Goal: Information Seeking & Learning: Compare options

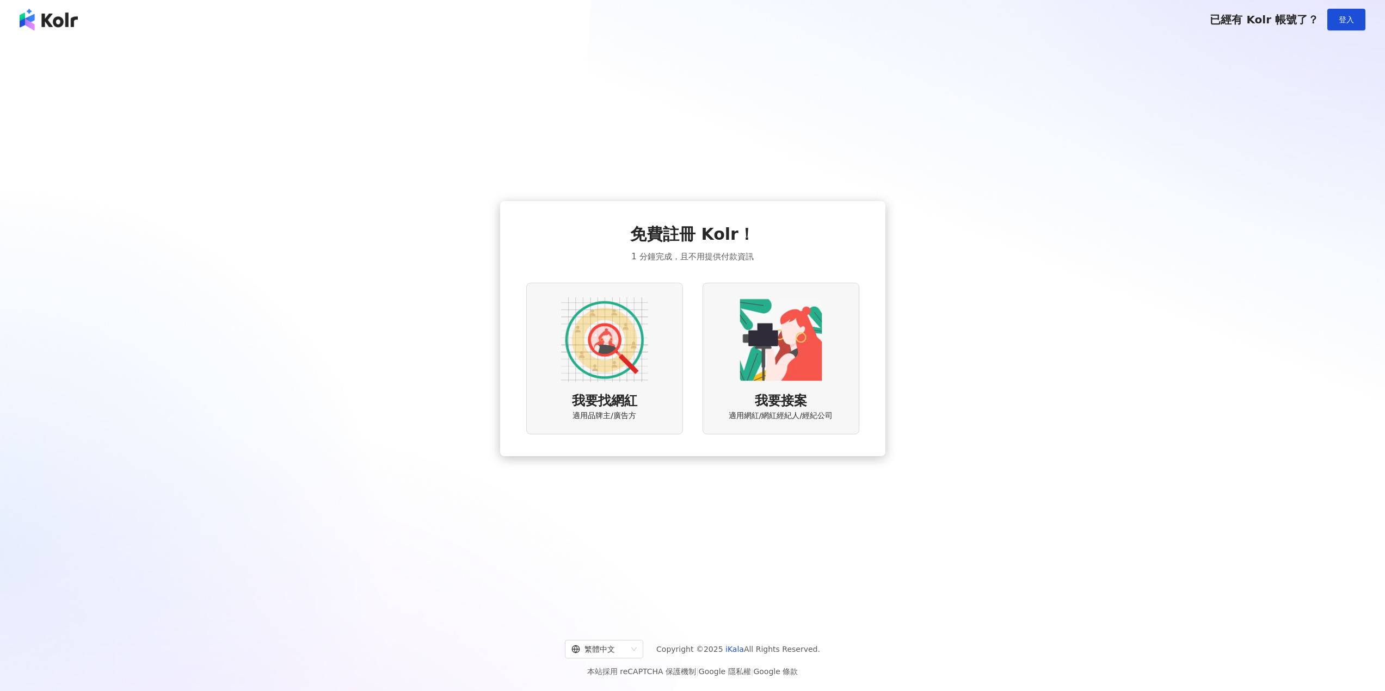
click at [612, 314] on img at bounding box center [604, 340] width 87 height 87
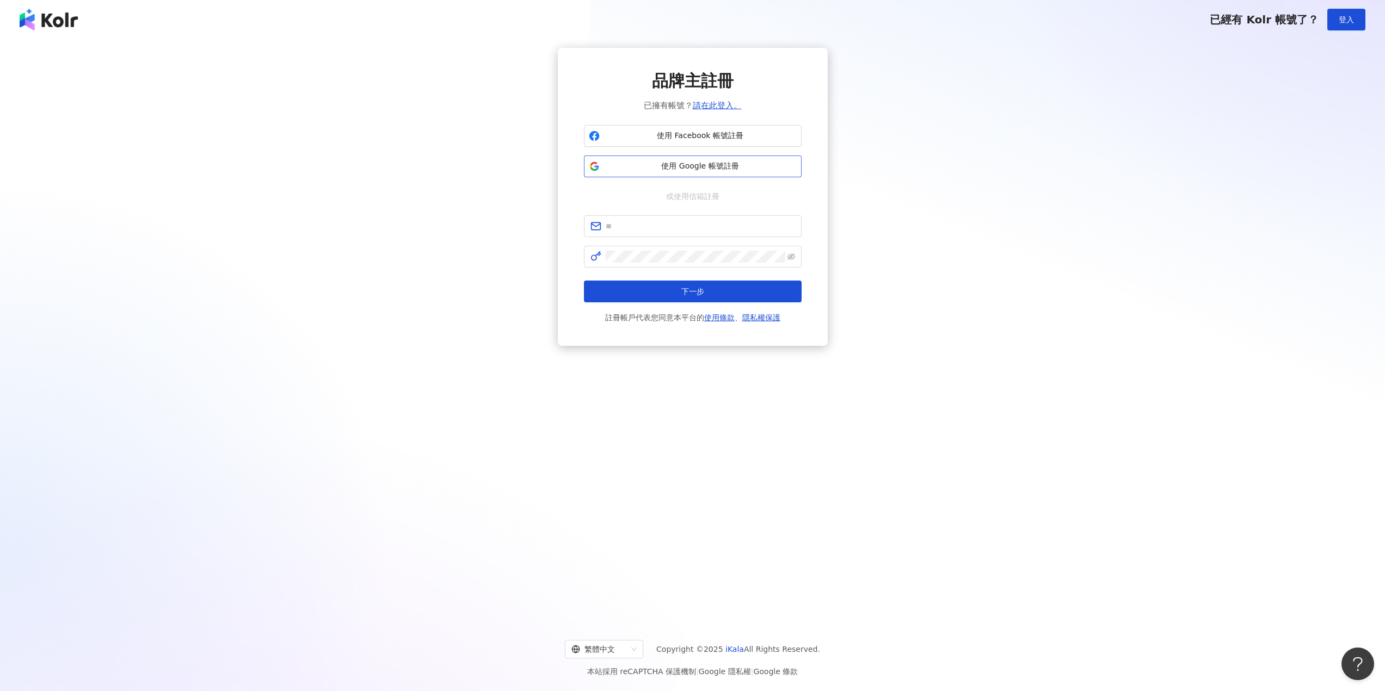
click at [682, 156] on button "使用 Google 帳號註冊" at bounding box center [693, 167] width 218 height 22
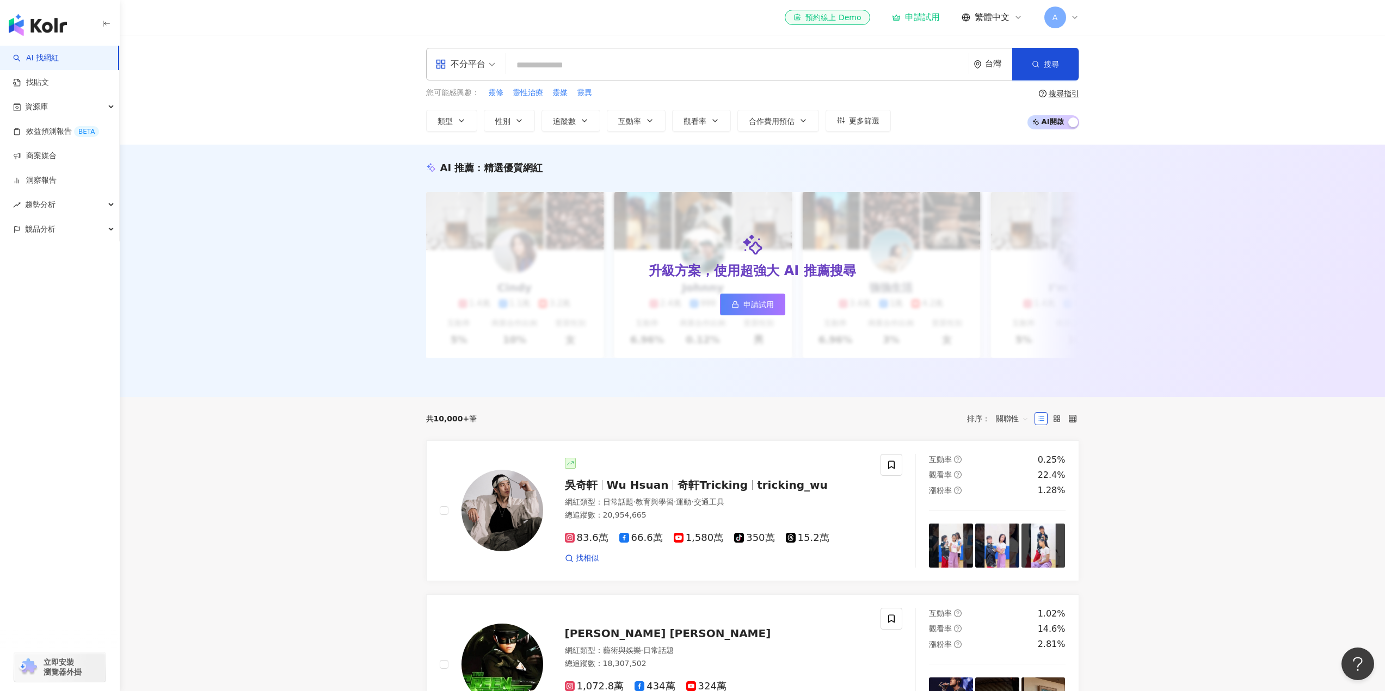
click at [655, 41] on div "不分平台 台灣 搜尋 您可能感興趣： 靈修 靈性治療 靈媒 靈異 類型 性別 追蹤數 互動率 觀看率 合作費用預估 更多篩選 搜尋指引 AI 開啟 AI 關閉" at bounding box center [752, 90] width 1265 height 110
click at [655, 62] on input "search" at bounding box center [737, 65] width 454 height 21
type input "*"
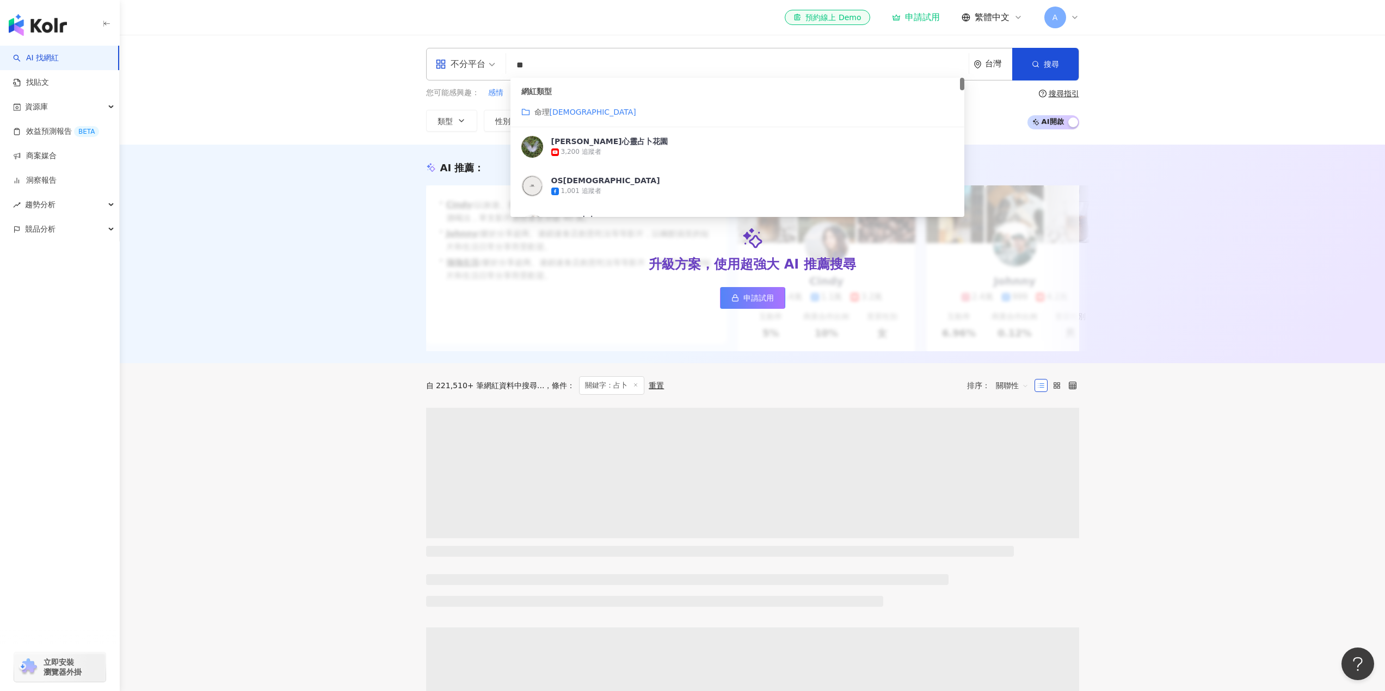
click at [589, 126] on div "網紅類型 命理 占卜" at bounding box center [737, 103] width 454 height 50
click at [592, 109] on div "命理 占卜" at bounding box center [737, 112] width 432 height 12
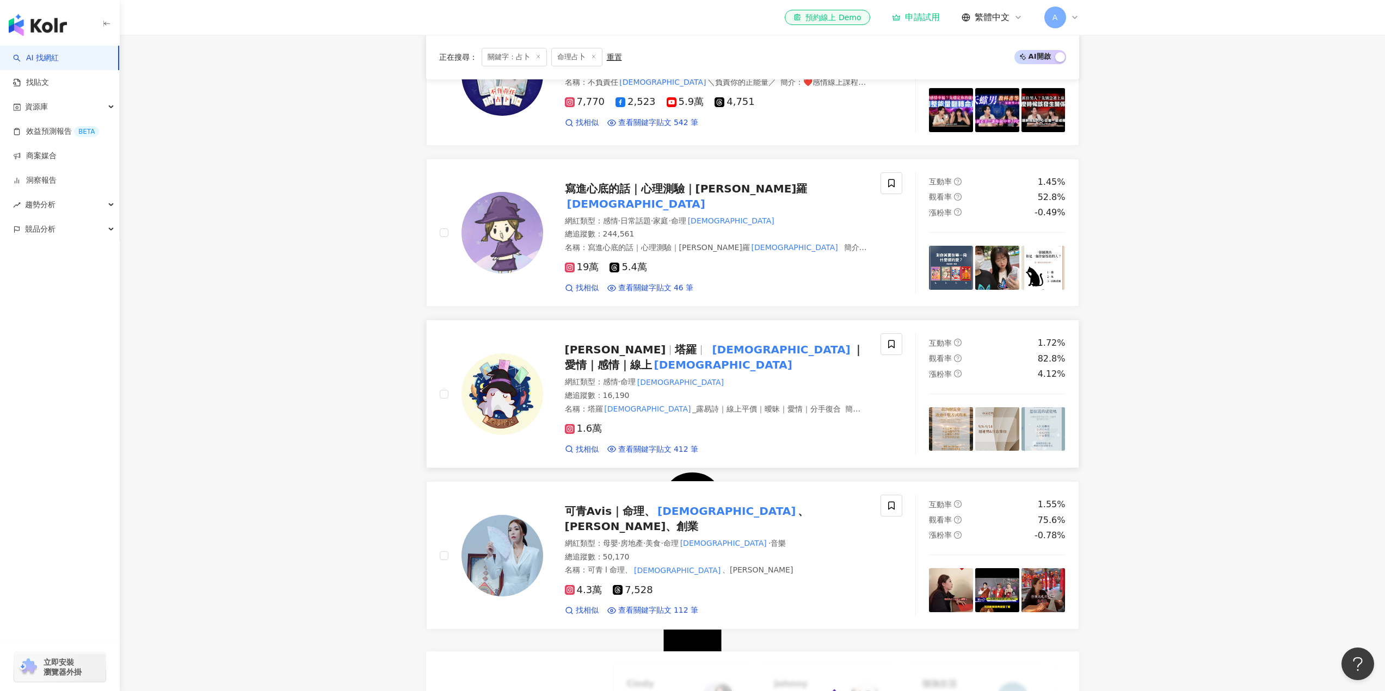
scroll to position [435, 0]
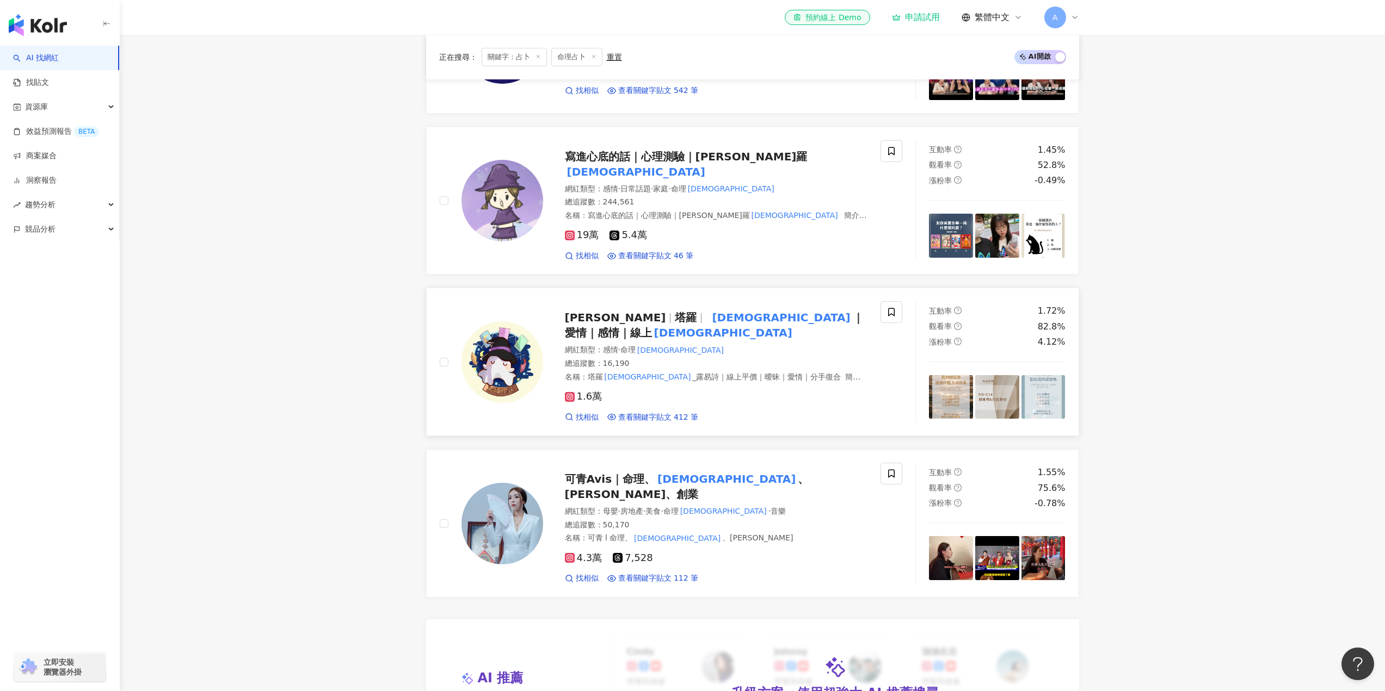
click at [775, 324] on mark "占卜" at bounding box center [723, 332] width 143 height 17
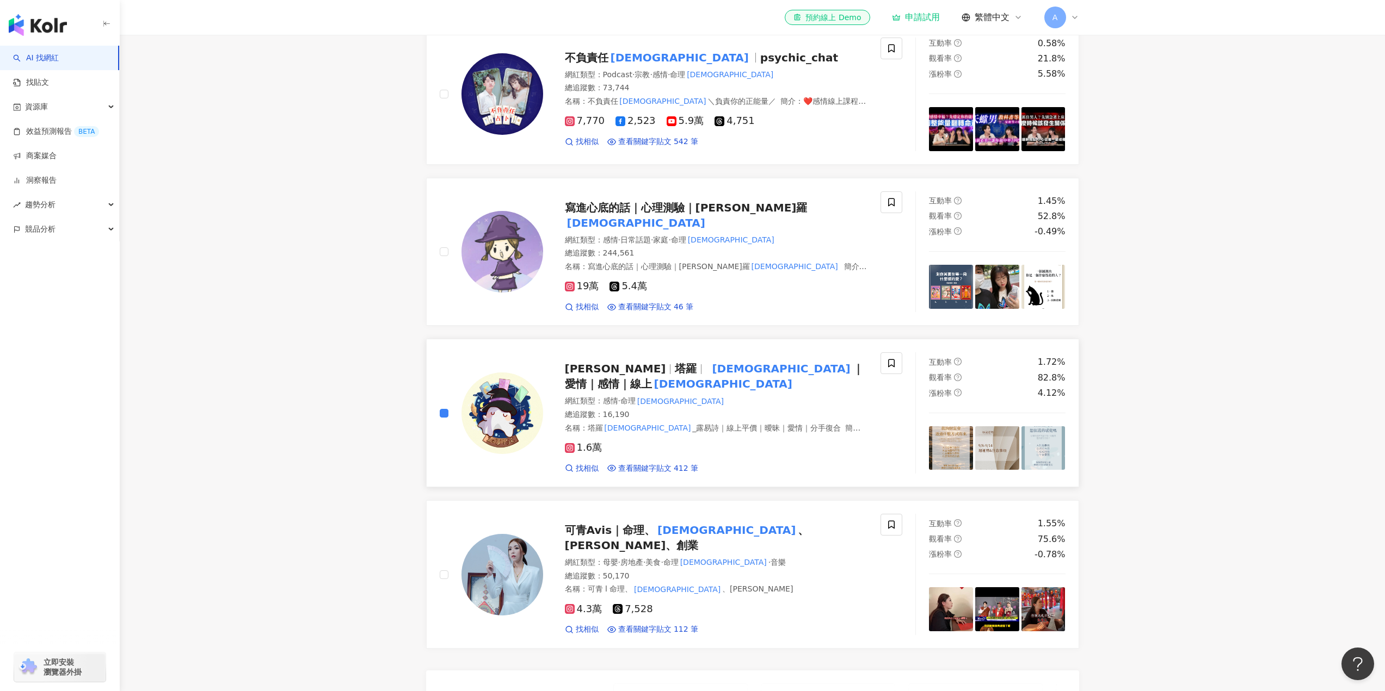
scroll to position [486, 0]
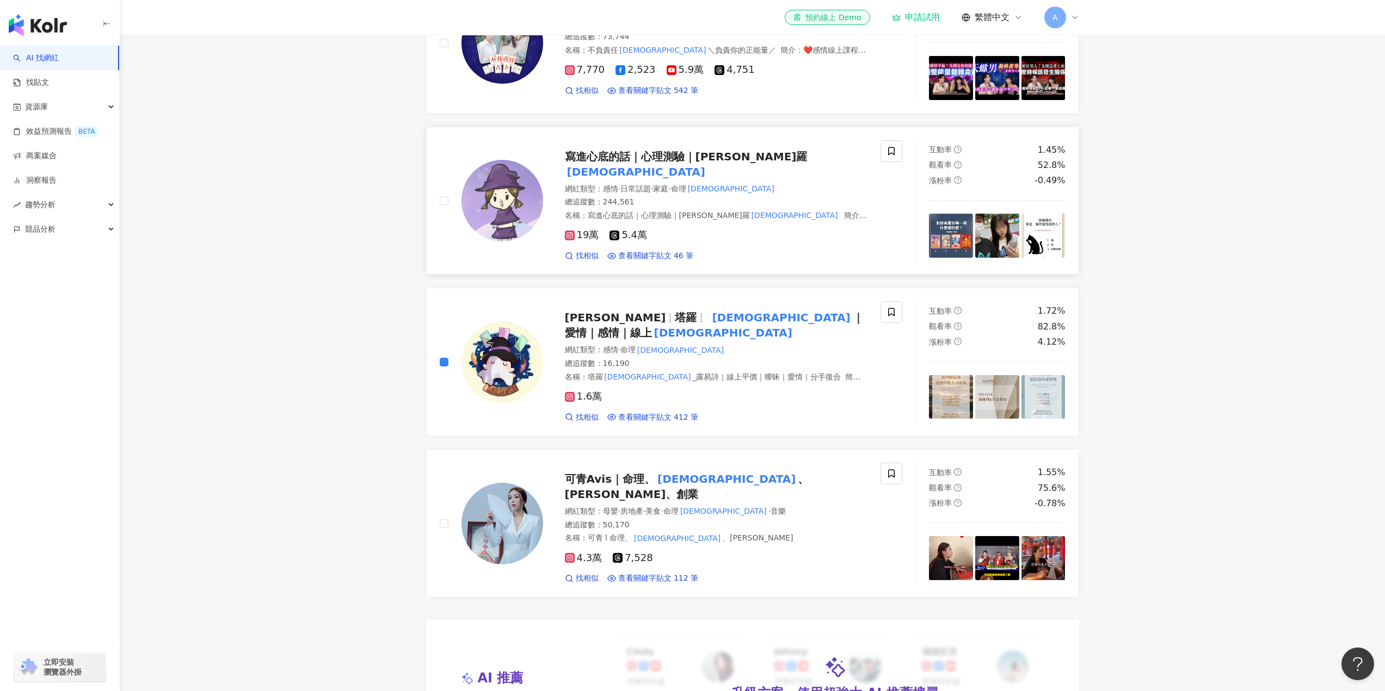
click at [445, 197] on div at bounding box center [491, 200] width 103 height 121
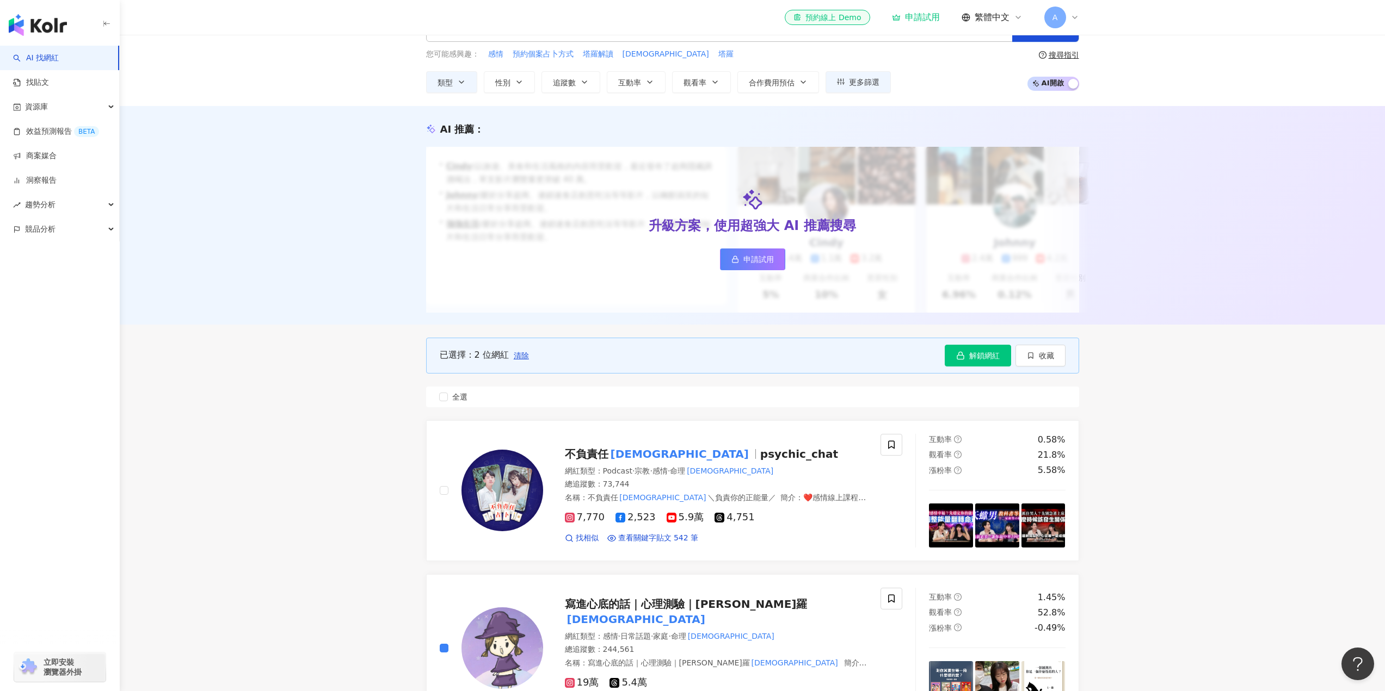
scroll to position [0, 0]
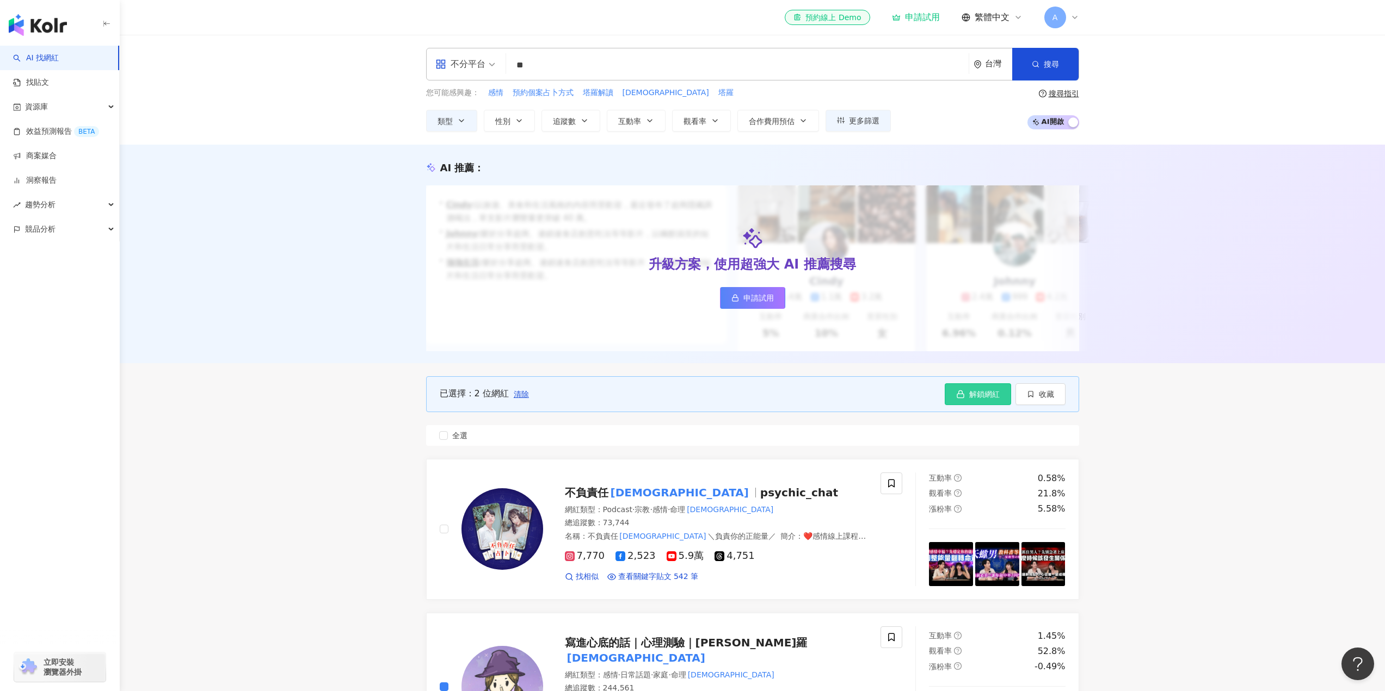
click at [957, 399] on icon "button" at bounding box center [960, 394] width 9 height 9
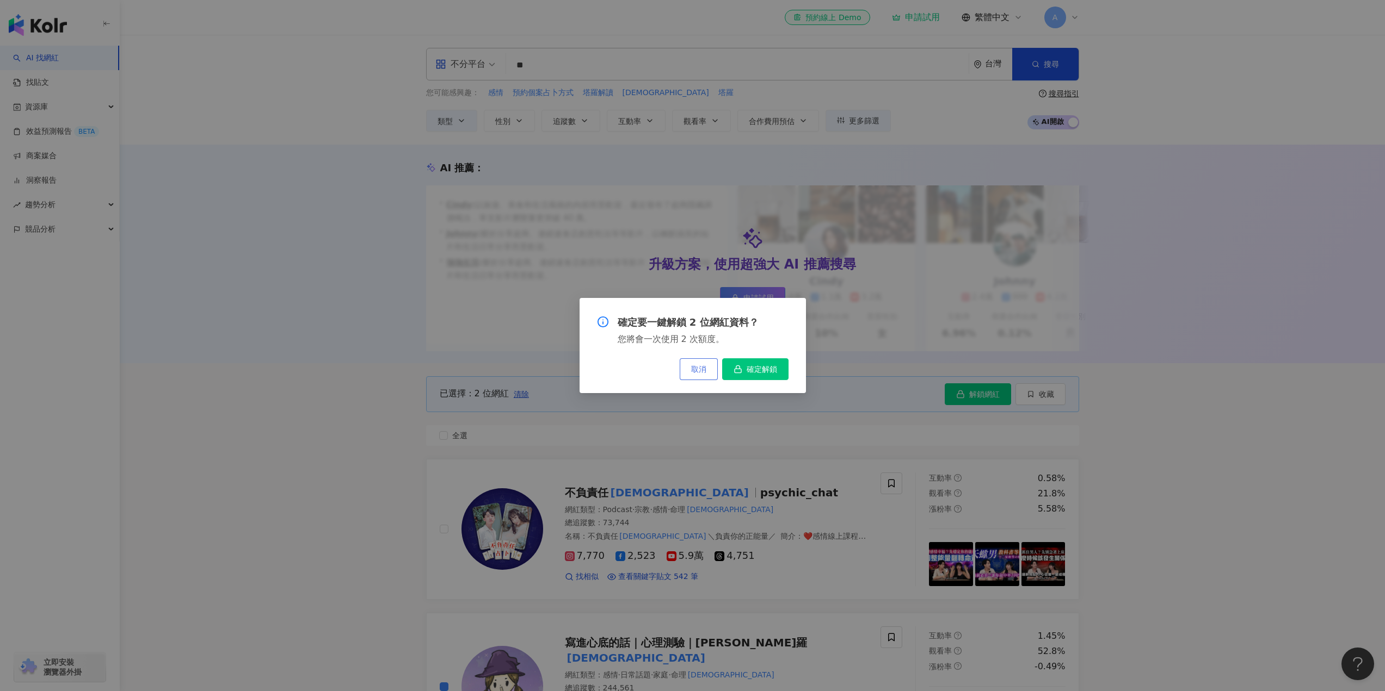
click at [700, 365] on span "取消" at bounding box center [698, 369] width 15 height 9
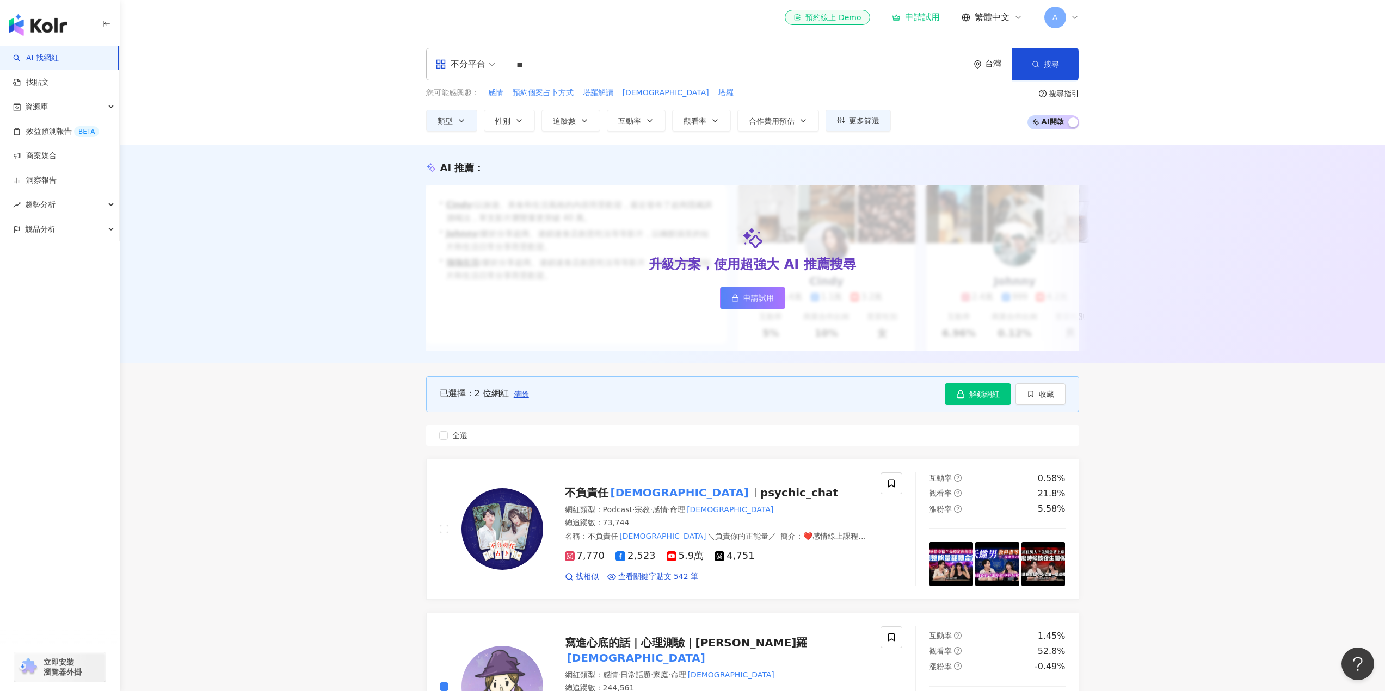
click at [589, 59] on input "**" at bounding box center [737, 65] width 454 height 21
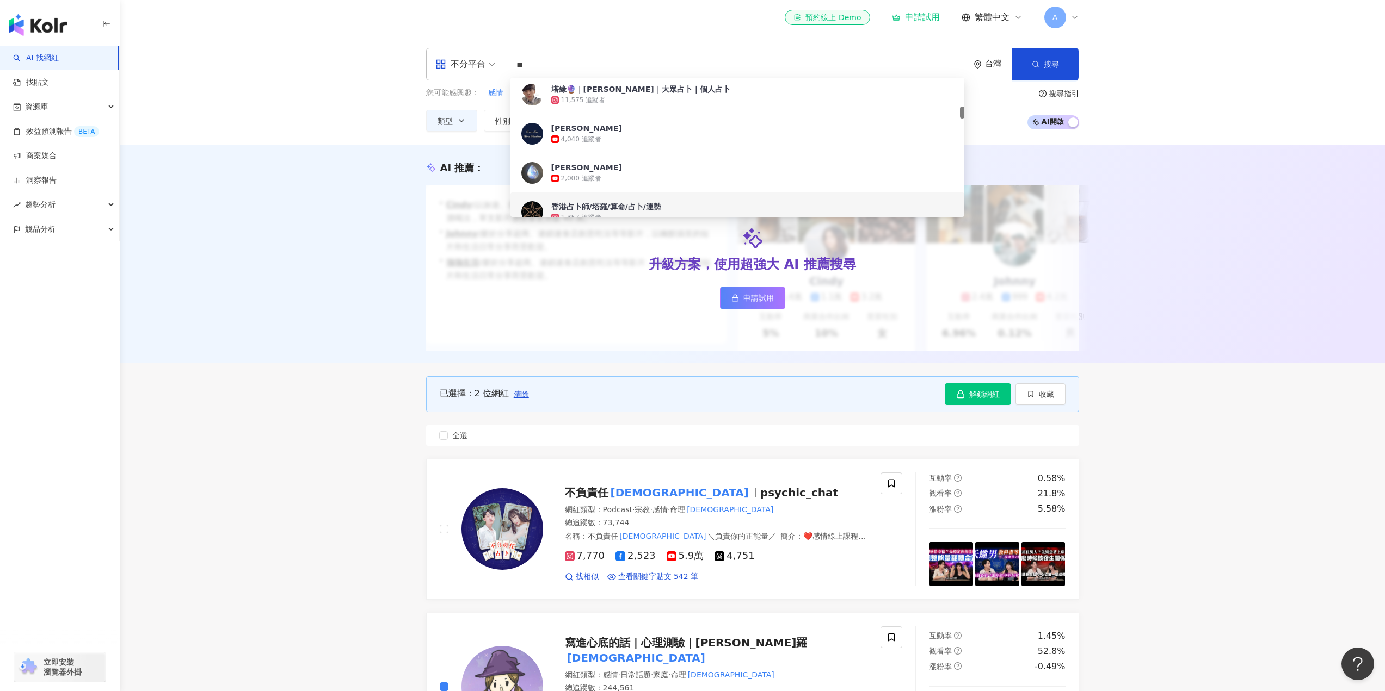
scroll to position [490, 0]
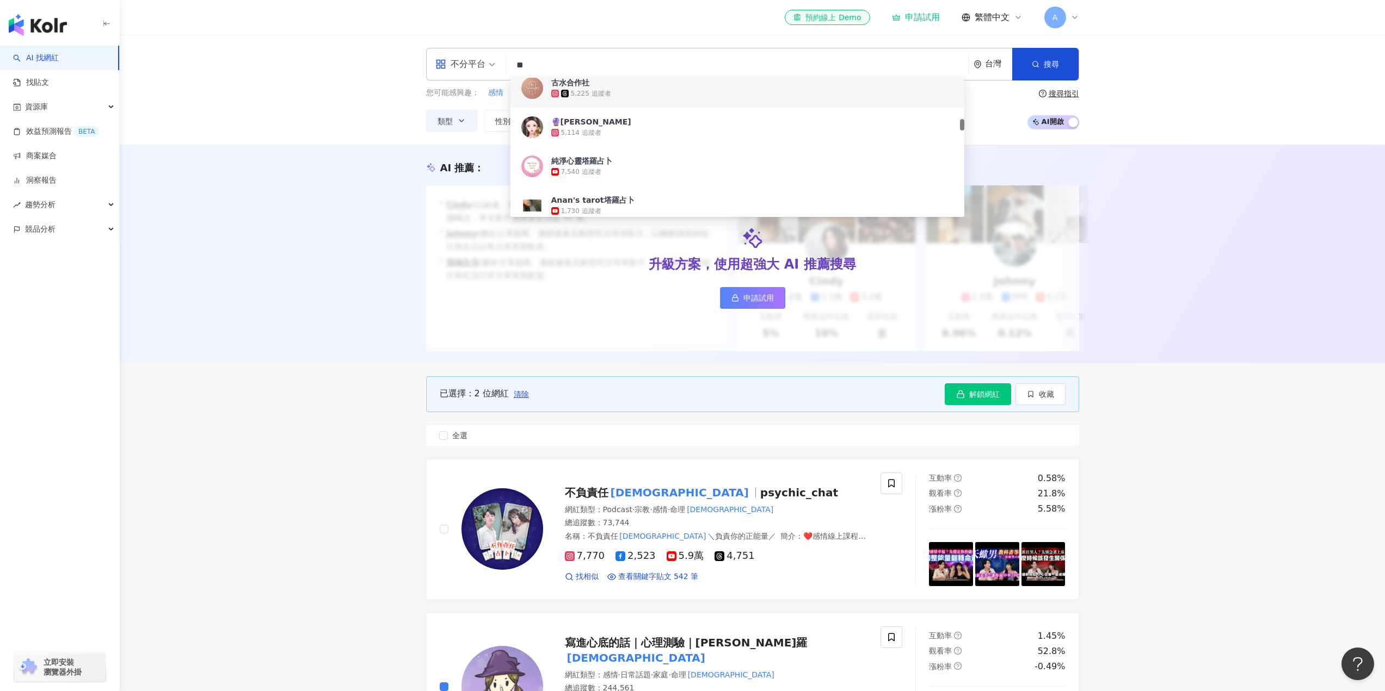
click at [548, 61] on input "**" at bounding box center [737, 65] width 454 height 21
type input "*"
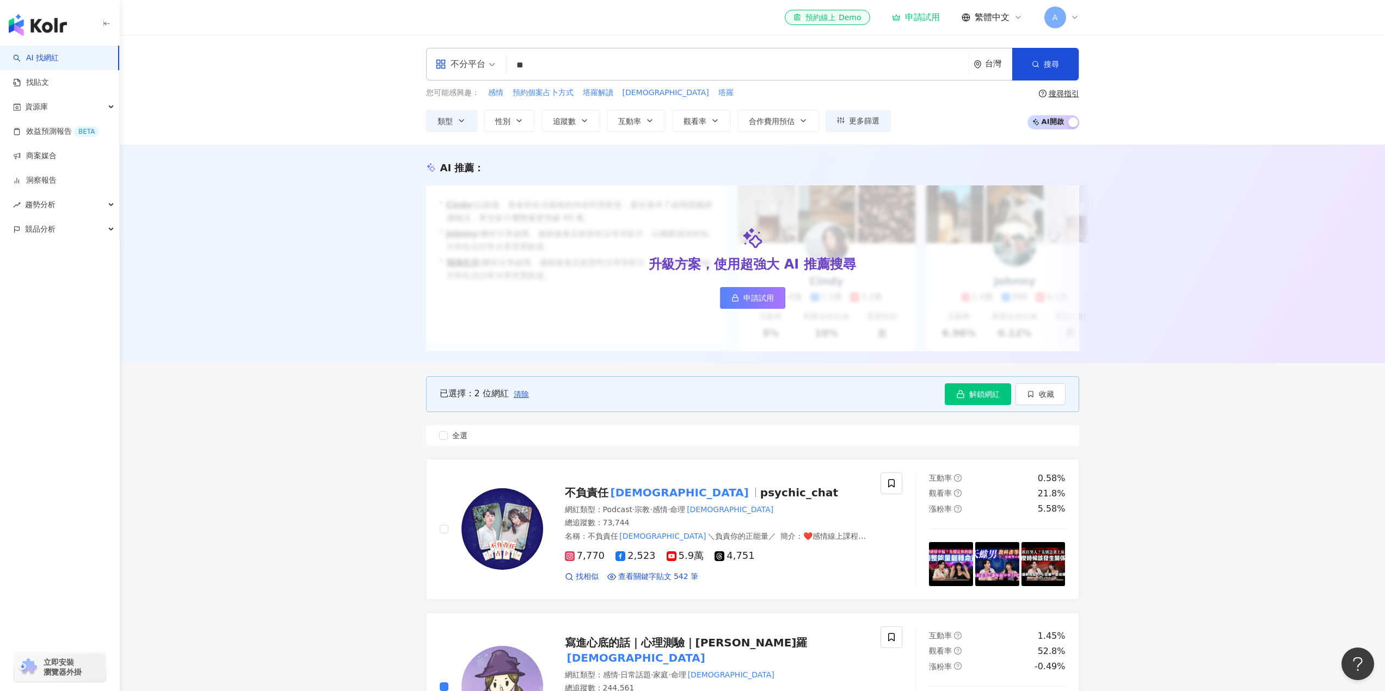
type input "*"
type input "***"
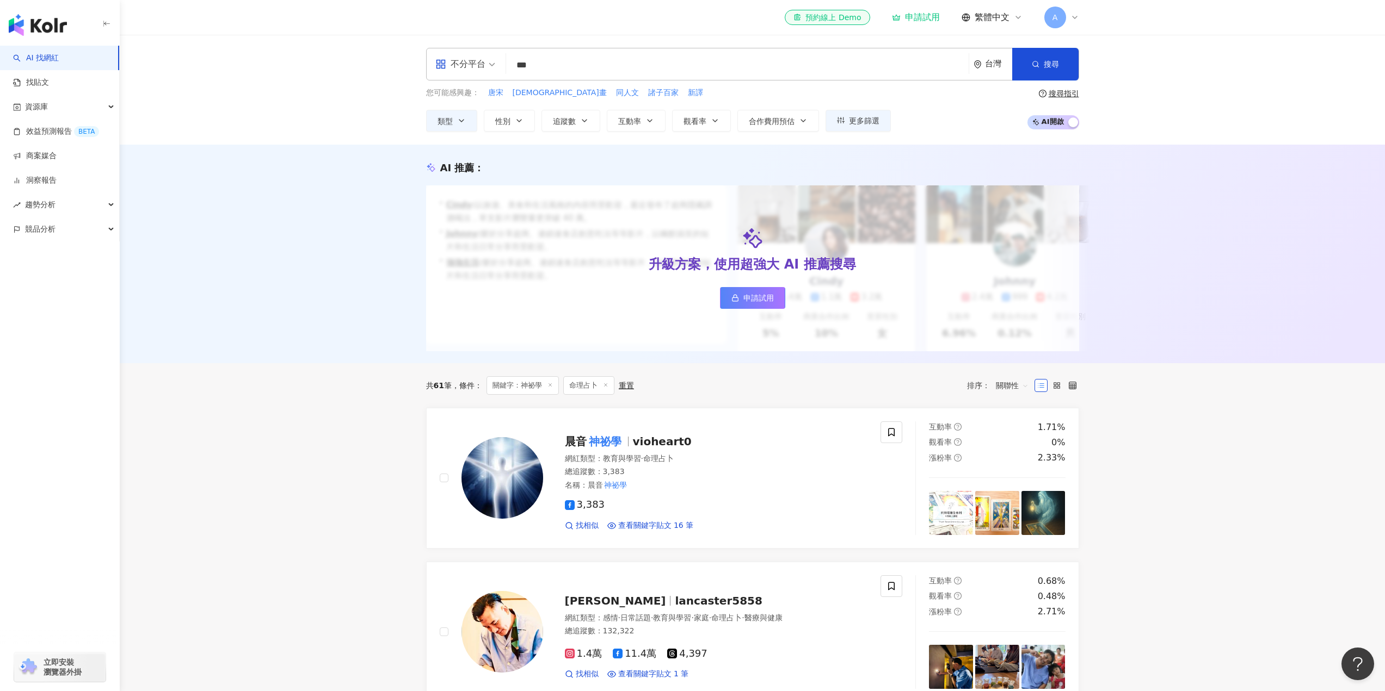
click at [768, 300] on span "申請試用" at bounding box center [758, 298] width 30 height 9
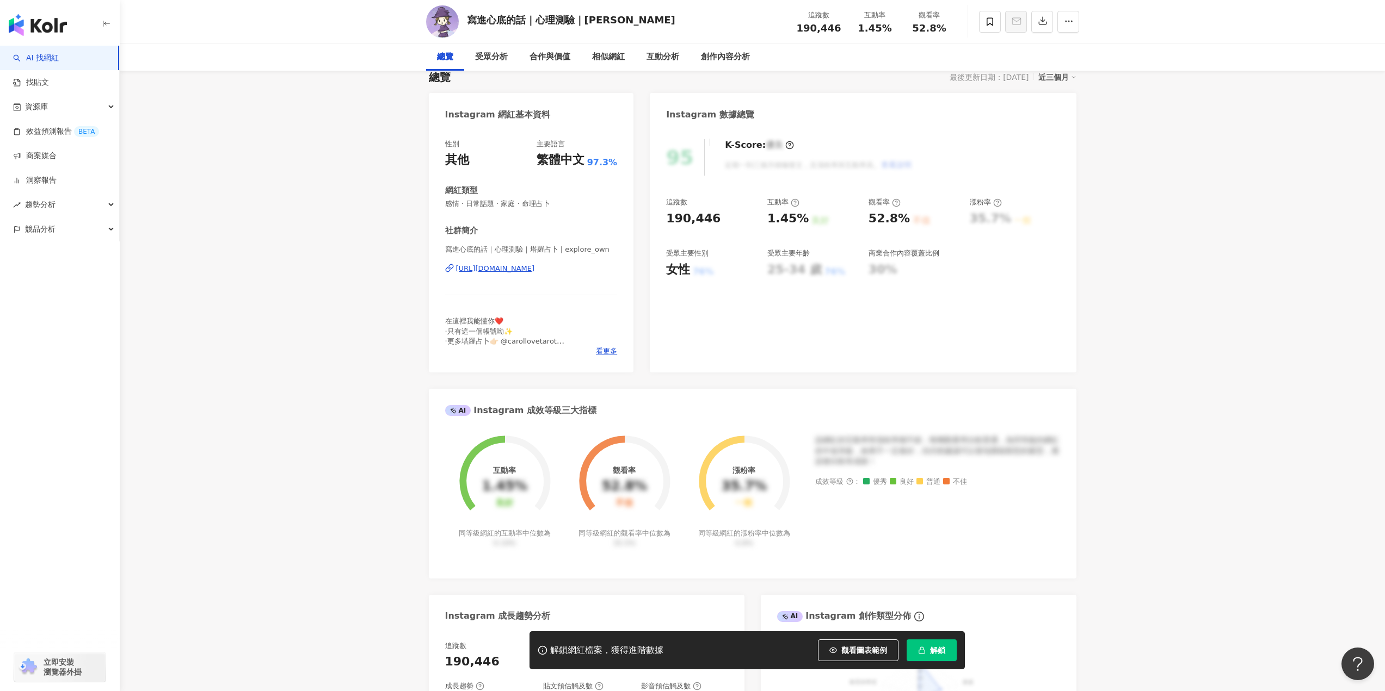
scroll to position [218, 0]
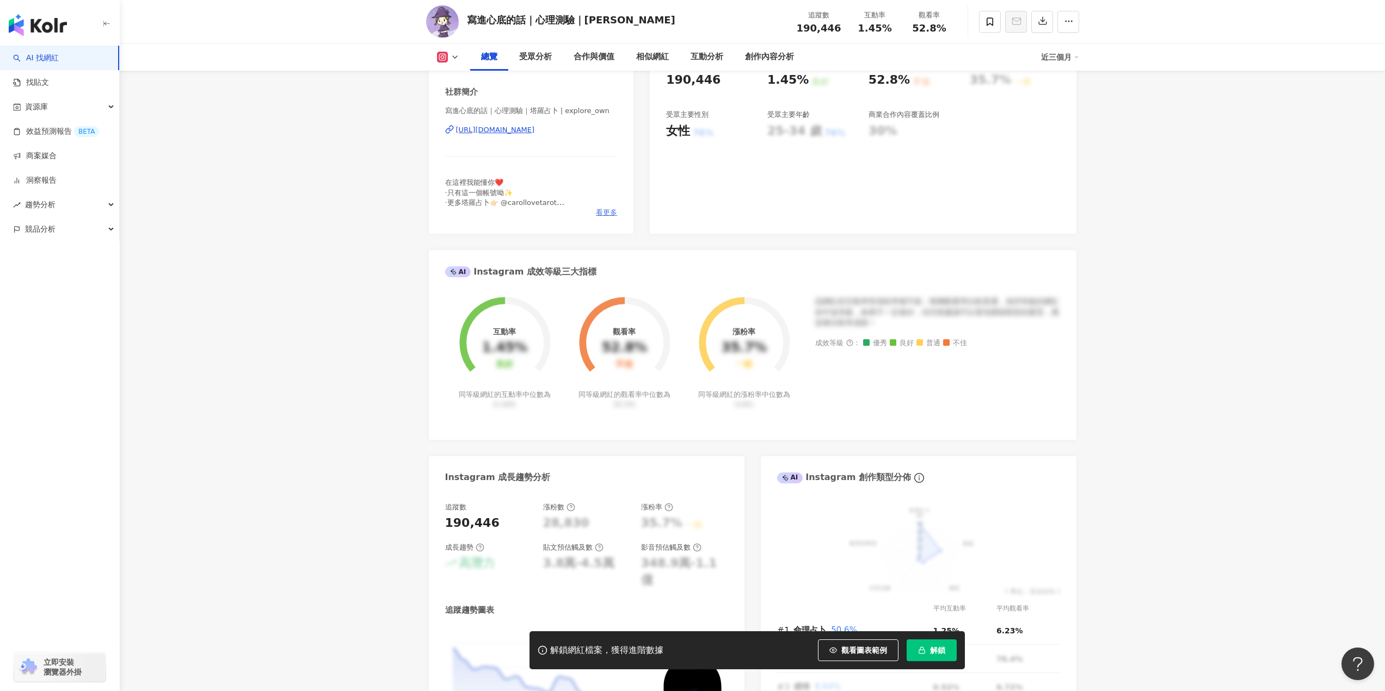
click at [604, 211] on span "看更多" at bounding box center [606, 213] width 21 height 10
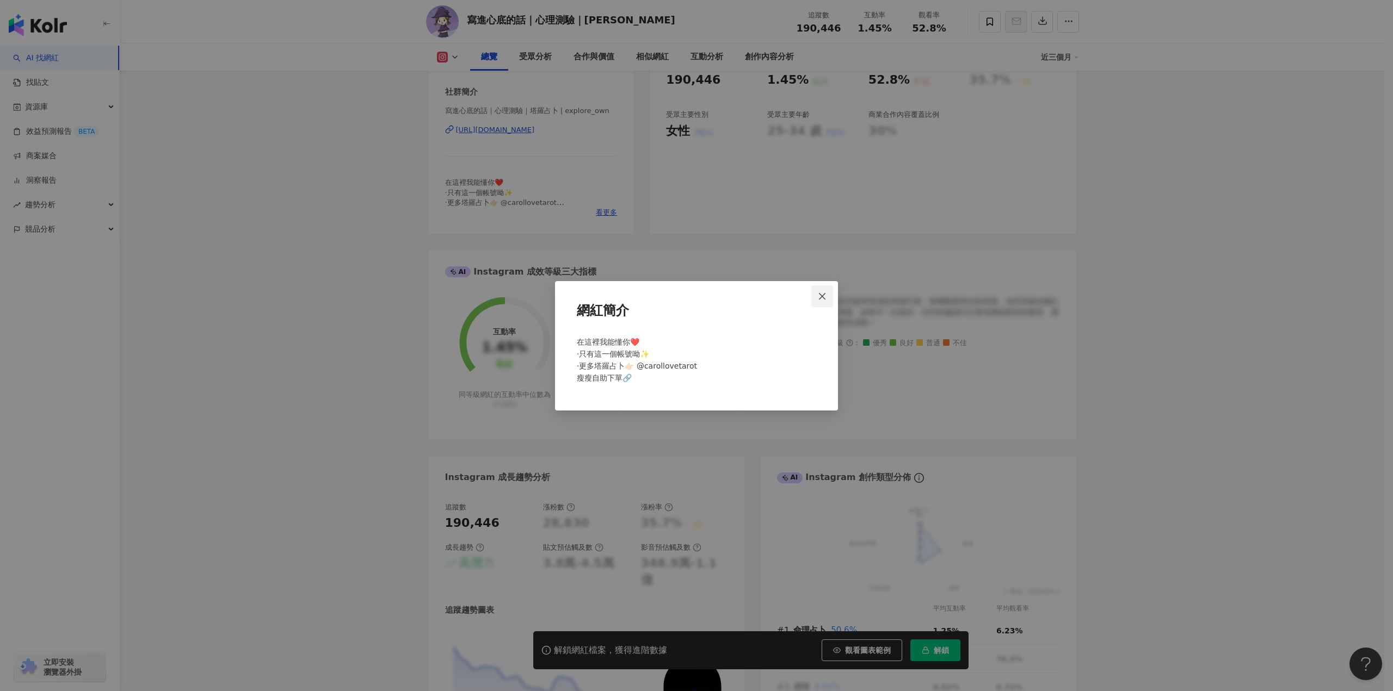
click at [823, 293] on icon "close" at bounding box center [822, 296] width 9 height 9
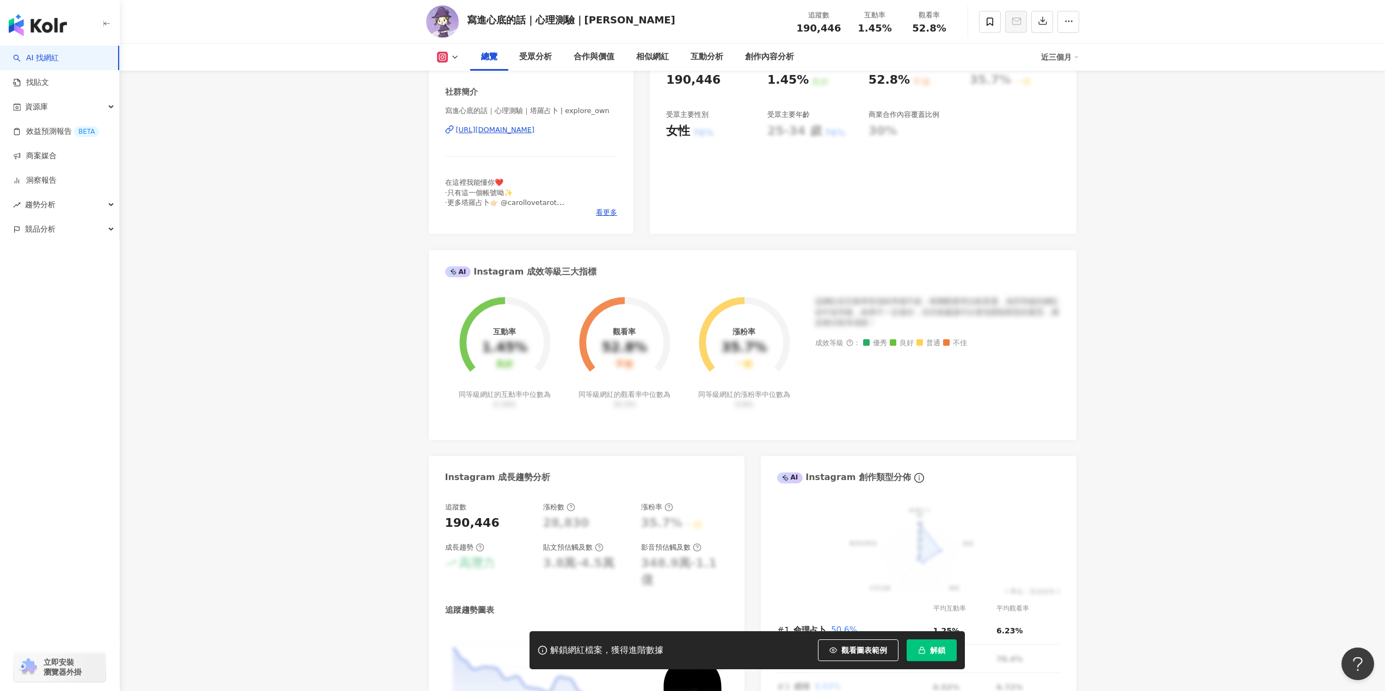
click at [535, 127] on div "https://www.instagram.com/explore_own/" at bounding box center [495, 130] width 79 height 10
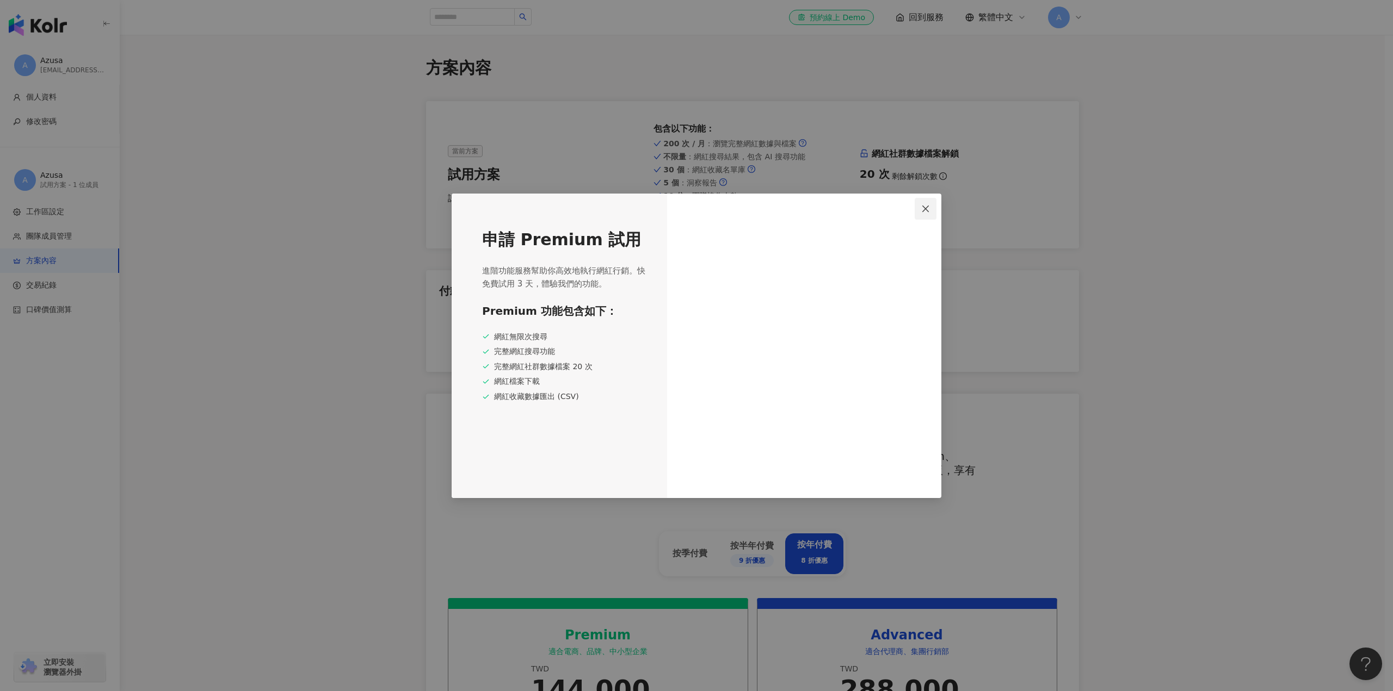
click at [929, 209] on icon "close" at bounding box center [925, 209] width 9 height 9
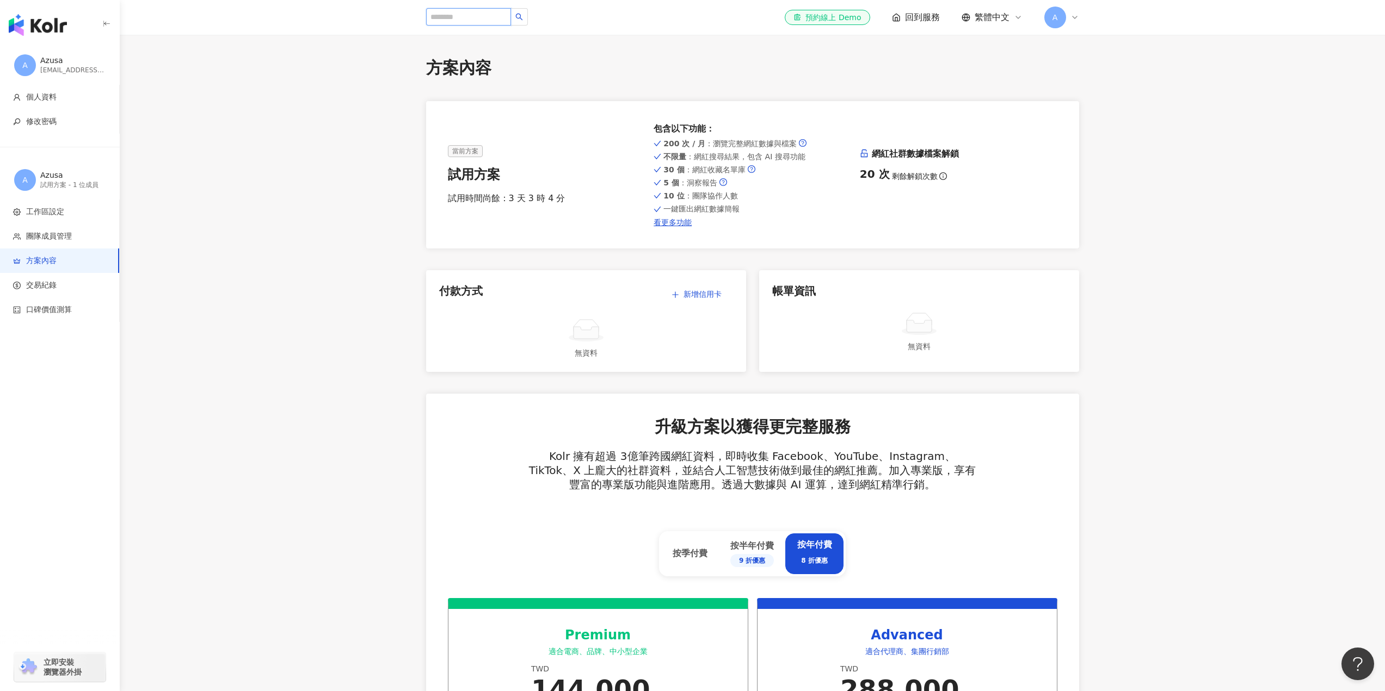
click at [479, 17] on input "search" at bounding box center [468, 16] width 85 height 17
click at [62, 72] on div "[EMAIL_ADDRESS][DOMAIN_NAME]" at bounding box center [72, 70] width 65 height 9
click at [259, 194] on main "方案內容 當前方案 試用方案 試用時間尚餘：3 天 3 時 4 分 包含以下功能 ： 200 次 / 月 ：瀏覽完整網紅數據與檔案 不限量 ：網紅搜尋結果，包…" at bounding box center [752, 641] width 1265 height 1168
click at [471, 17] on input "search" at bounding box center [468, 16] width 85 height 17
type input "*"
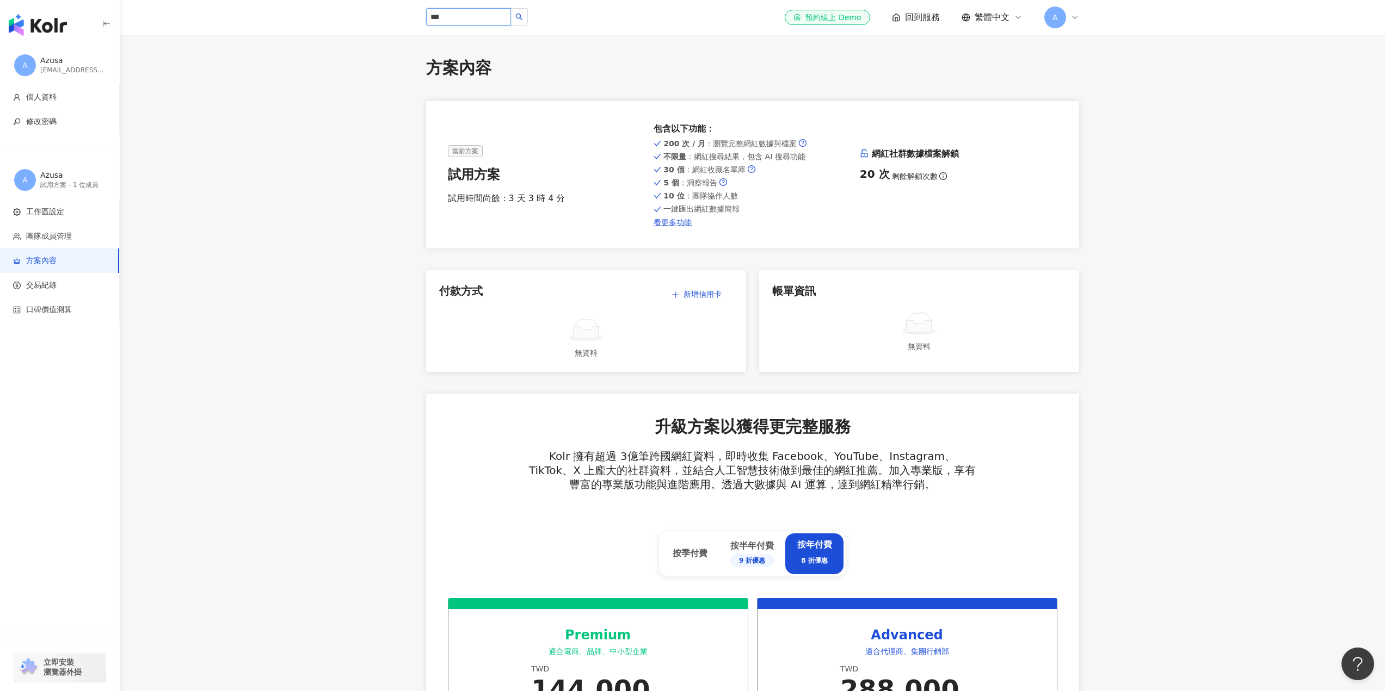
type input "***"
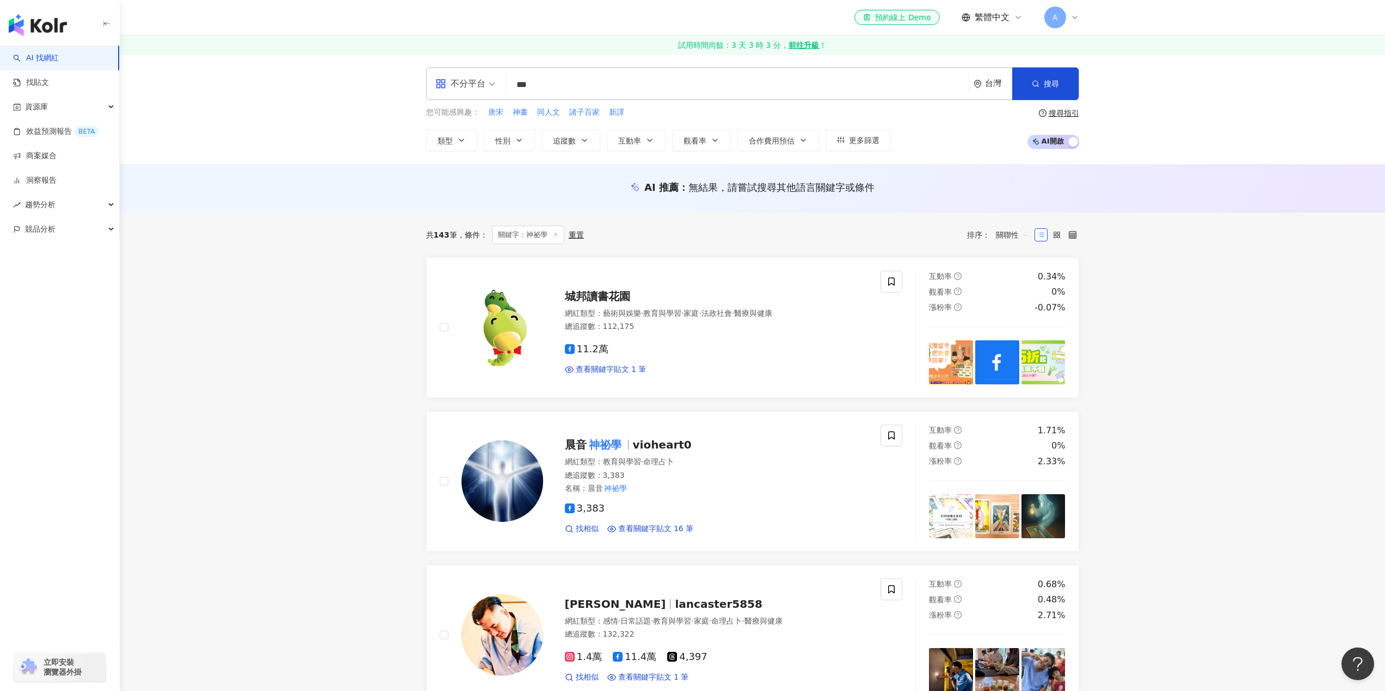
click at [625, 89] on input "***" at bounding box center [737, 85] width 454 height 21
type input "*"
type input "**"
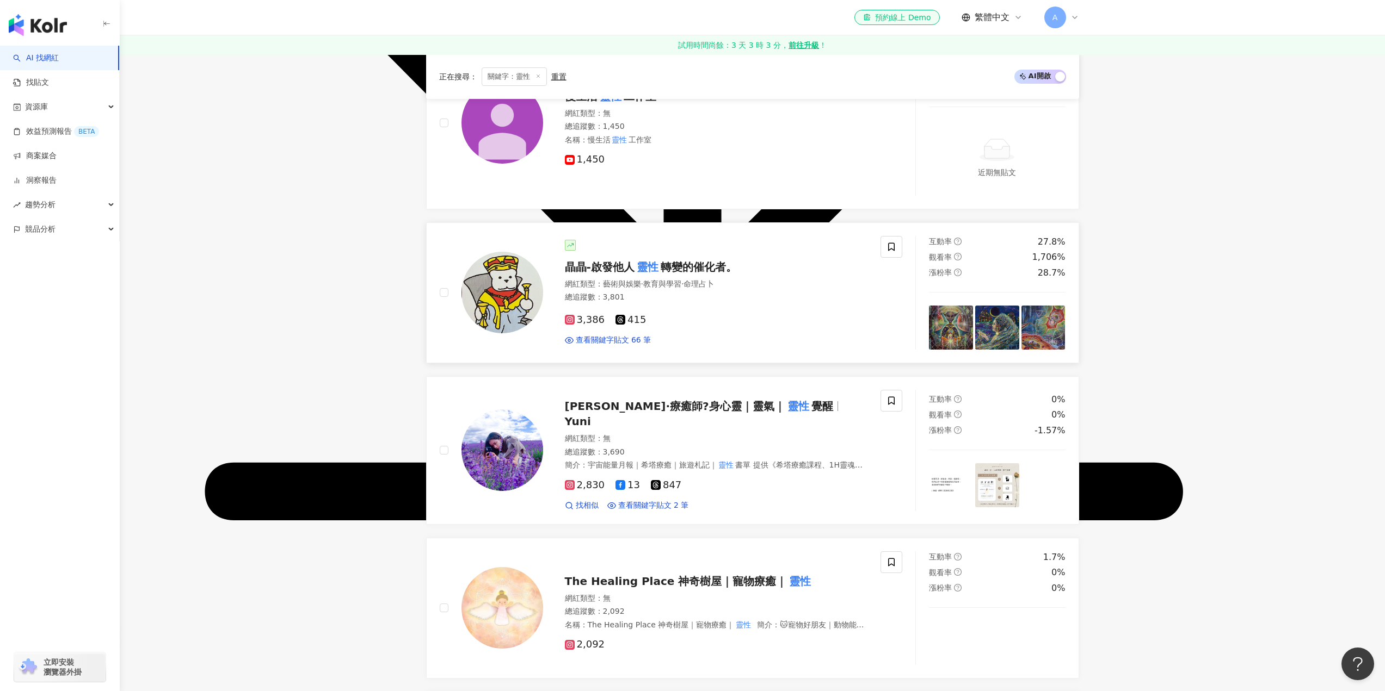
scroll to position [1454, 0]
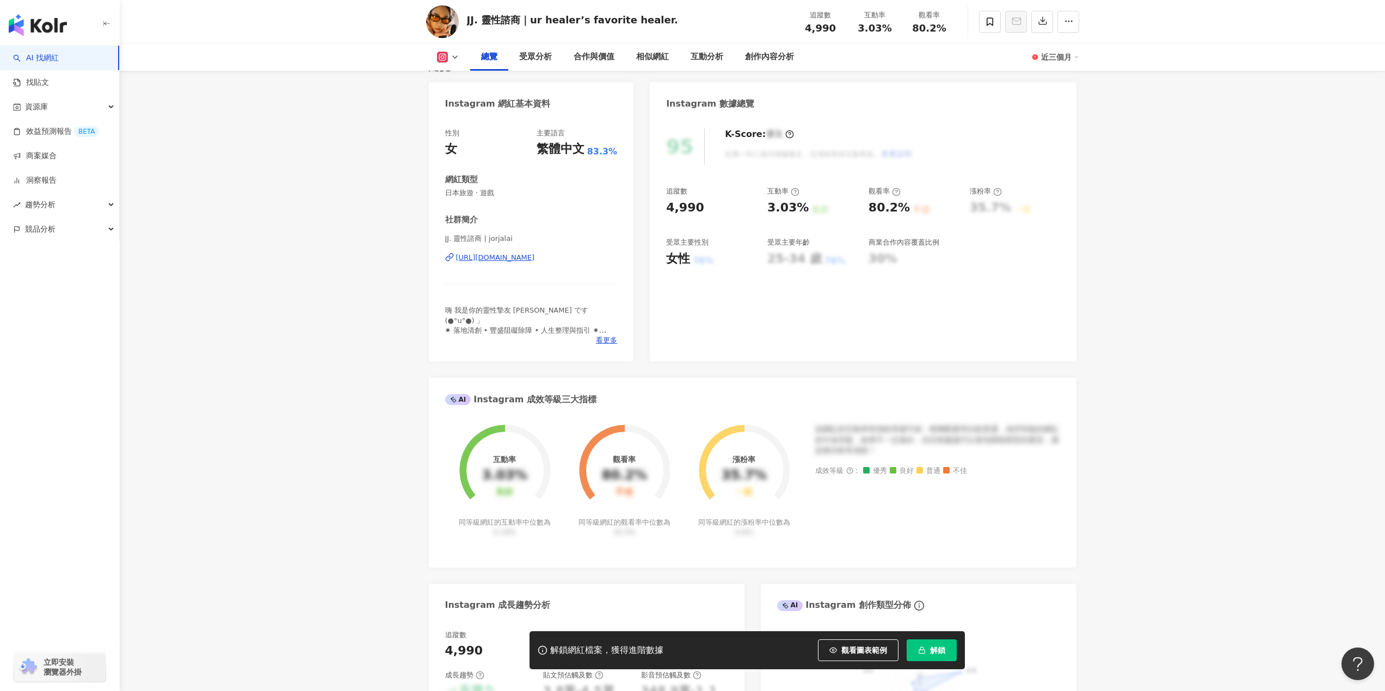
scroll to position [109, 0]
click at [540, 58] on div "受眾分析" at bounding box center [535, 57] width 33 height 13
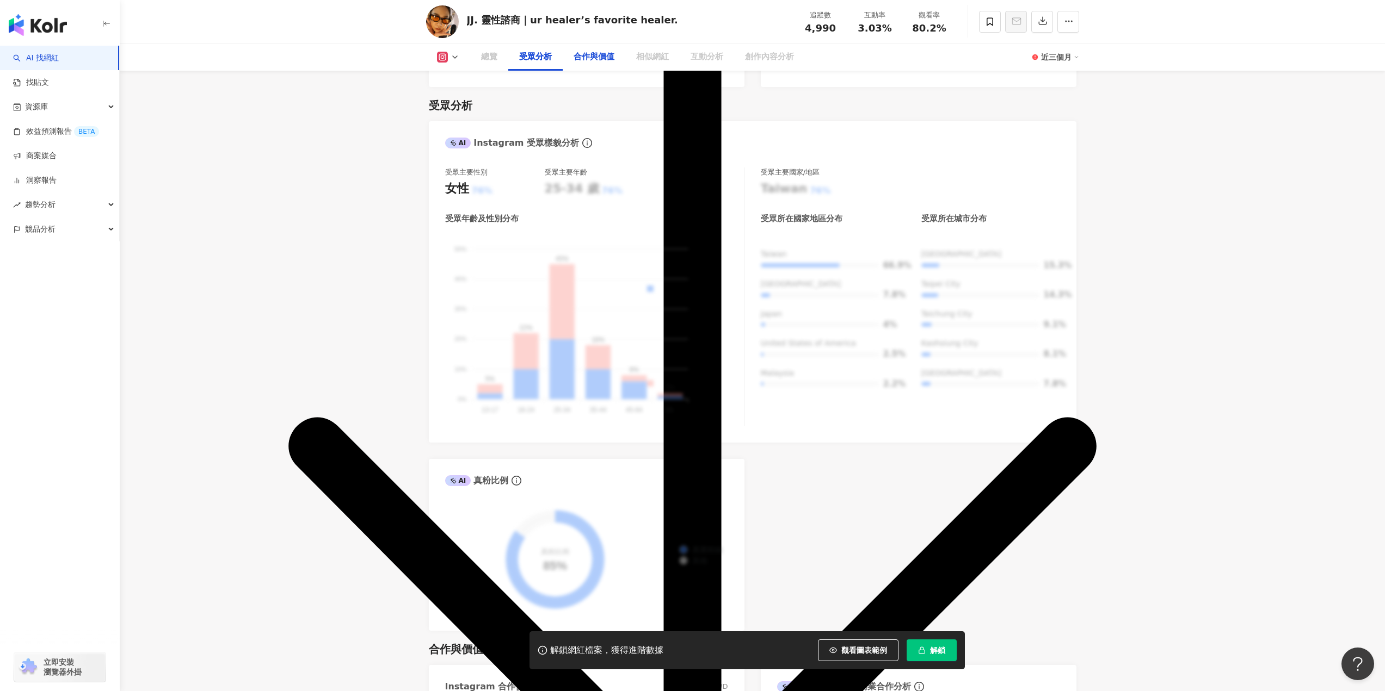
click at [581, 57] on div "合作與價值" at bounding box center [593, 57] width 41 height 13
click at [590, 60] on div "合作與價值" at bounding box center [593, 57] width 41 height 13
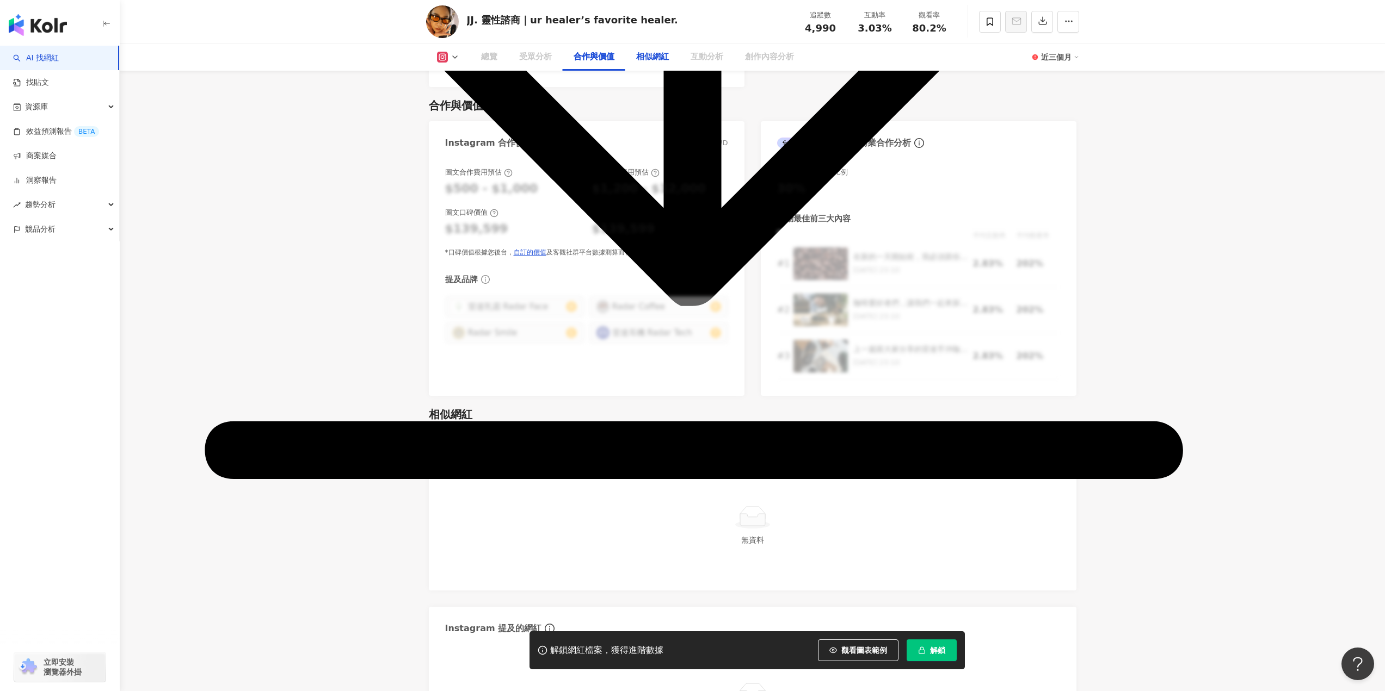
click at [675, 60] on div "相似網紅" at bounding box center [652, 57] width 54 height 27
click at [666, 53] on div "相似網紅" at bounding box center [652, 57] width 33 height 13
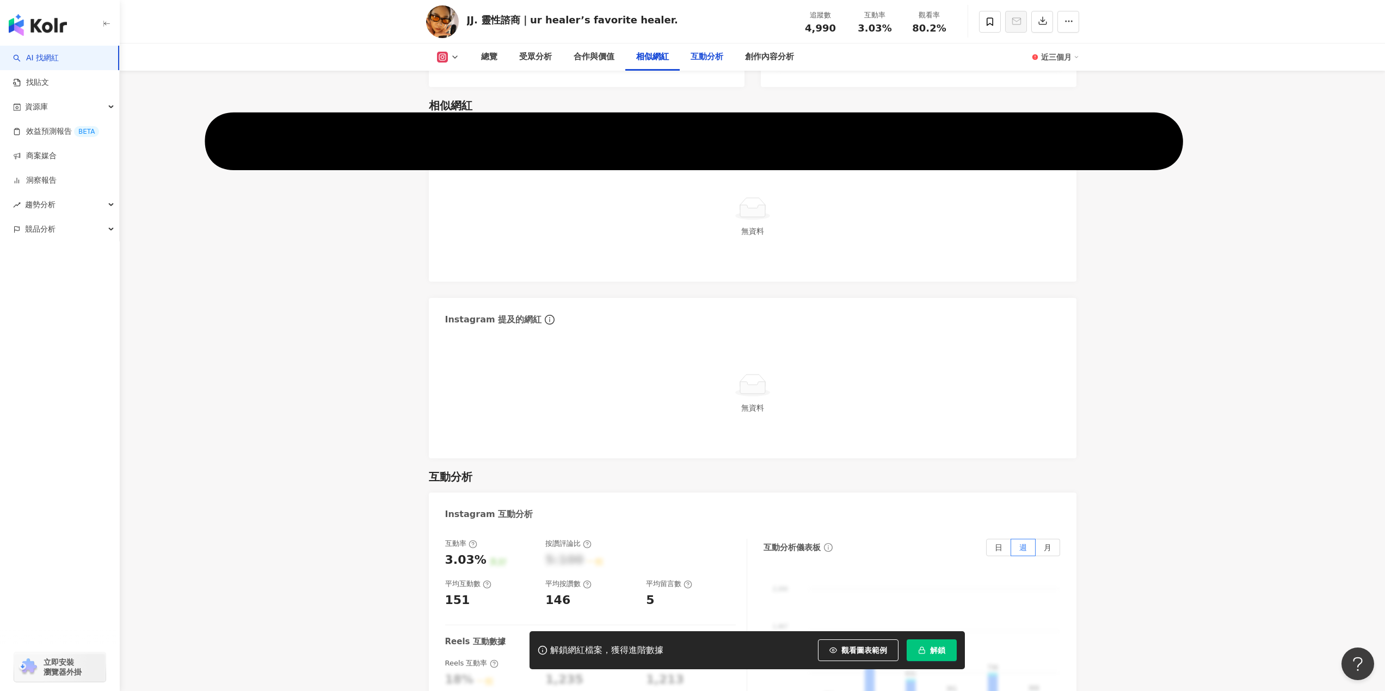
click at [719, 53] on div "互動分析" at bounding box center [706, 57] width 33 height 13
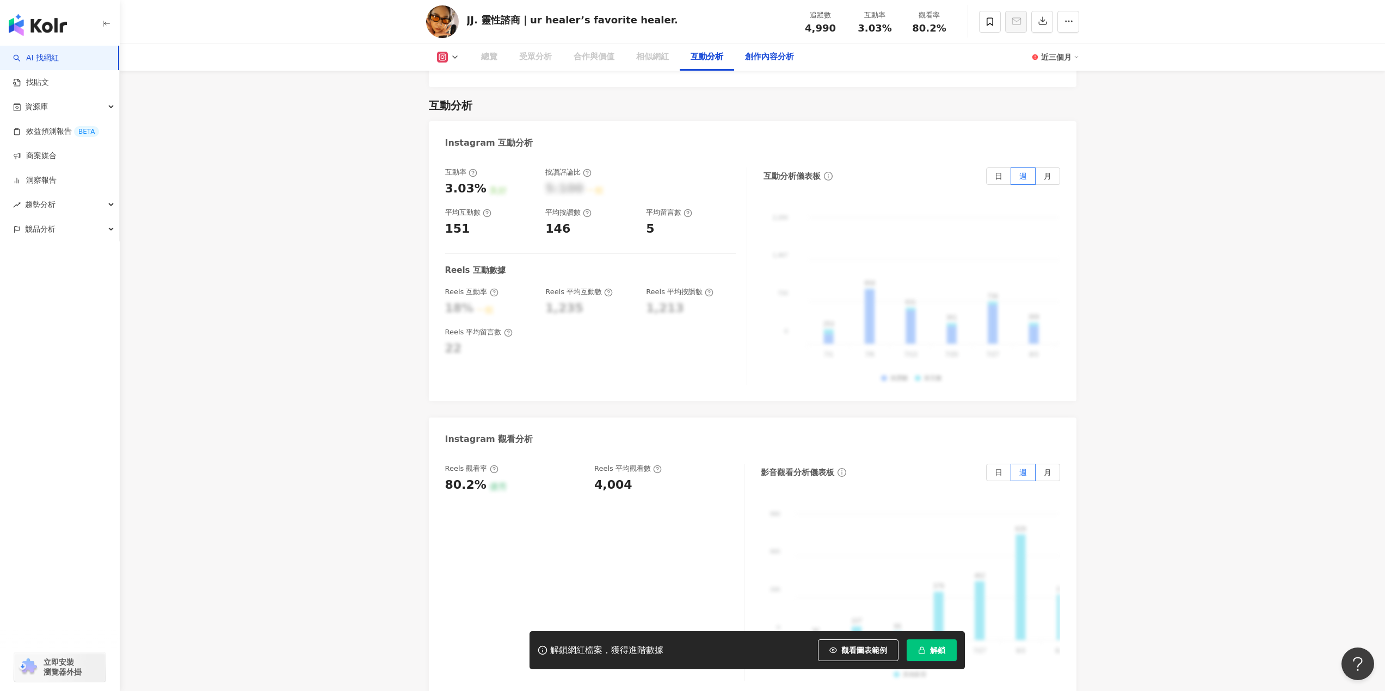
click at [760, 53] on div "創作內容分析" at bounding box center [769, 57] width 49 height 13
click at [540, 56] on div "受眾分析" at bounding box center [535, 57] width 33 height 13
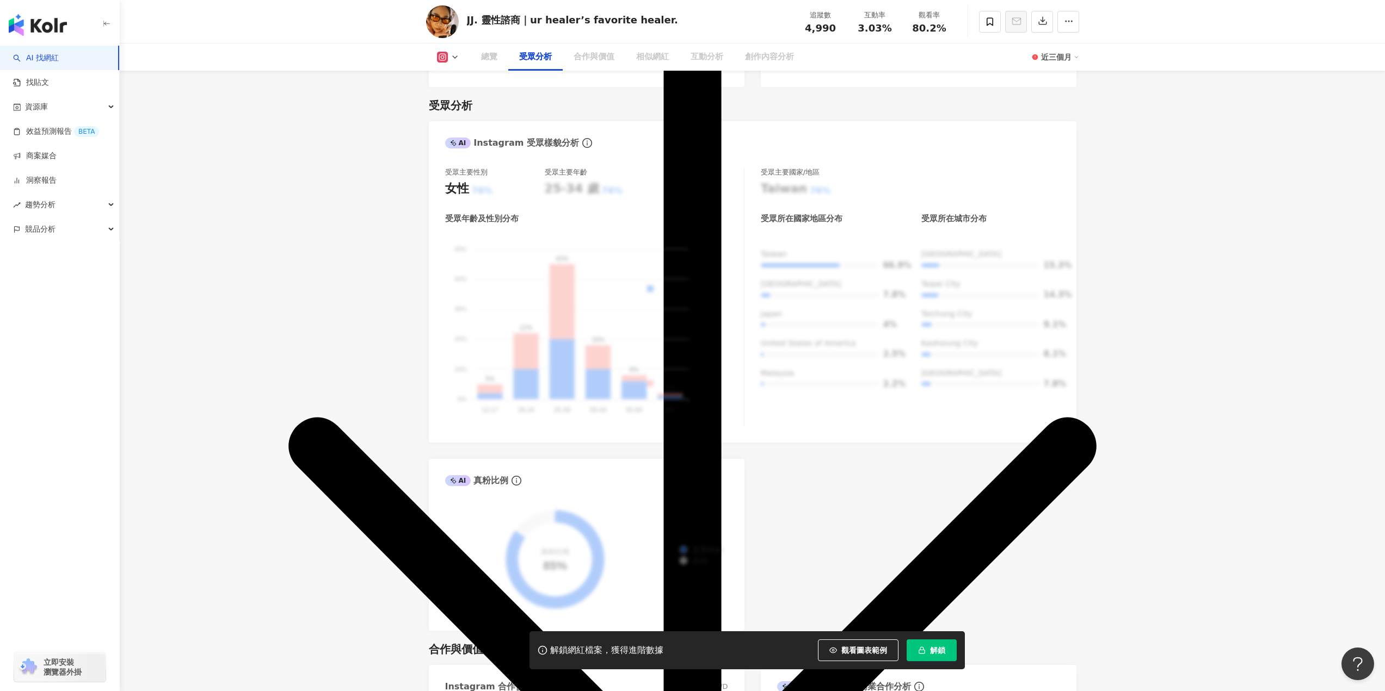
click at [456, 58] on icon at bounding box center [454, 57] width 9 height 9
click at [453, 55] on icon at bounding box center [454, 57] width 9 height 9
click at [505, 55] on div "總覽" at bounding box center [489, 57] width 38 height 27
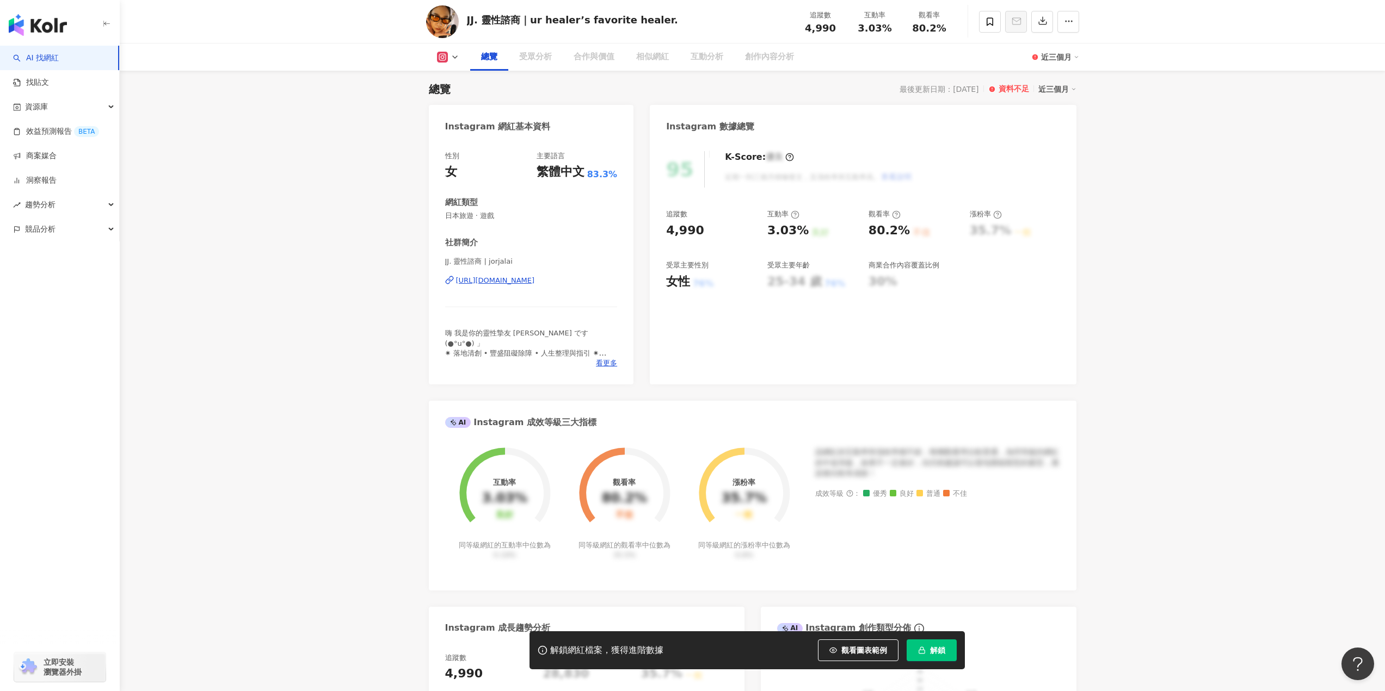
click at [605, 17] on div "JJ. 靈性諮商｜ur healer’s favorite healer." at bounding box center [572, 20] width 211 height 14
click at [535, 283] on div "https://www.instagram.com/jorjalai/" at bounding box center [495, 281] width 79 height 10
drag, startPoint x: 467, startPoint y: 20, endPoint x: 682, endPoint y: 22, distance: 214.9
click at [682, 22] on div "JJ. 靈性諮商｜ur healer’s favorite healer. 追蹤數 4,990 互動率 3.03% 觀看率 80.2%" at bounding box center [752, 21] width 696 height 43
copy div "JJ. 靈性諮商｜ur healer’s favorite healer."
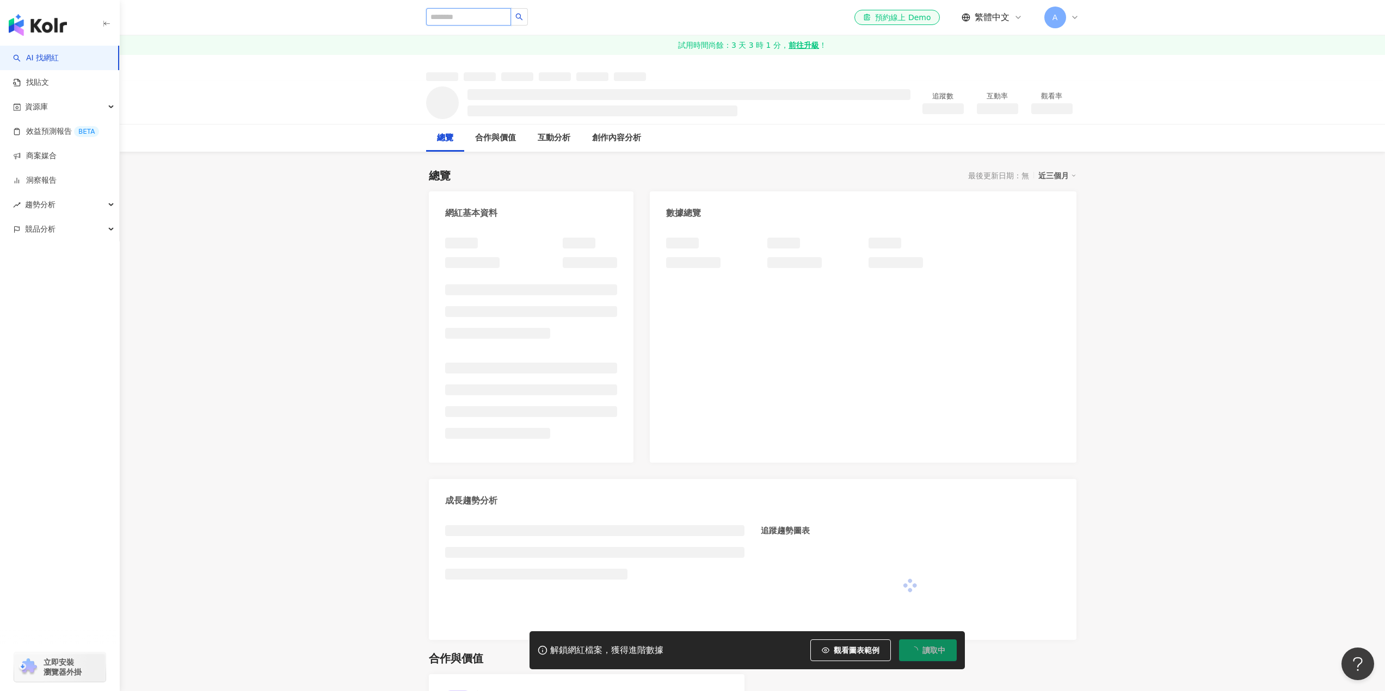
click at [457, 17] on input "search" at bounding box center [468, 16] width 85 height 17
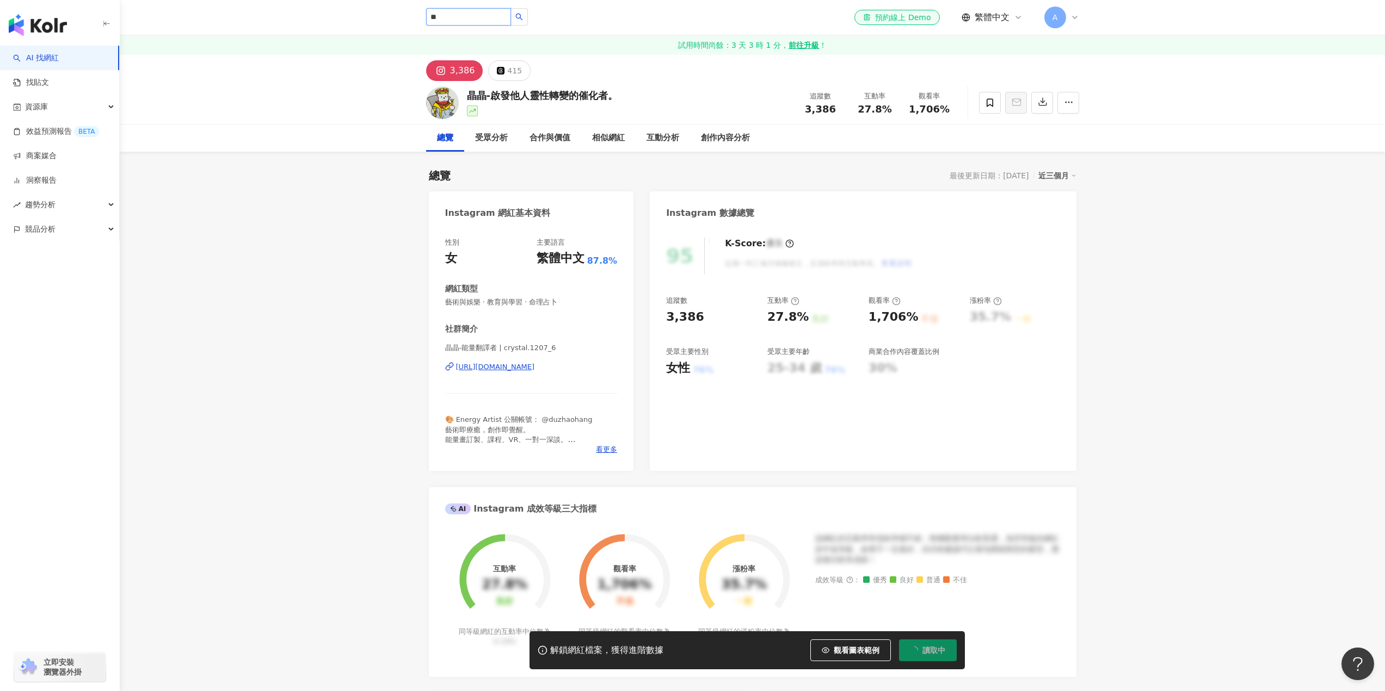
type input "*"
type input "**"
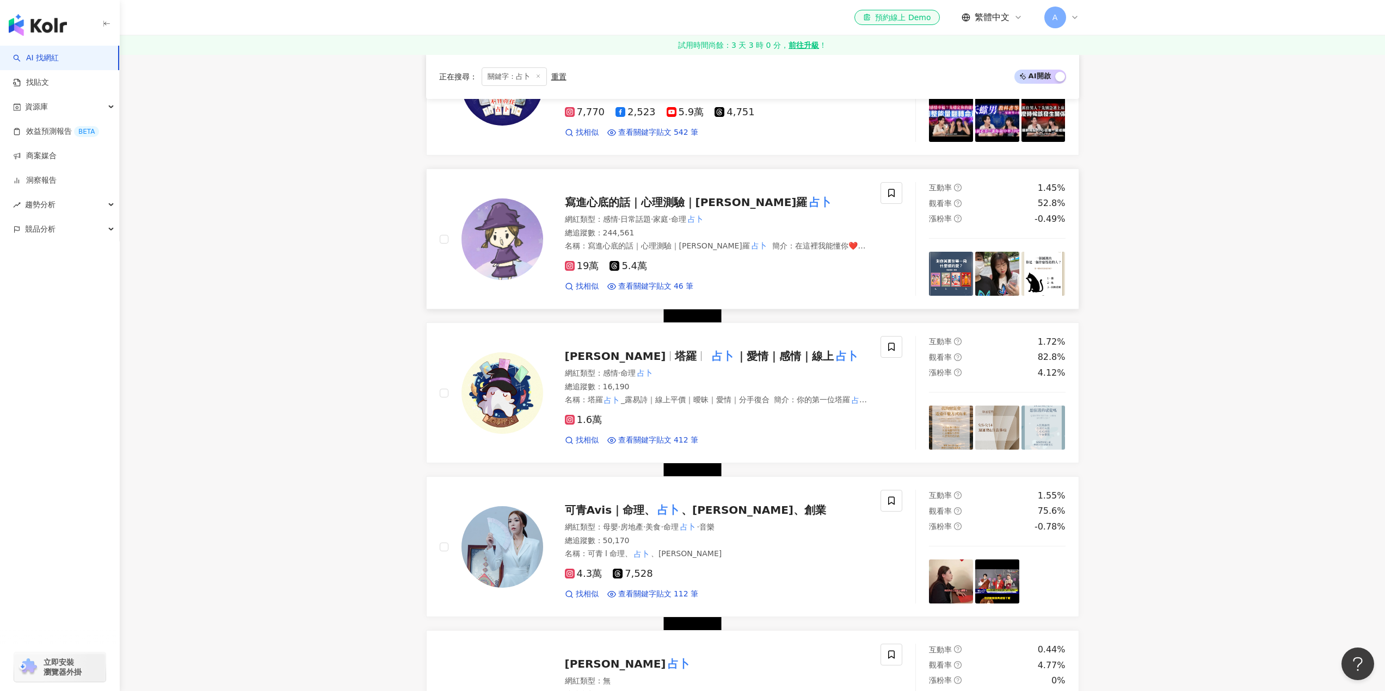
scroll to position [605, 0]
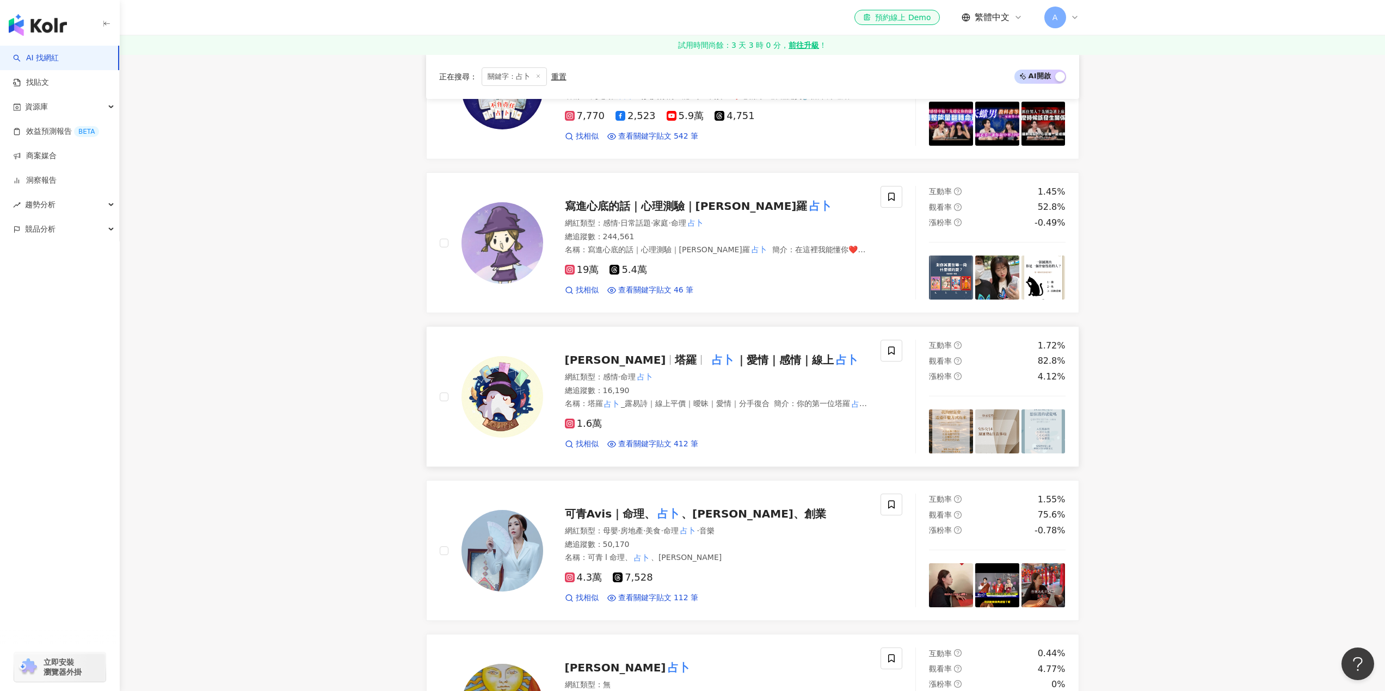
click at [602, 364] on span "露易詩" at bounding box center [620, 360] width 110 height 13
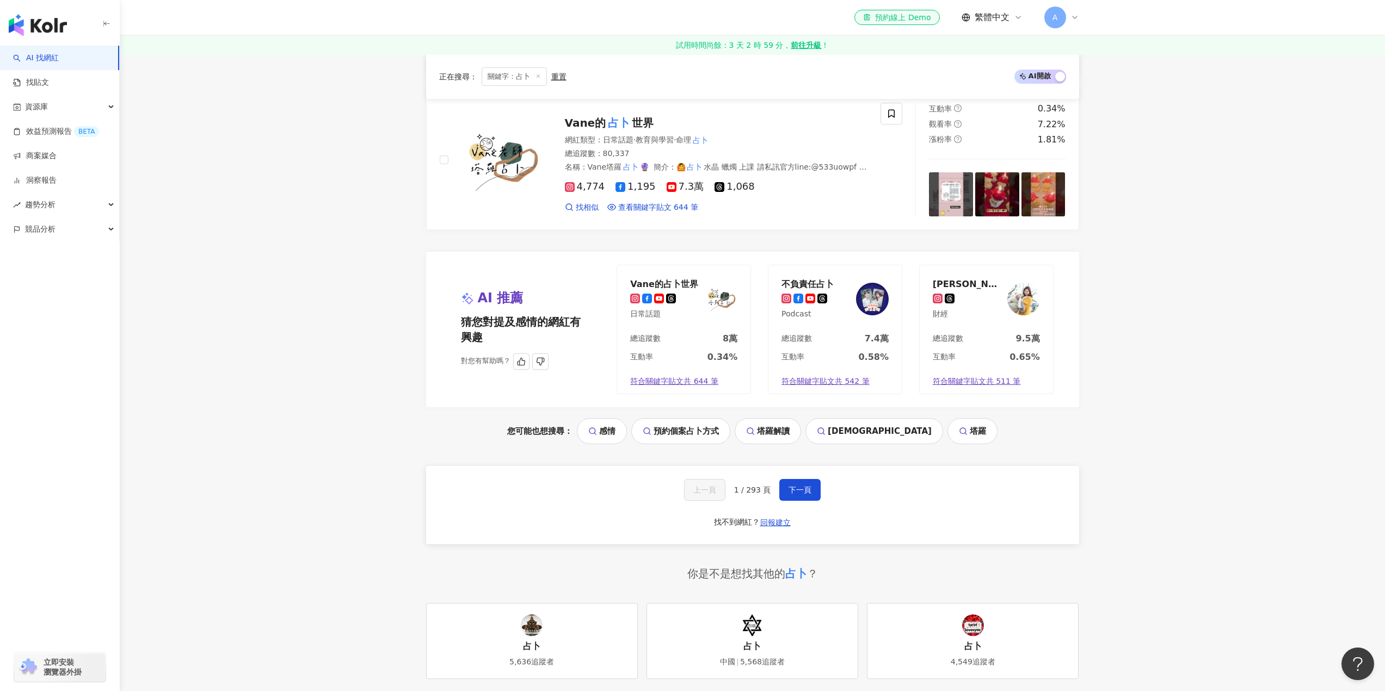
scroll to position [1748, 0]
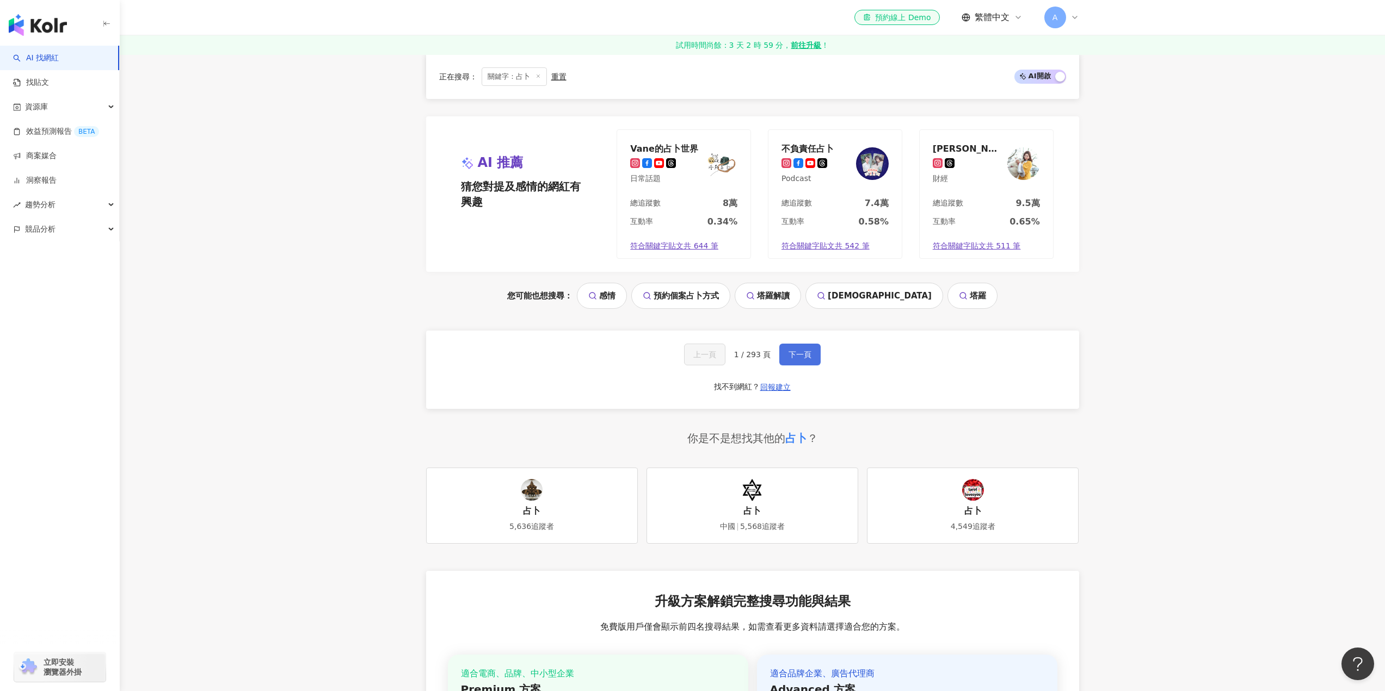
click at [792, 355] on span "下一頁" at bounding box center [799, 354] width 23 height 9
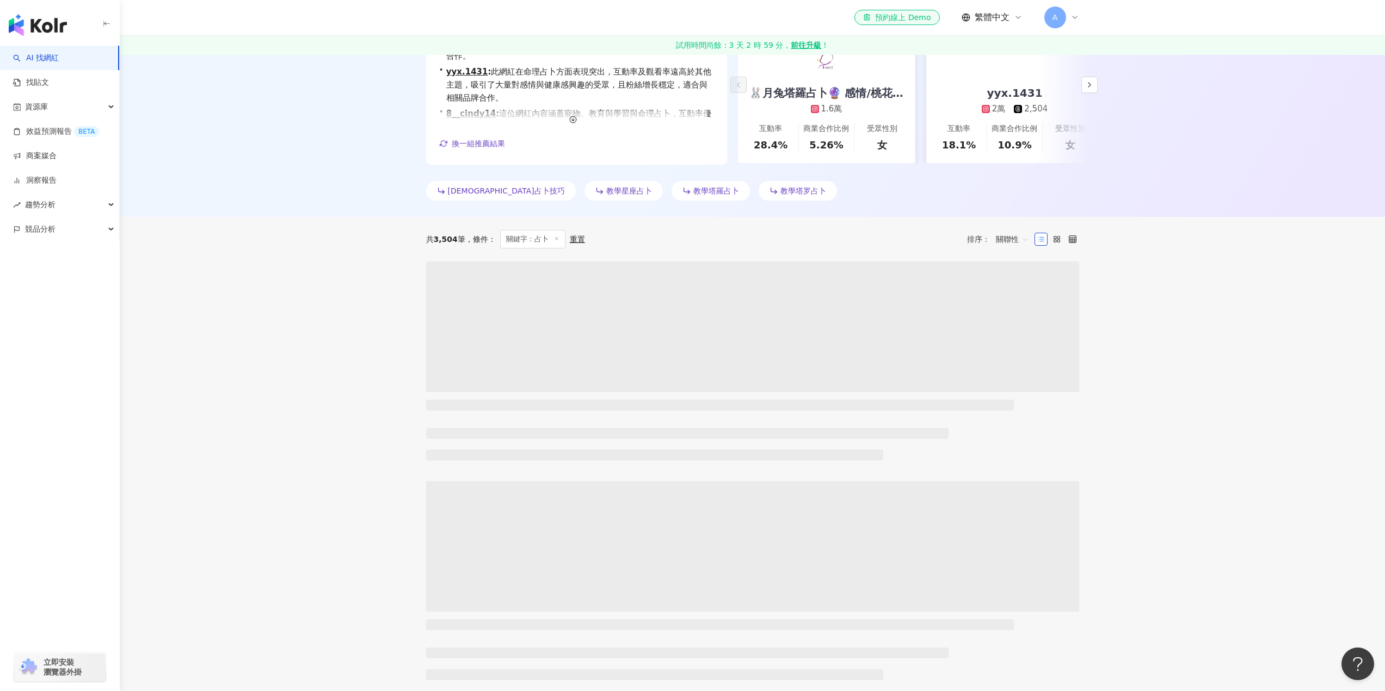
scroll to position [0, 0]
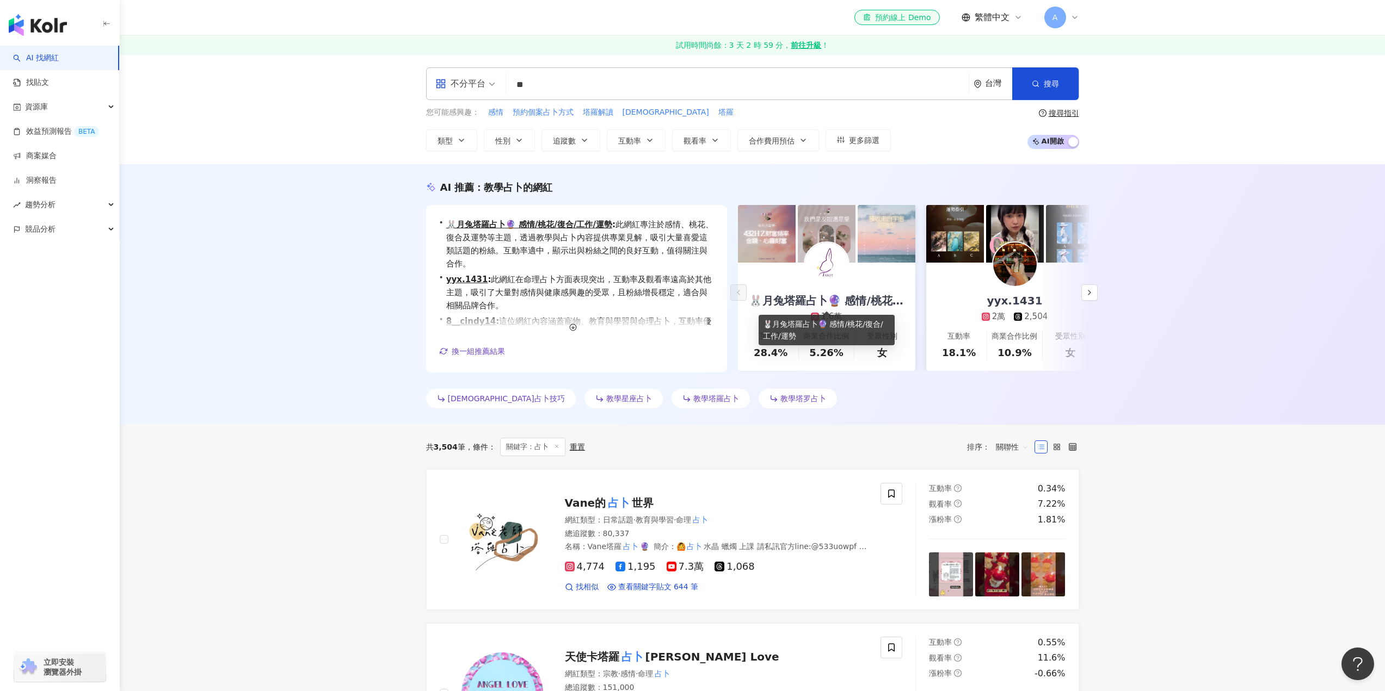
click at [825, 301] on div "🐰月兔塔羅占卜🔮 感情/桃花/復合/工作/運勢" at bounding box center [826, 300] width 177 height 15
click at [473, 275] on link "yyx.1431" at bounding box center [467, 280] width 42 height 10
click at [479, 317] on link "8__cindy14" at bounding box center [471, 322] width 50 height 10
click at [1093, 292] on icon "button" at bounding box center [1089, 292] width 9 height 9
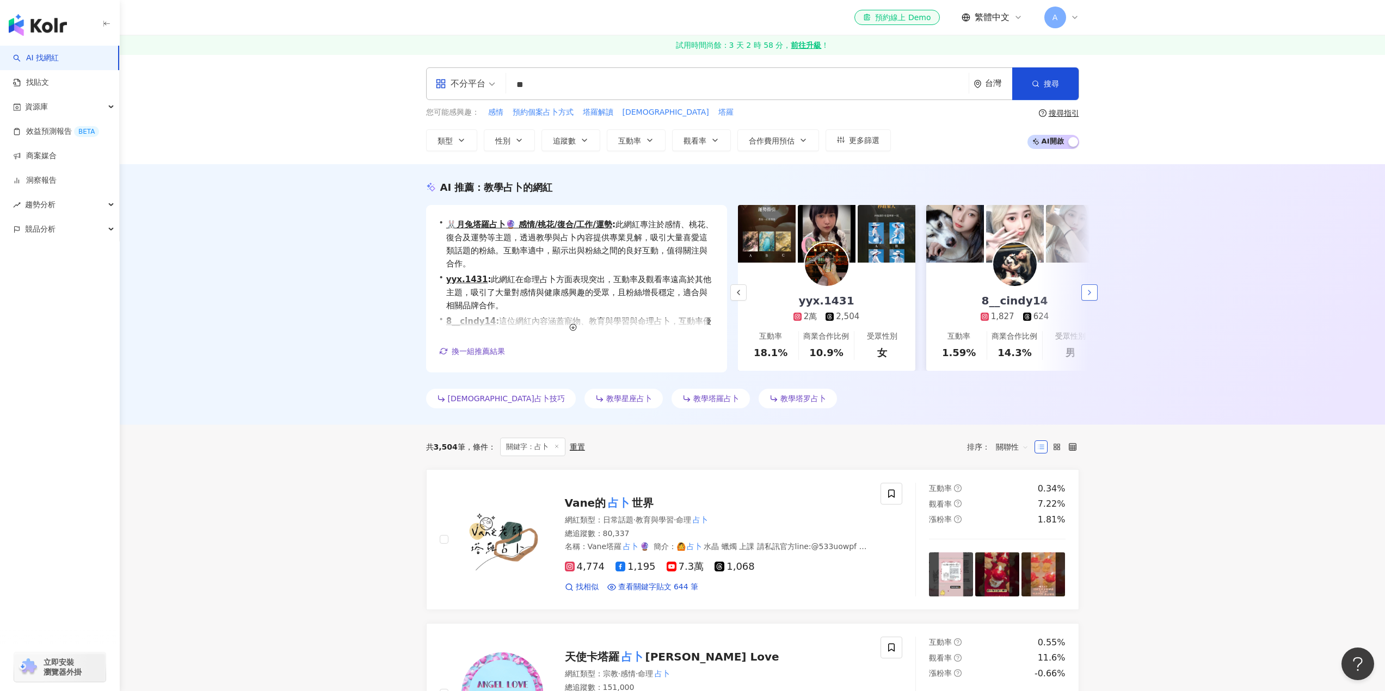
click at [1093, 292] on icon "button" at bounding box center [1089, 292] width 9 height 9
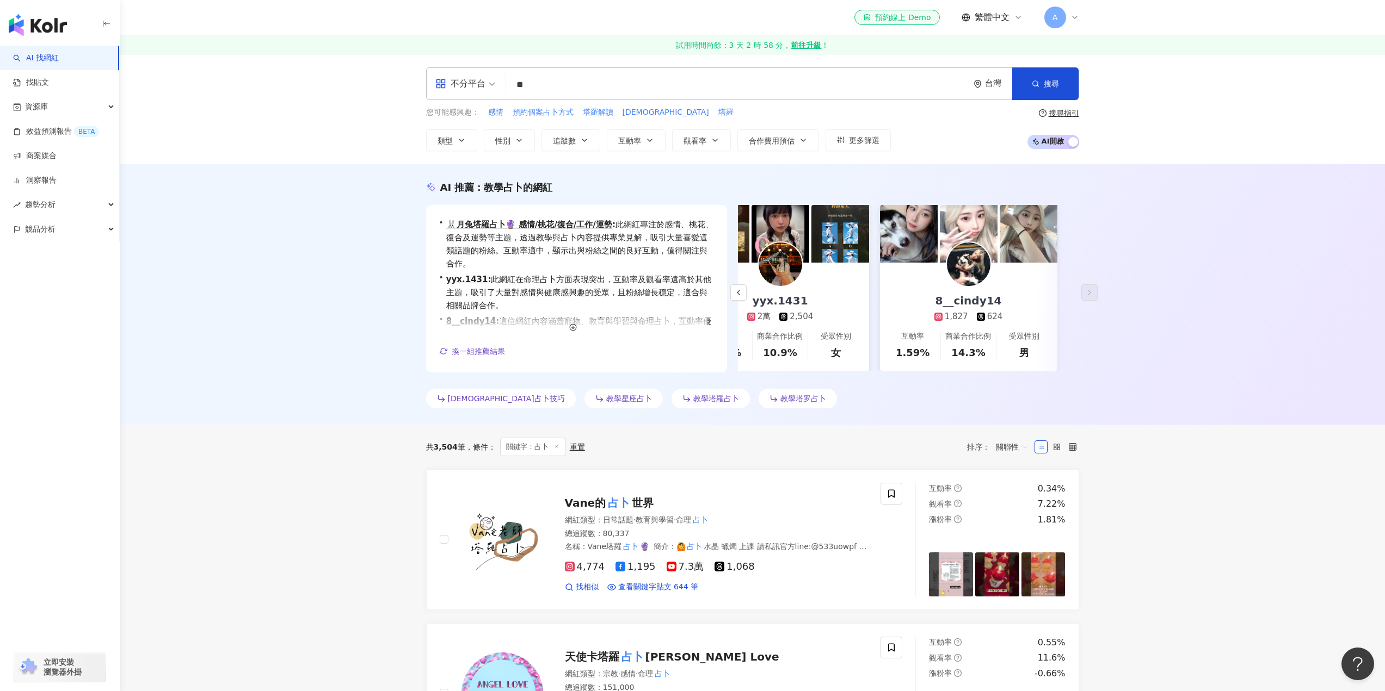
click at [594, 78] on input "**" at bounding box center [737, 85] width 454 height 21
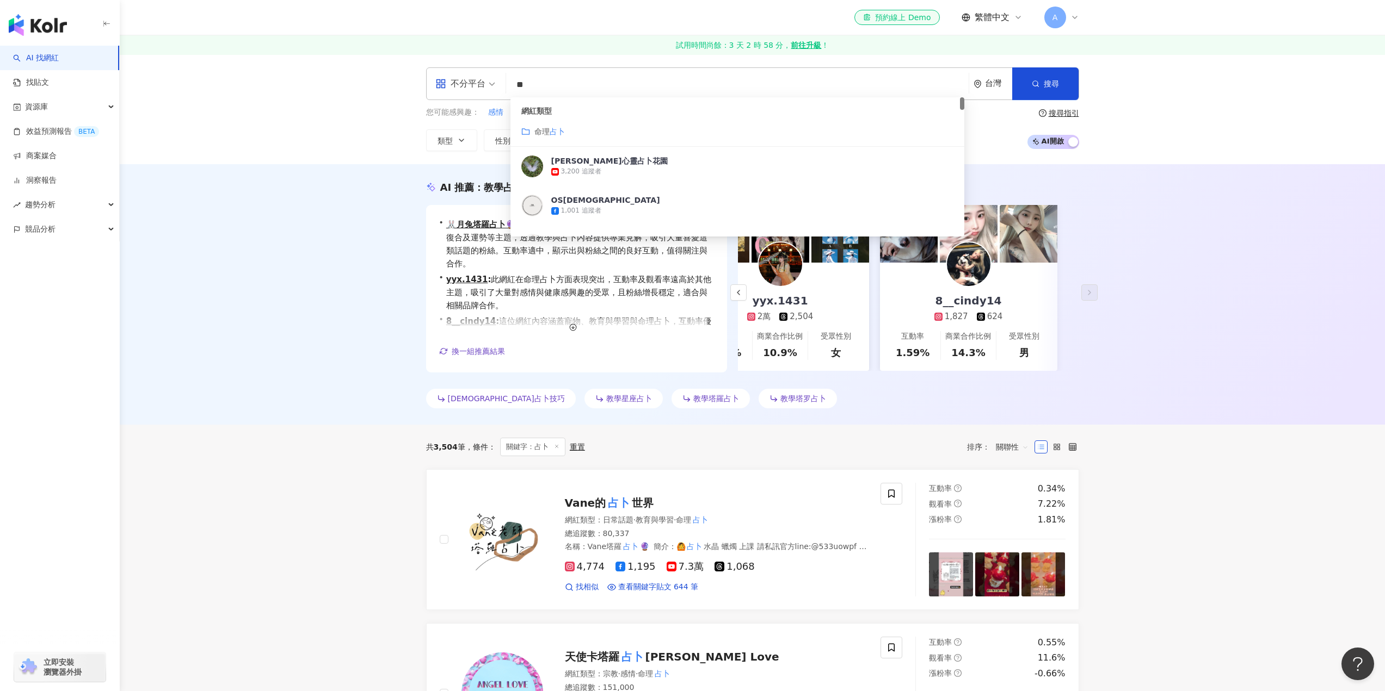
type input "*"
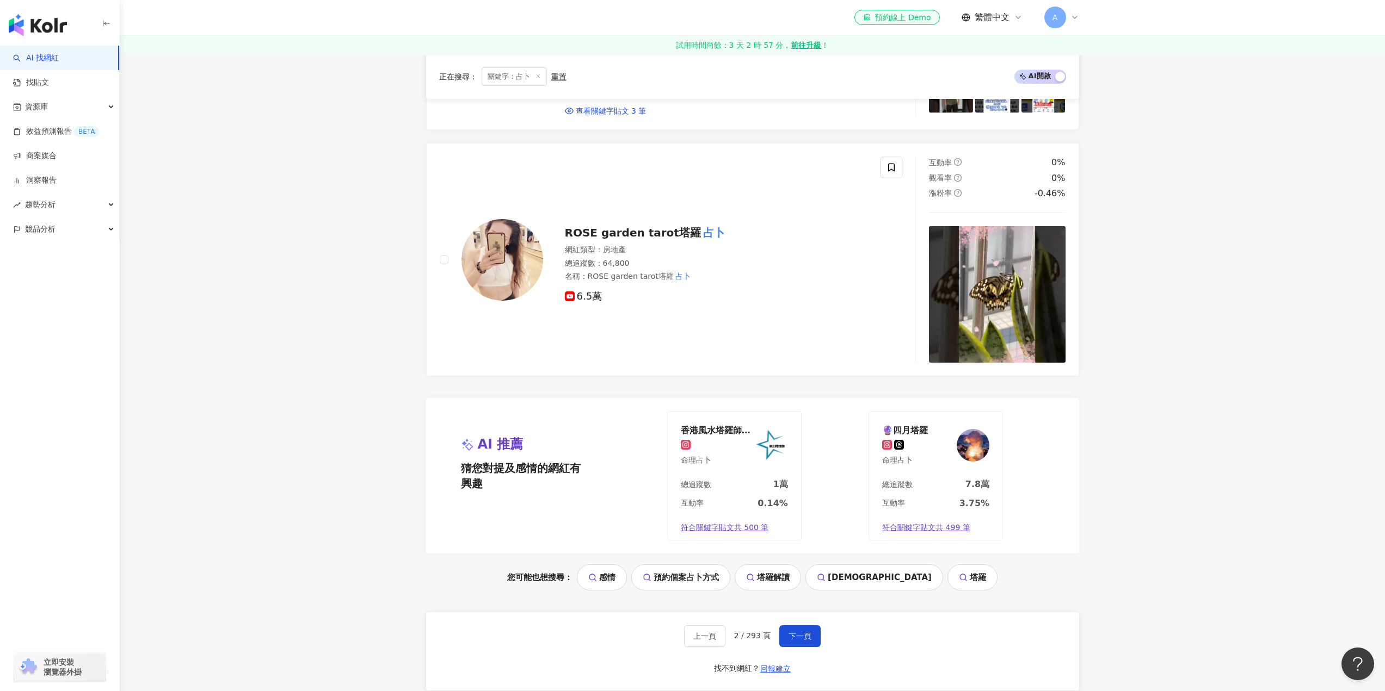
scroll to position [2231, 0]
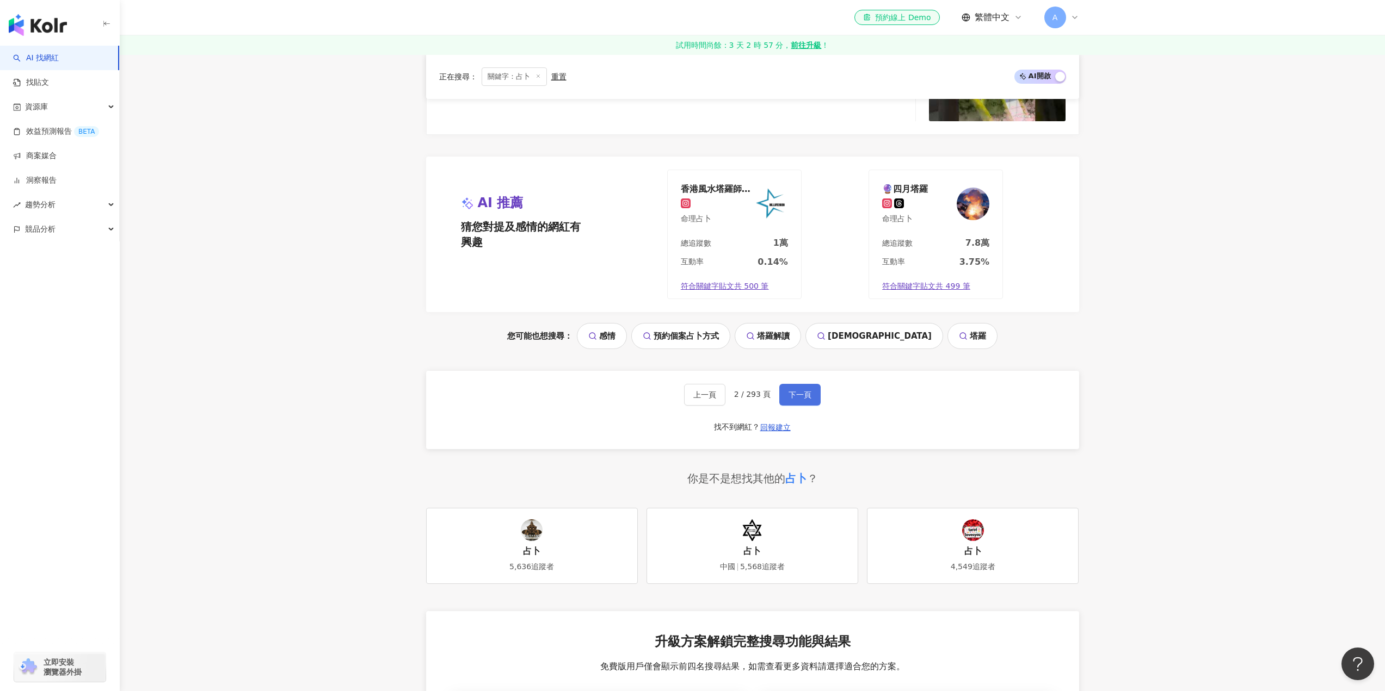
click at [780, 387] on button "下一頁" at bounding box center [799, 395] width 41 height 22
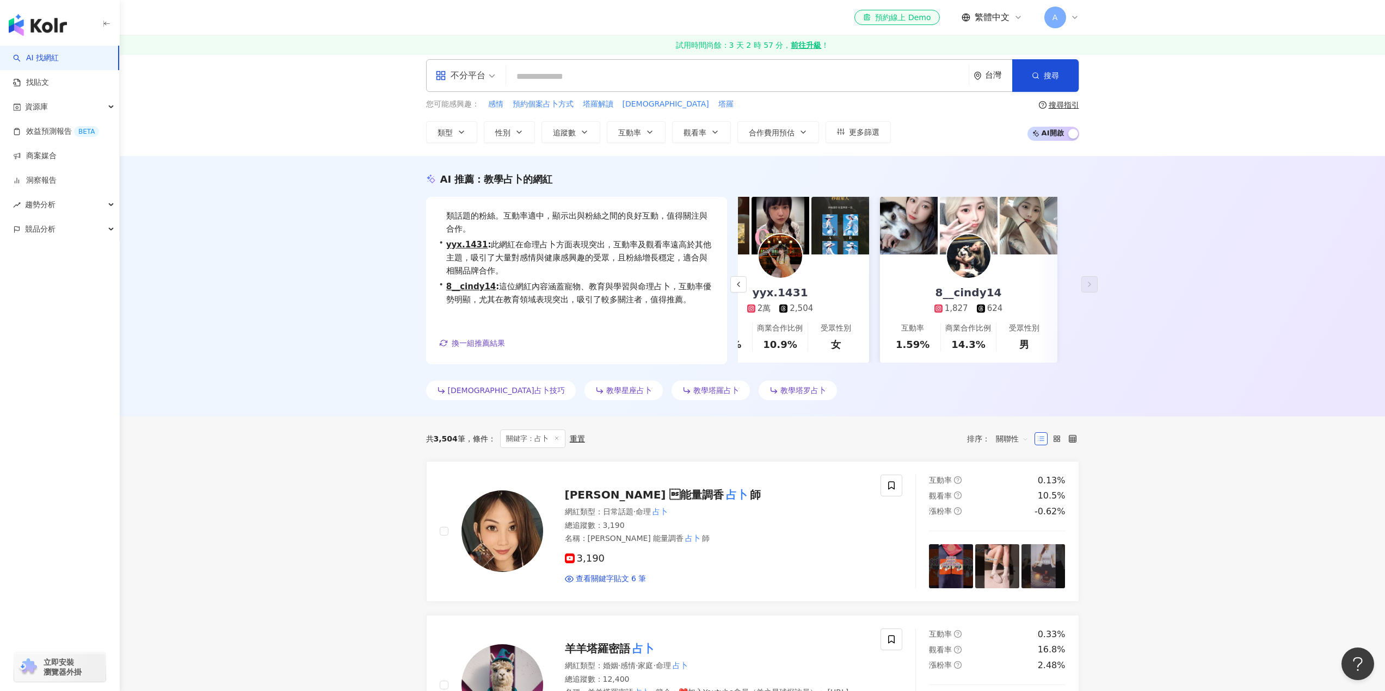
scroll to position [0, 0]
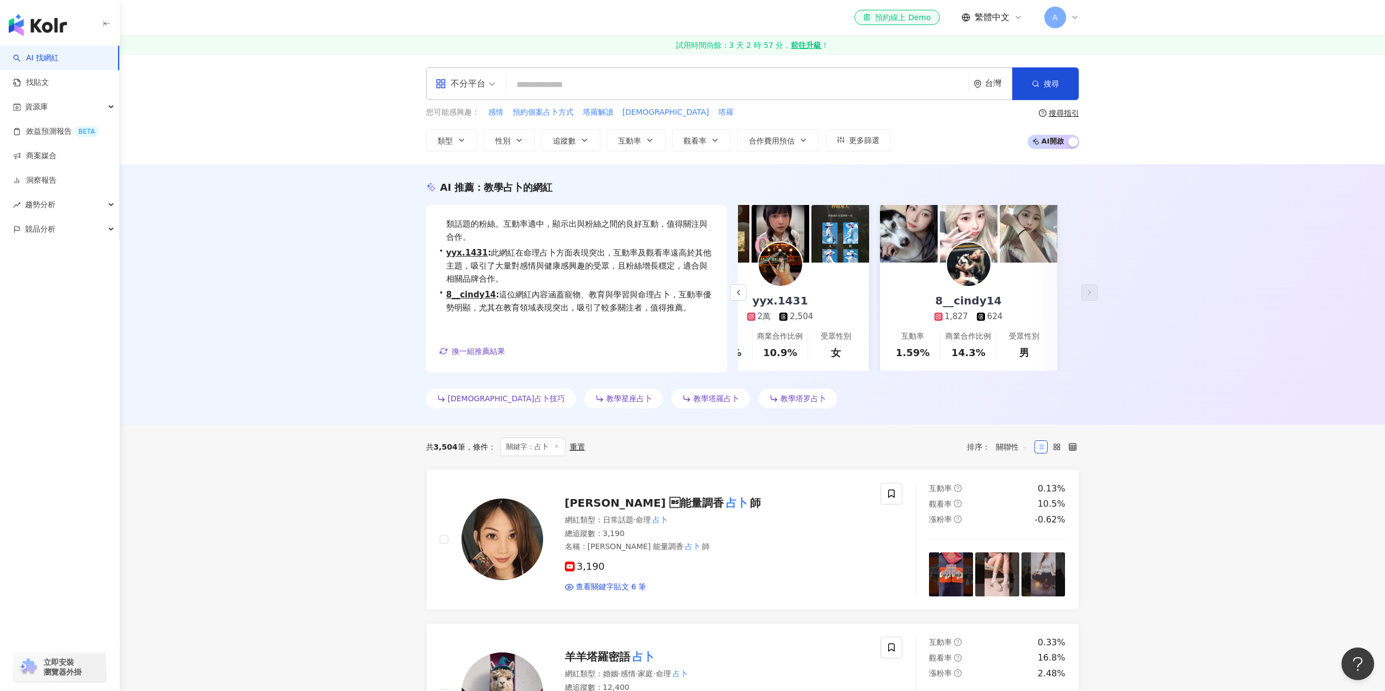
click at [478, 87] on div "不分平台" at bounding box center [460, 83] width 50 height 17
click at [477, 110] on div "不分平台" at bounding box center [468, 114] width 61 height 14
click at [544, 83] on input "search" at bounding box center [737, 85] width 454 height 21
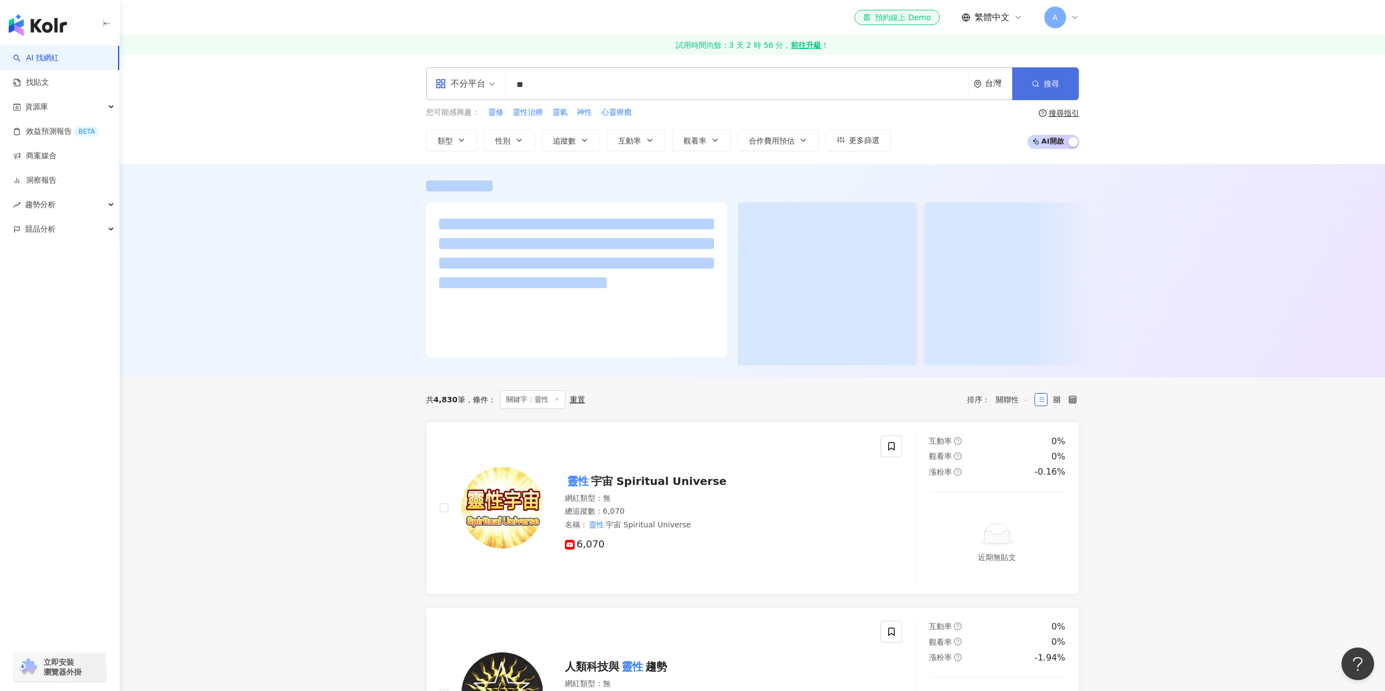
click at [1049, 85] on span "搜尋" at bounding box center [1051, 83] width 15 height 9
click at [474, 89] on div "不分平台" at bounding box center [460, 83] width 50 height 17
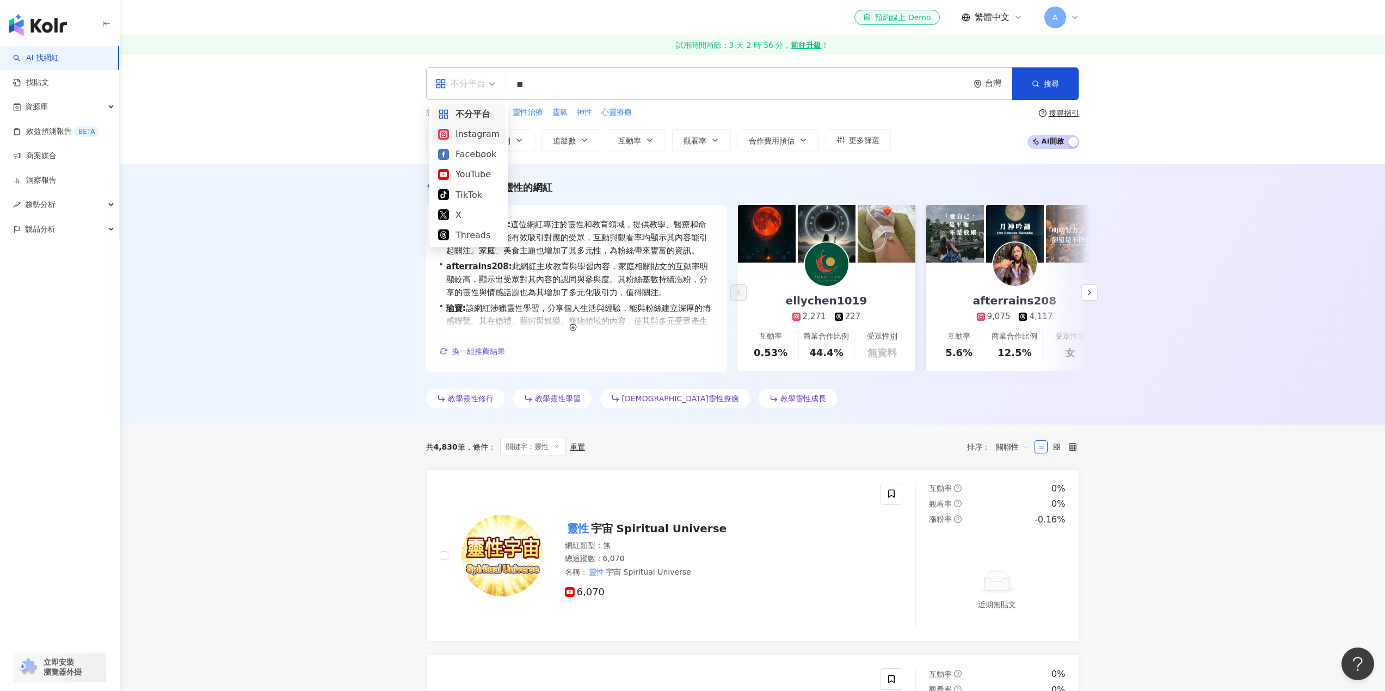
click at [477, 137] on div "Instagram" at bounding box center [468, 134] width 61 height 14
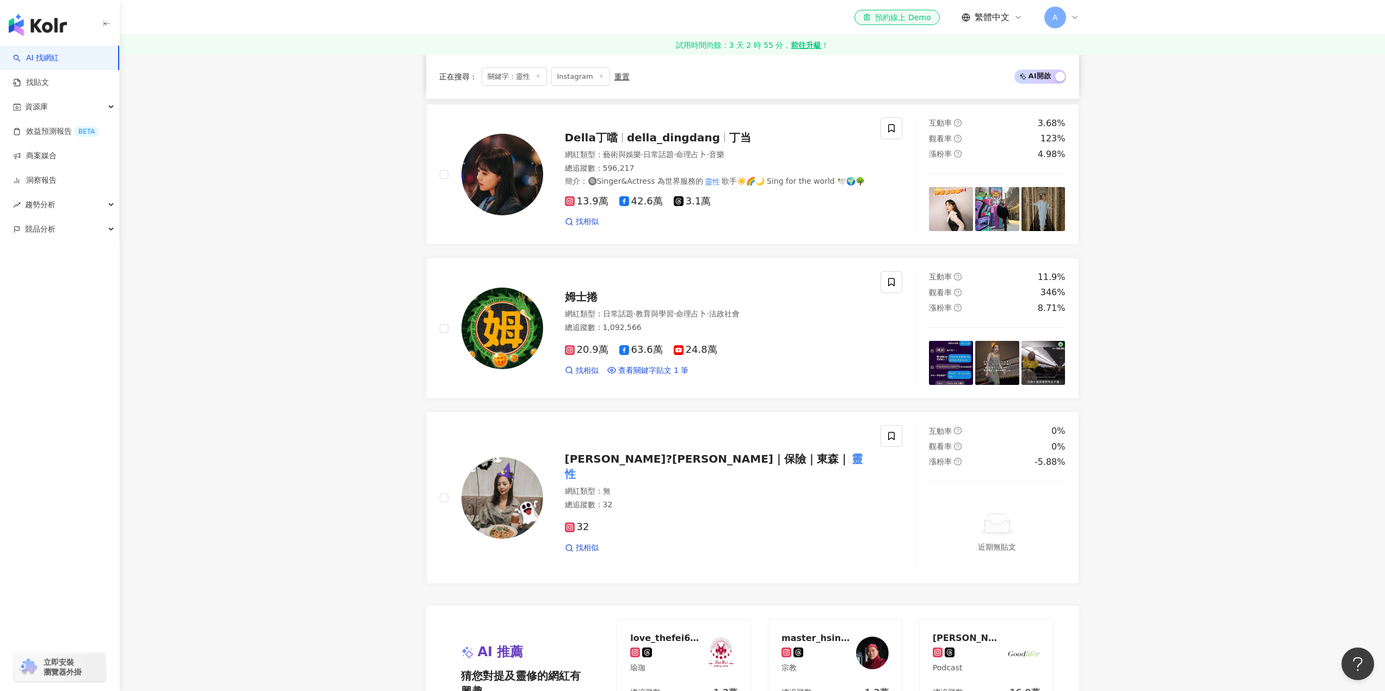
scroll to position [1795, 0]
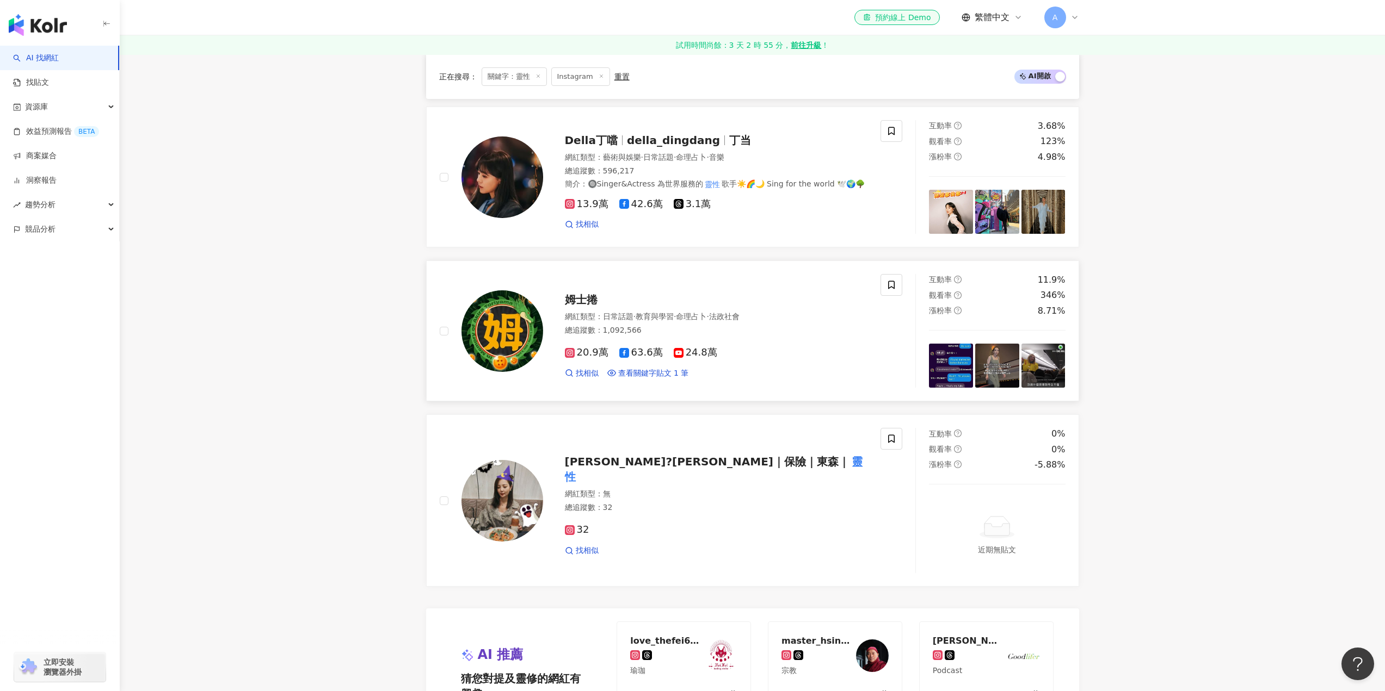
click at [575, 293] on span "姆士捲" at bounding box center [581, 299] width 33 height 13
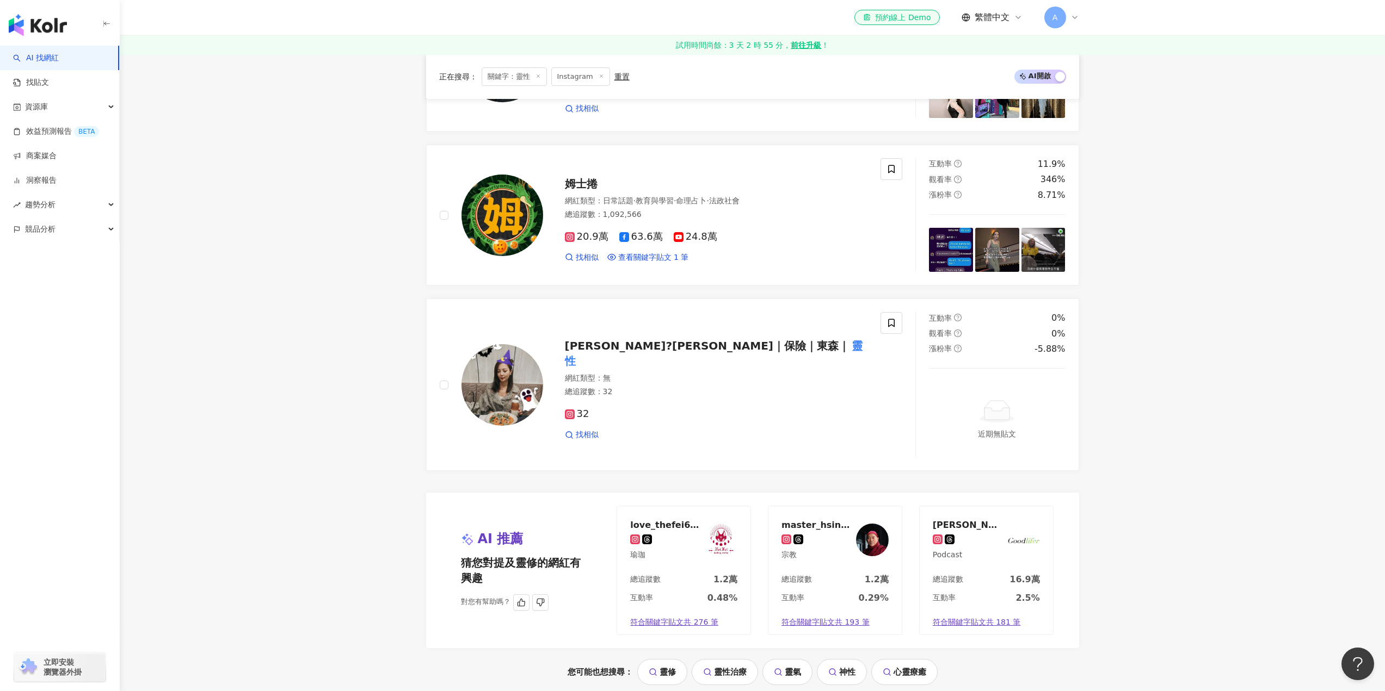
scroll to position [2067, 0]
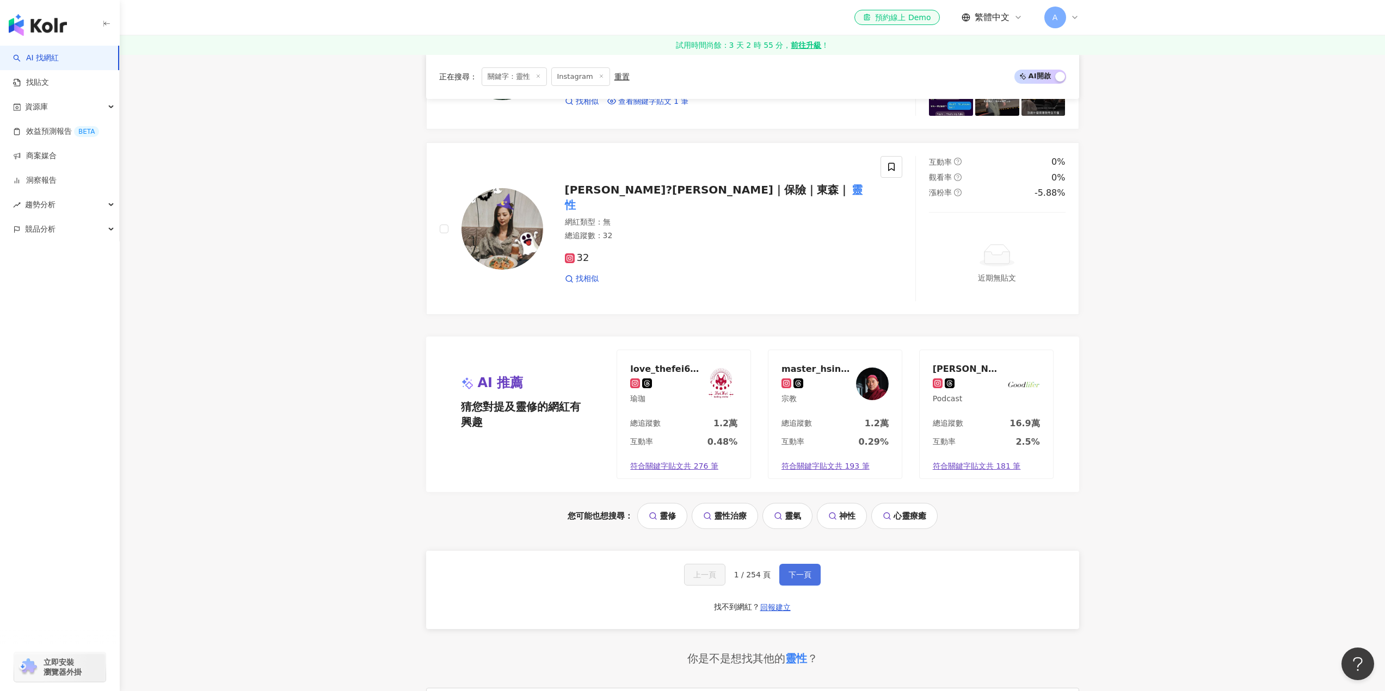
click at [801, 568] on button "下一頁" at bounding box center [799, 575] width 41 height 22
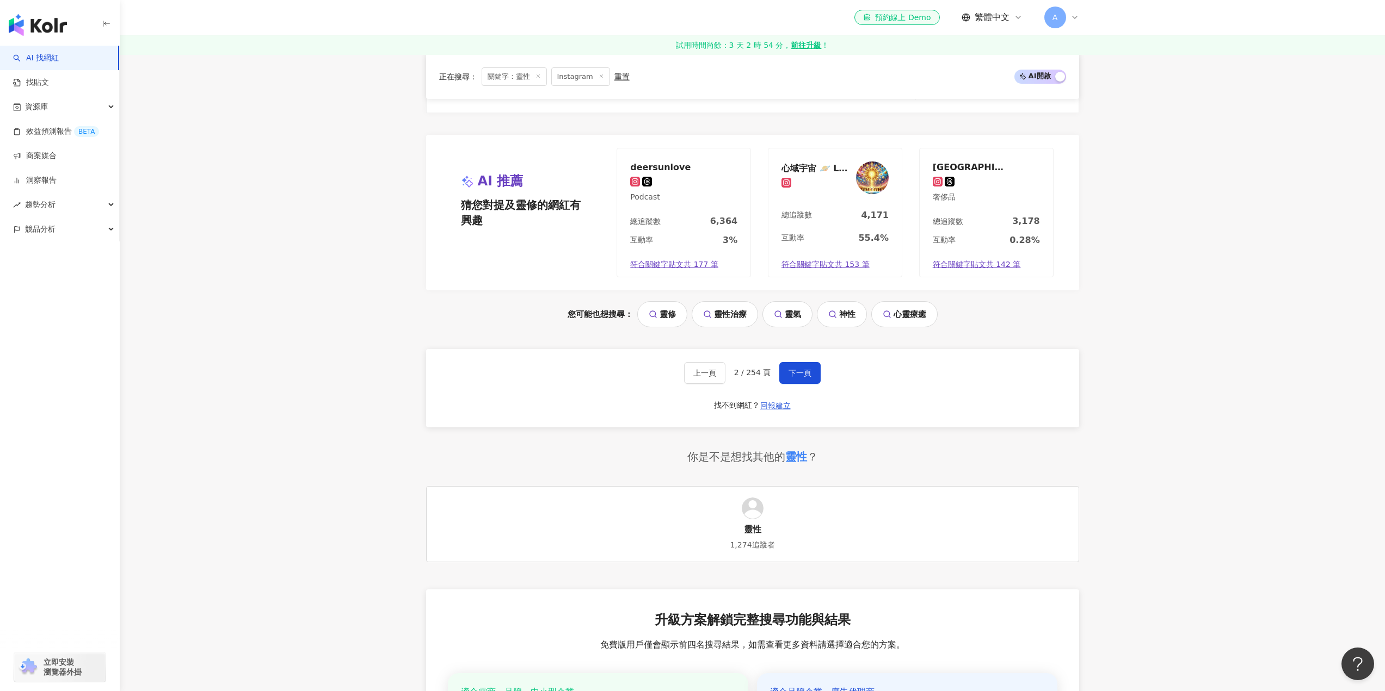
scroll to position [2215, 0]
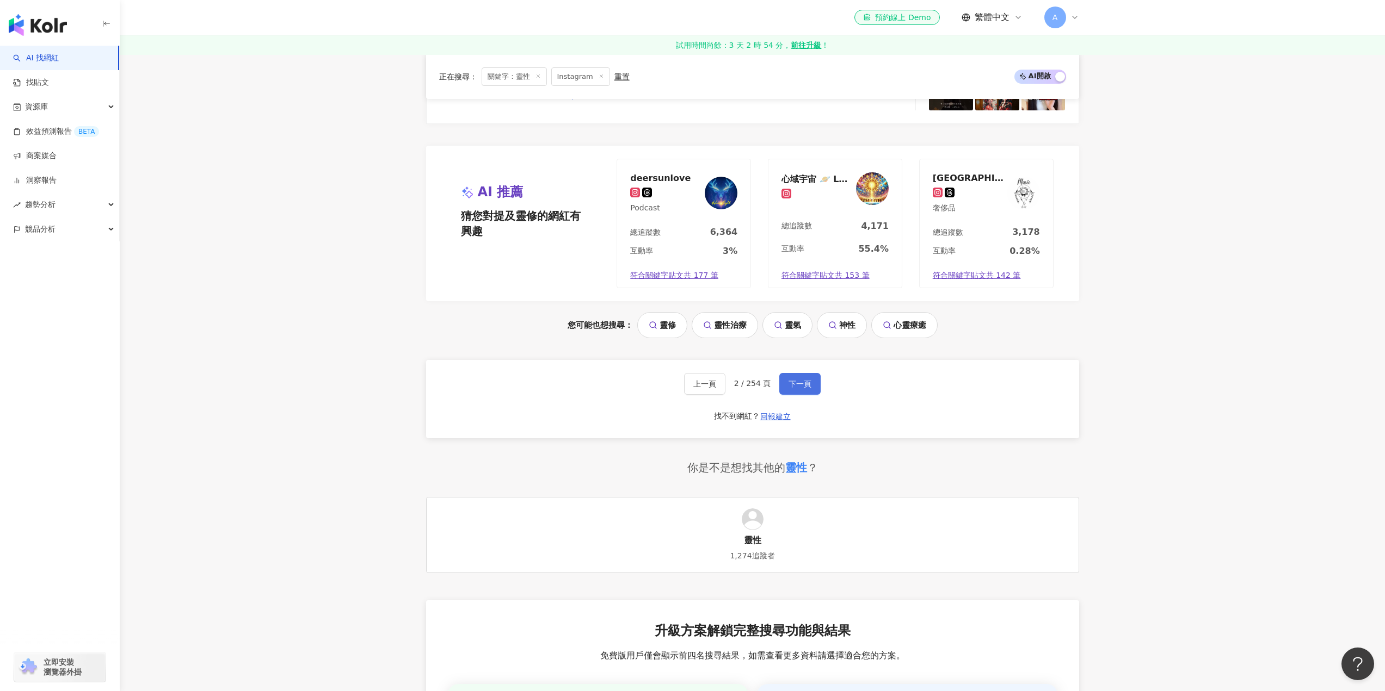
click at [798, 380] on span "下一頁" at bounding box center [799, 384] width 23 height 9
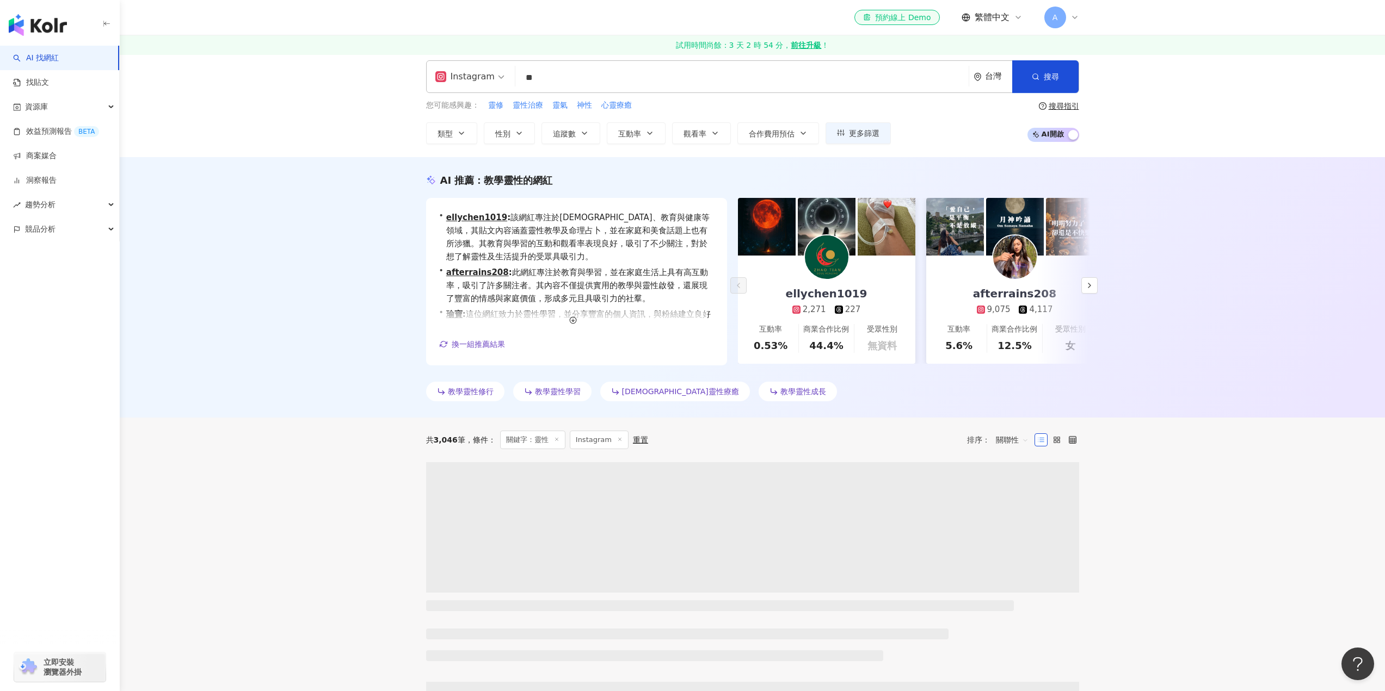
scroll to position [0, 0]
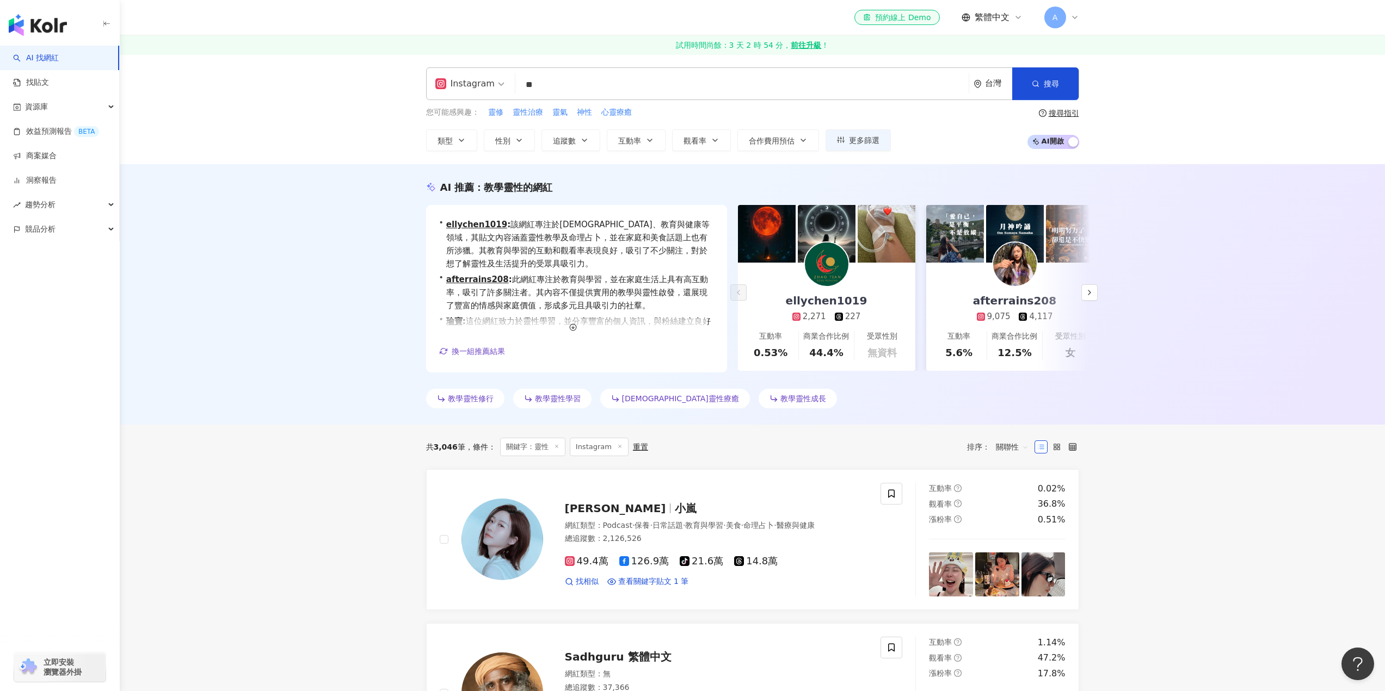
click at [826, 275] on img at bounding box center [827, 265] width 44 height 44
click at [1089, 297] on button "button" at bounding box center [1089, 293] width 16 height 16
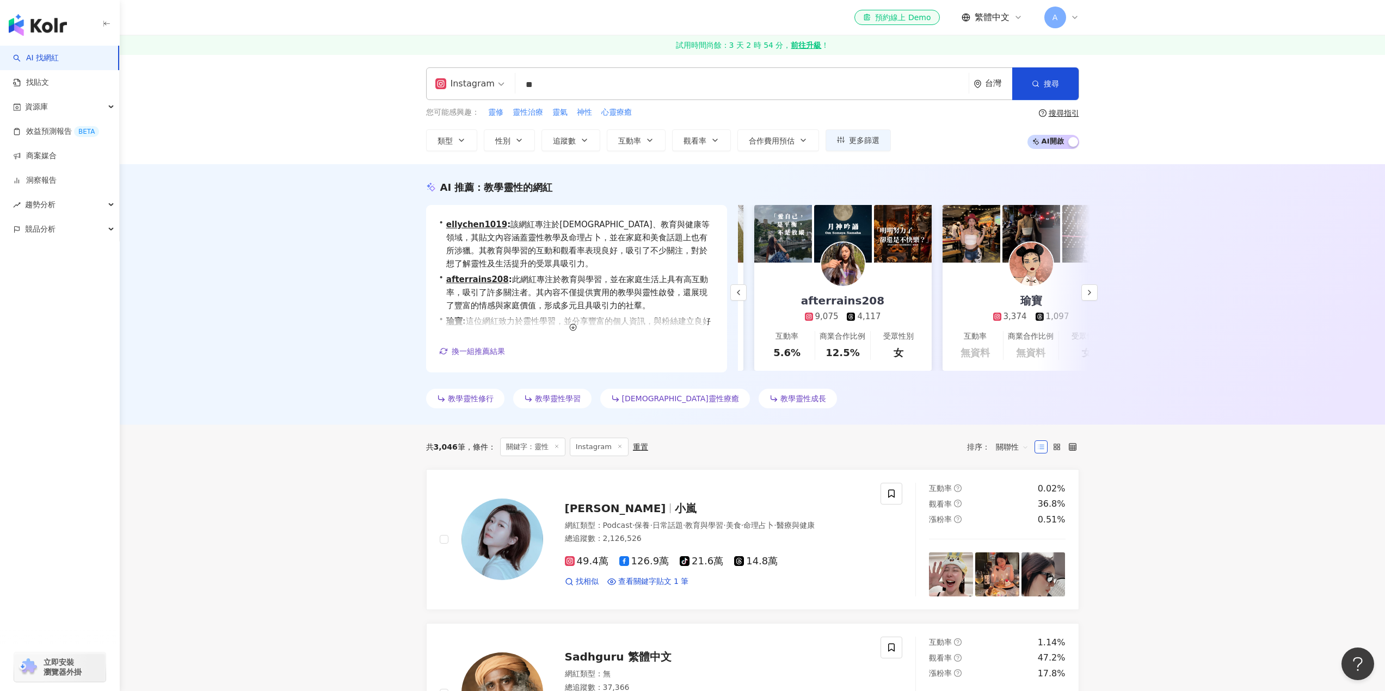
scroll to position [0, 188]
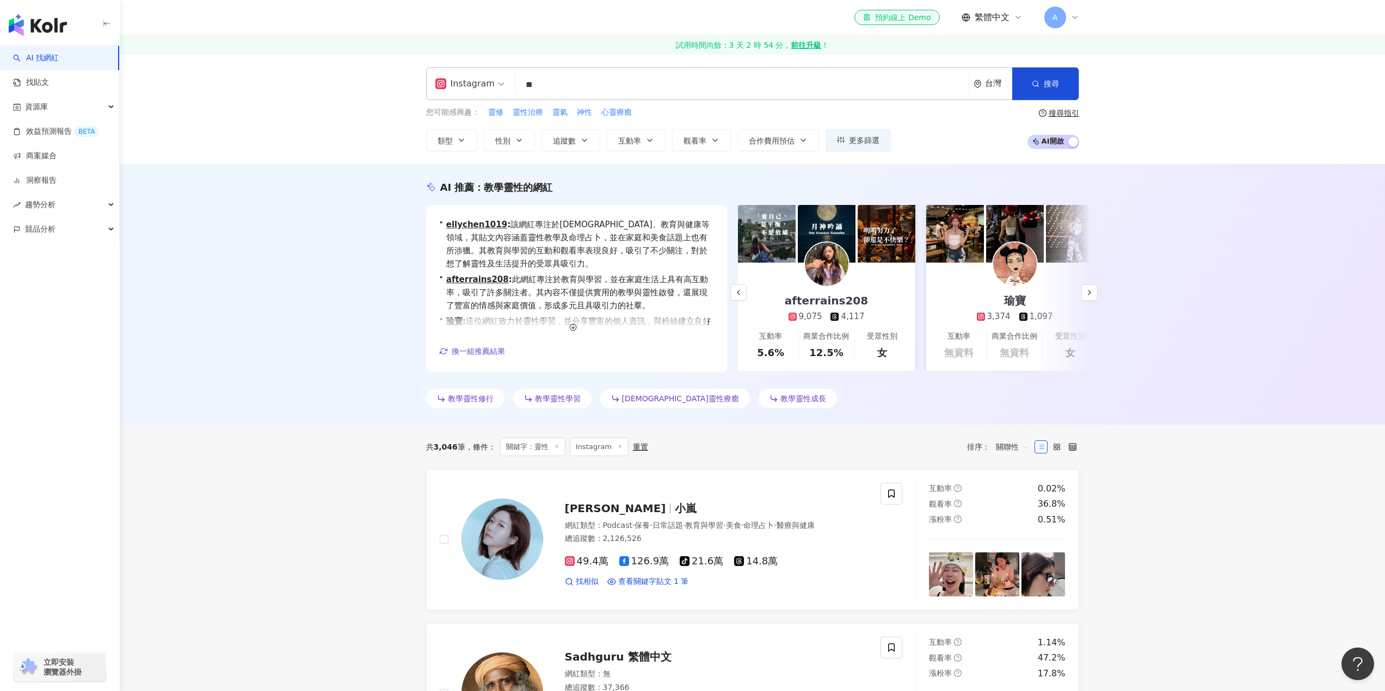
click at [833, 273] on img at bounding box center [827, 265] width 44 height 44
click at [1082, 292] on button "button" at bounding box center [1089, 293] width 16 height 16
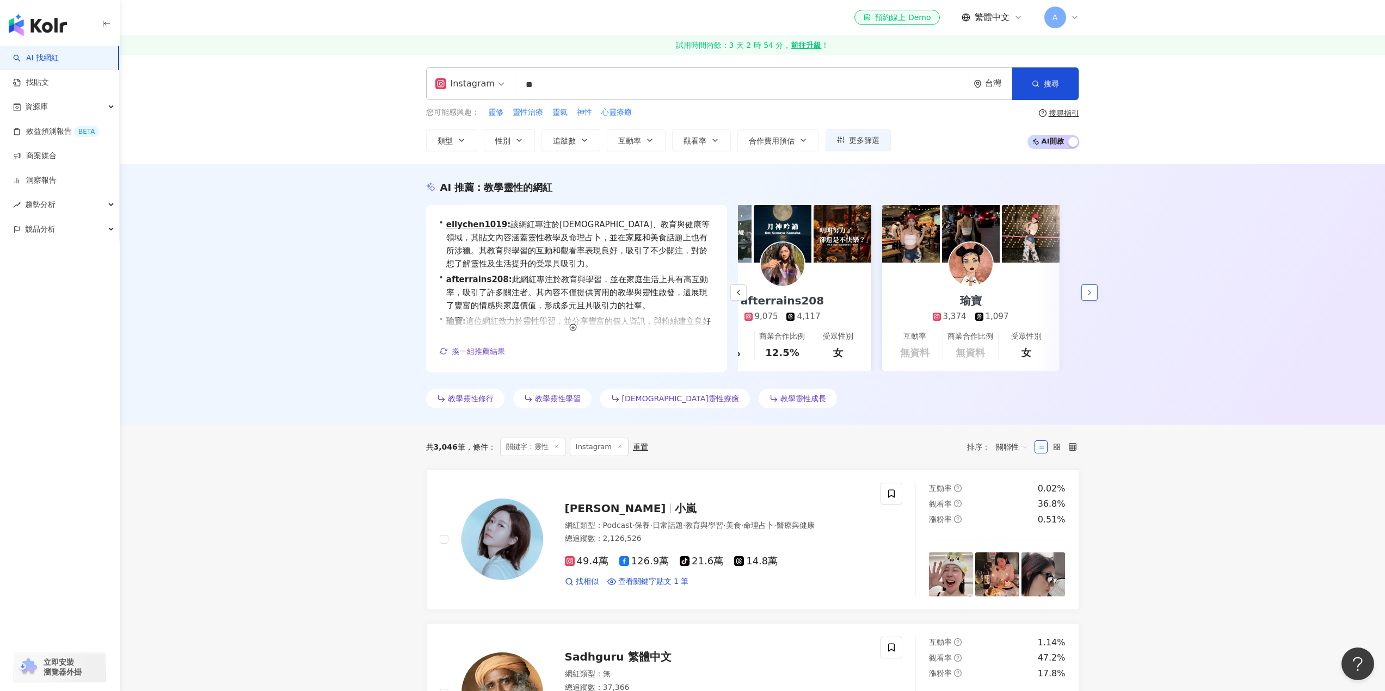
scroll to position [0, 234]
click at [724, 81] on input "**" at bounding box center [742, 85] width 444 height 21
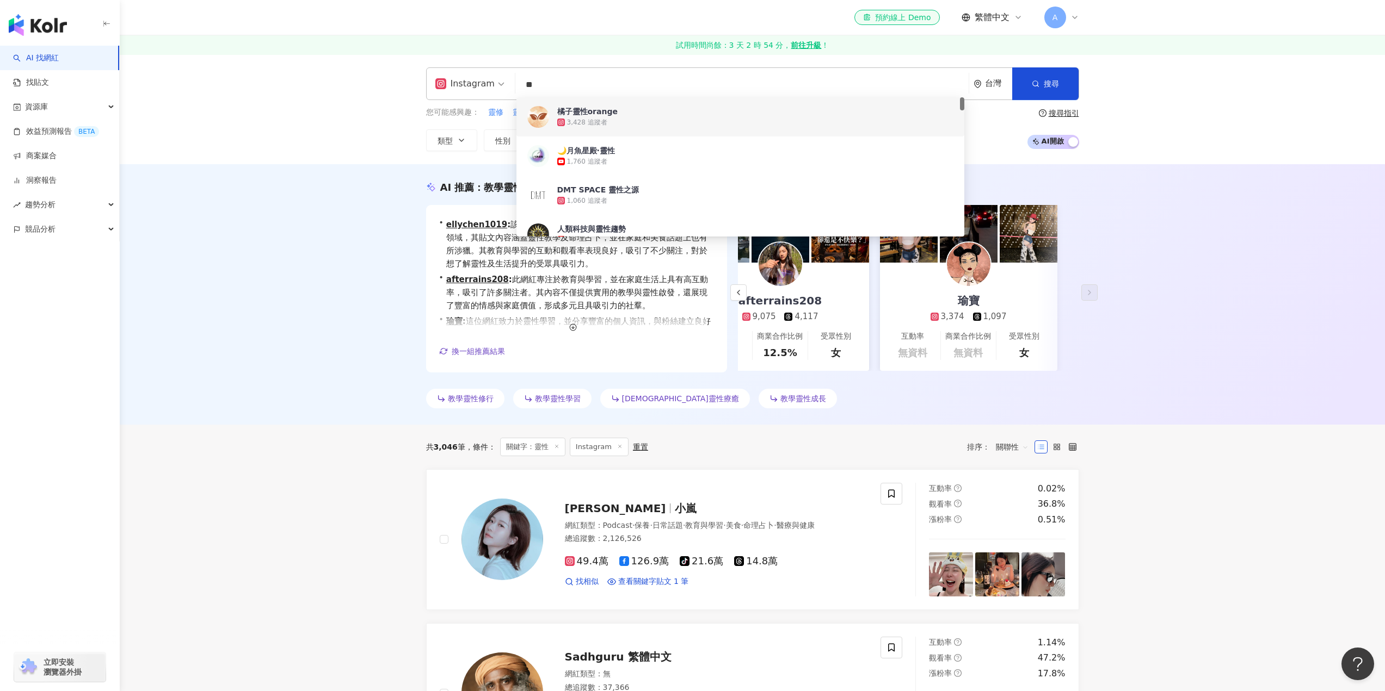
type input "*"
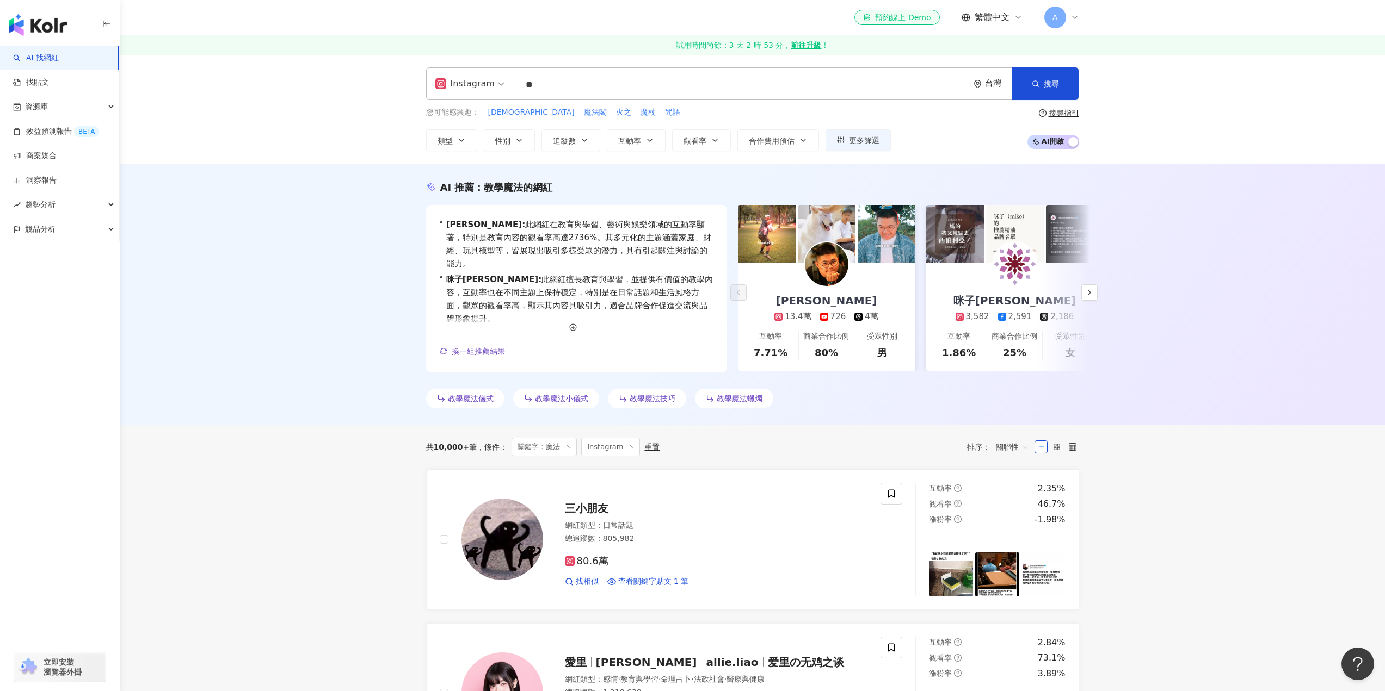
click at [1236, 102] on div "Instagram ** 台灣 搜尋 52962937-6145-4e25-b08c-ef1e4d0a36f4 dfa2999b-90e7-4bb9-ac6e…" at bounding box center [752, 109] width 1265 height 110
click at [1091, 294] on icon "button" at bounding box center [1089, 292] width 9 height 9
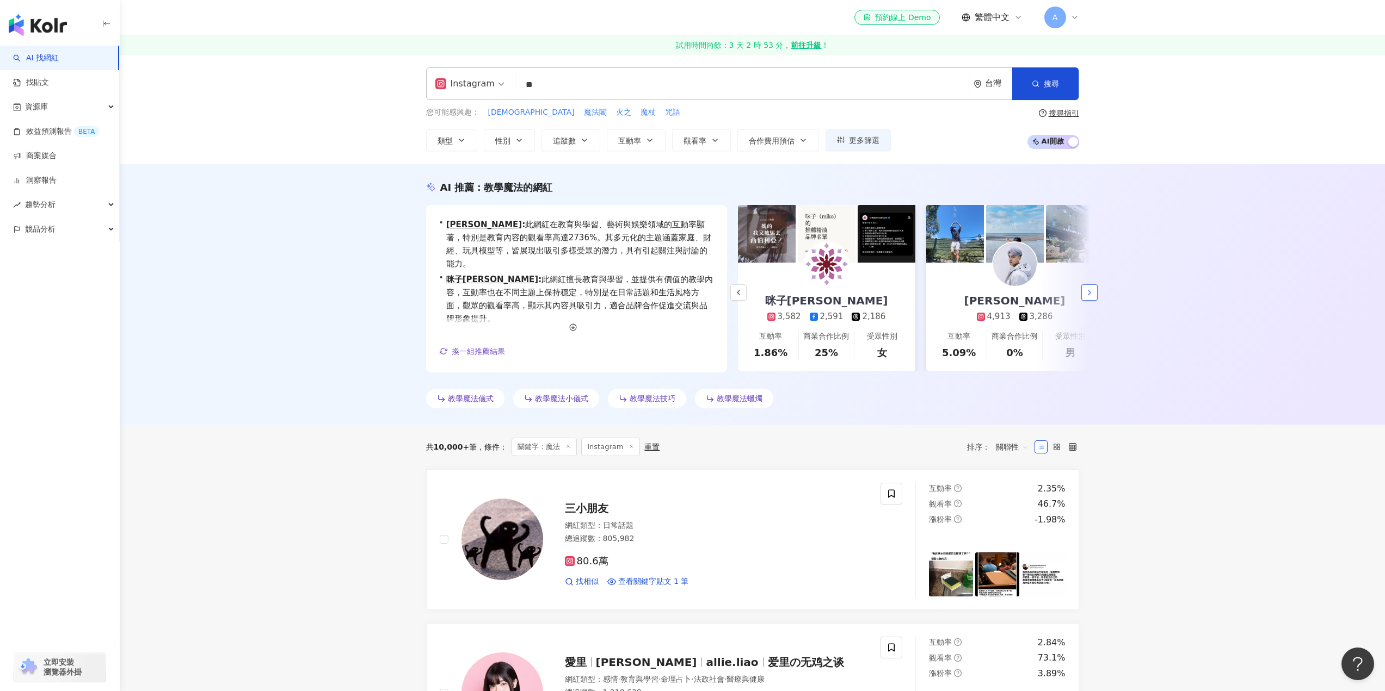
click at [1091, 294] on icon "button" at bounding box center [1089, 292] width 9 height 9
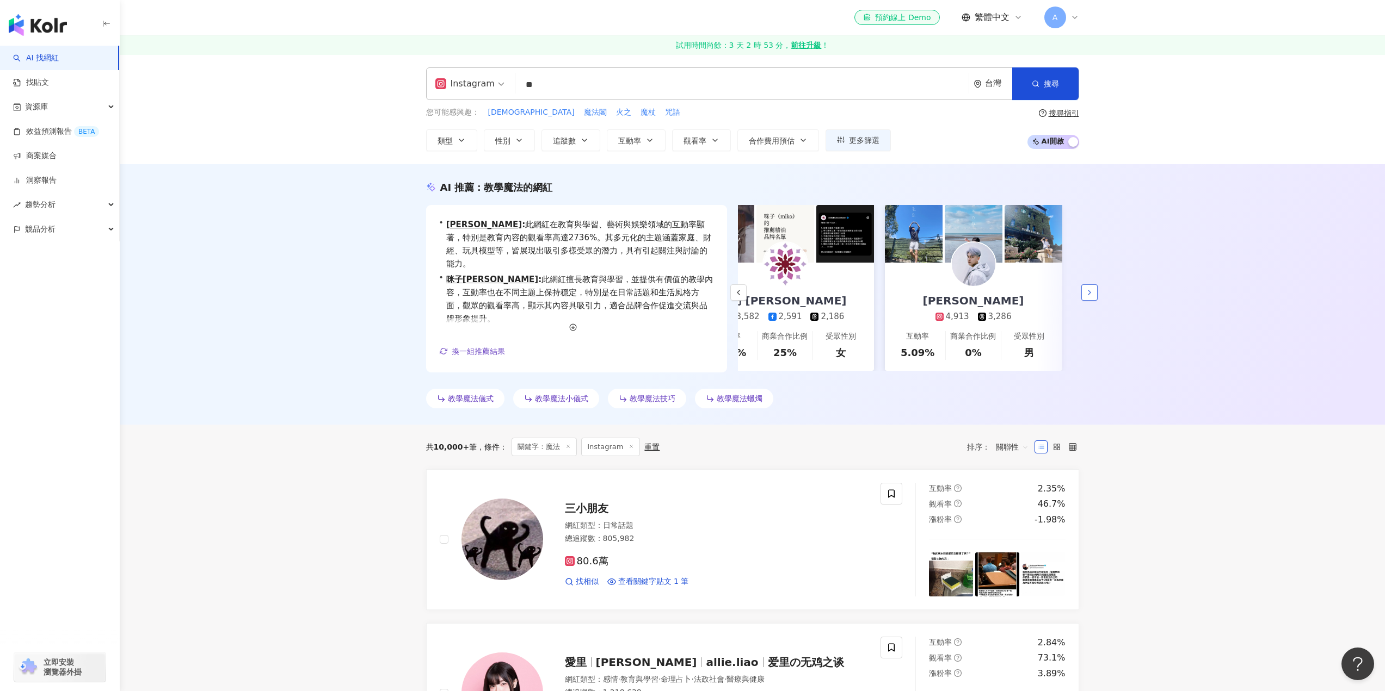
scroll to position [0, 234]
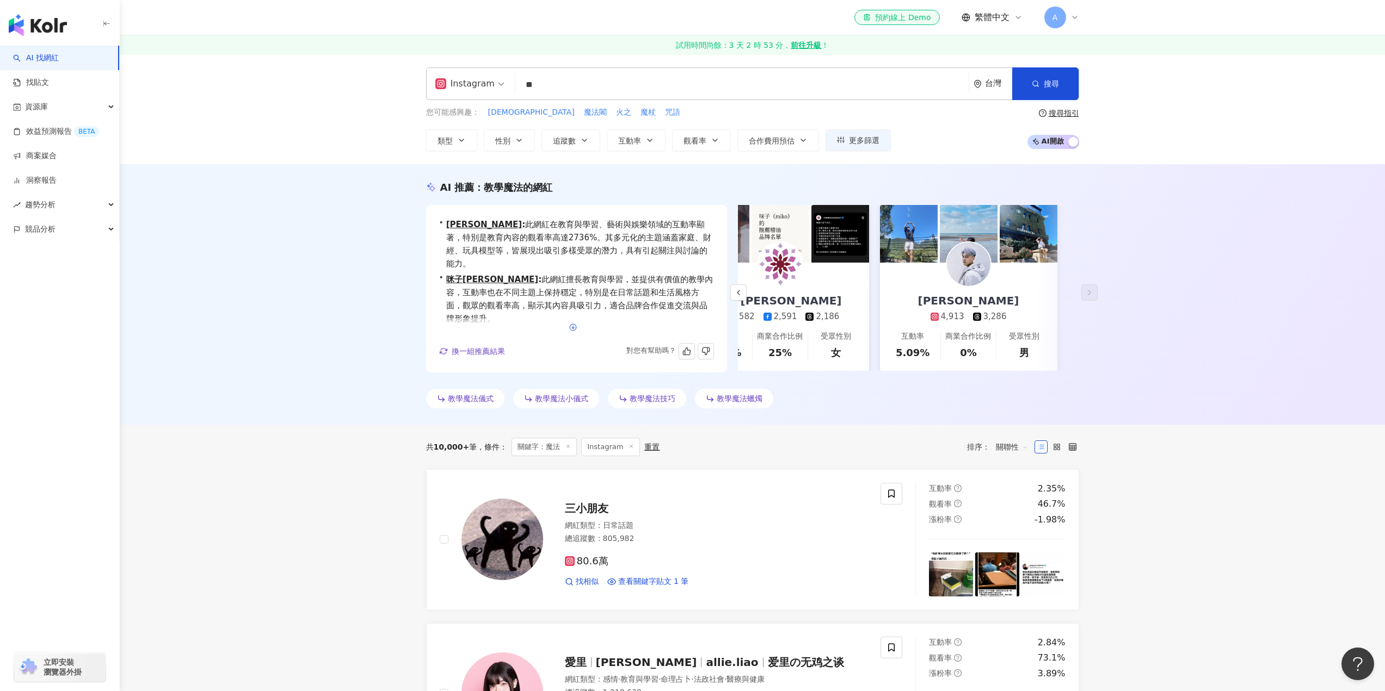
click at [570, 330] on icon "button" at bounding box center [573, 328] width 8 height 8
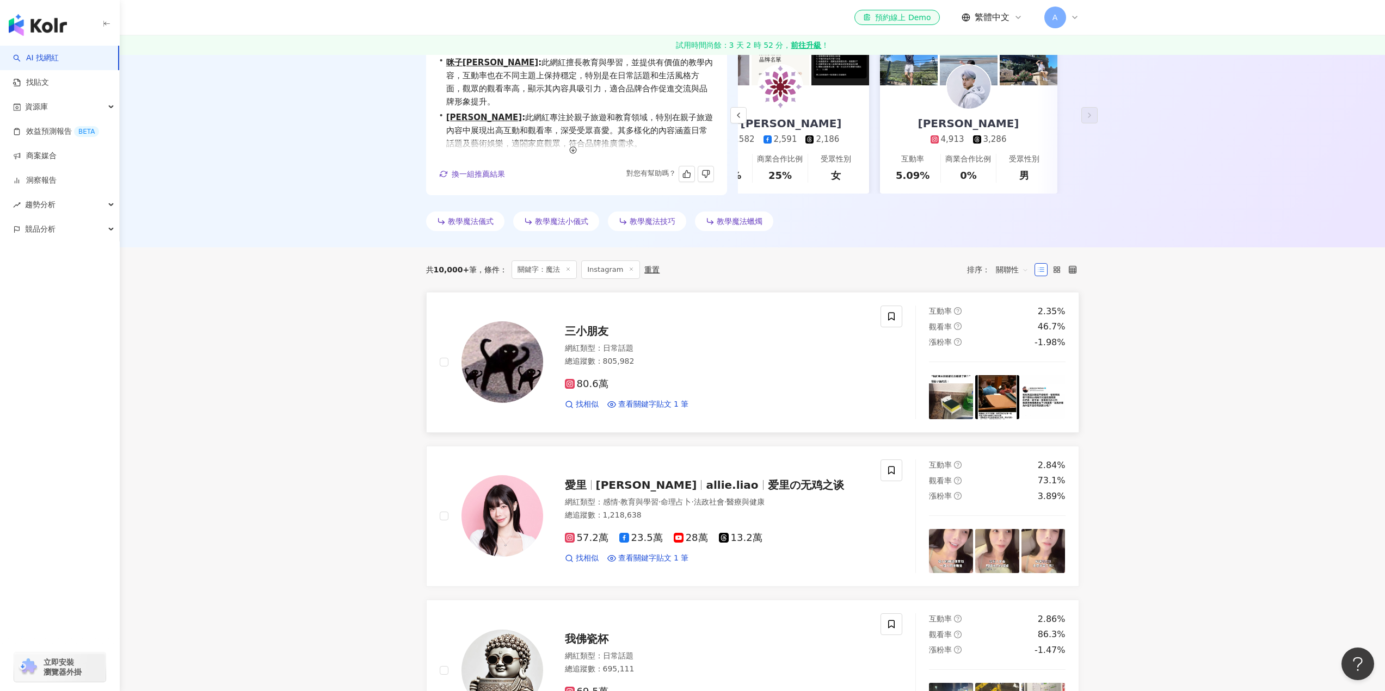
scroll to position [0, 0]
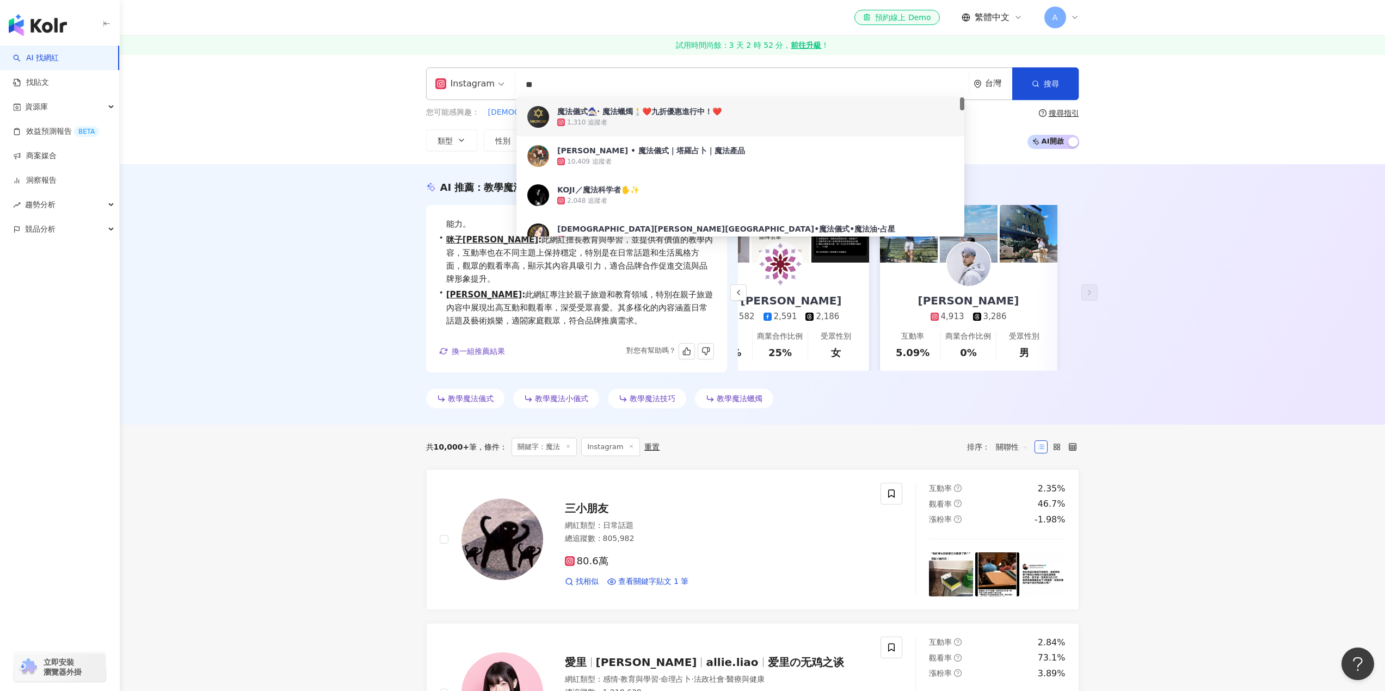
drag, startPoint x: 611, startPoint y: 83, endPoint x: 476, endPoint y: 62, distance: 136.5
click at [477, 64] on div "Instagram ** 台灣 搜尋 52962937-6145-4e25-b08c-ef1e4d0a36f4 dfa2999b-90e7-4bb9-ac6e…" at bounding box center [752, 109] width 1265 height 110
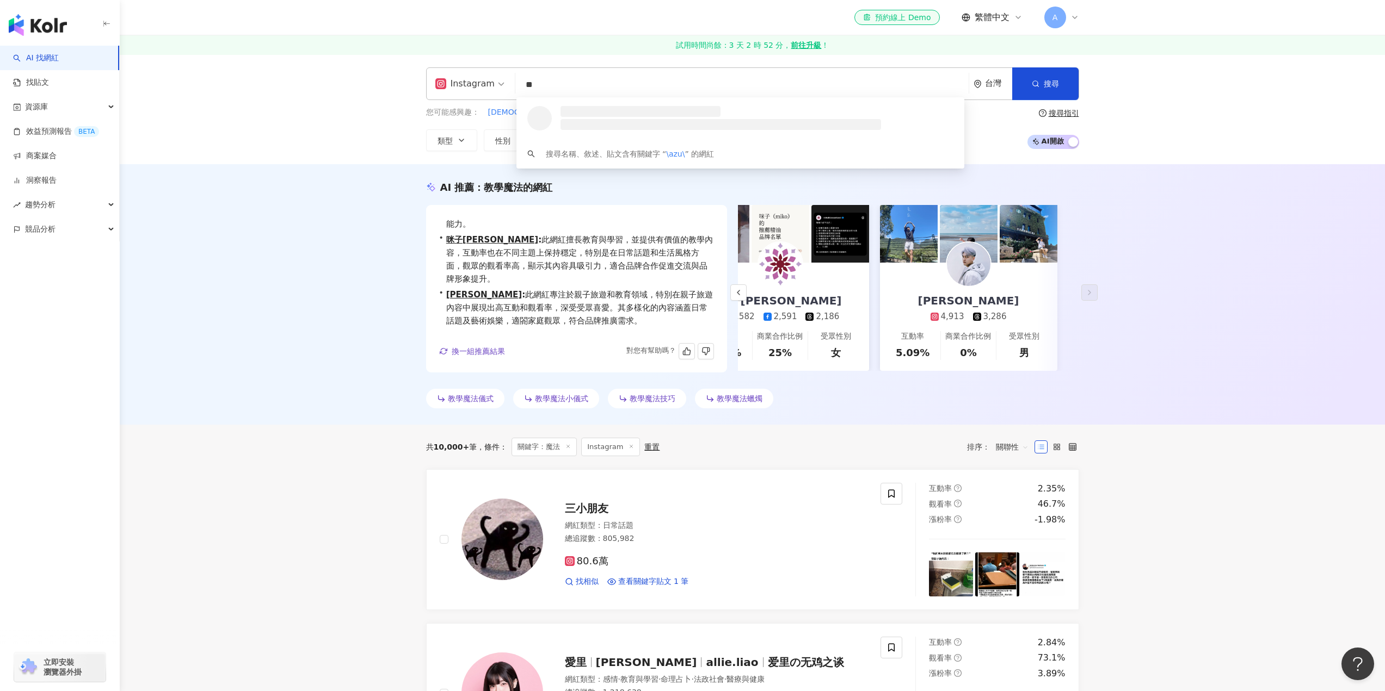
type input "*"
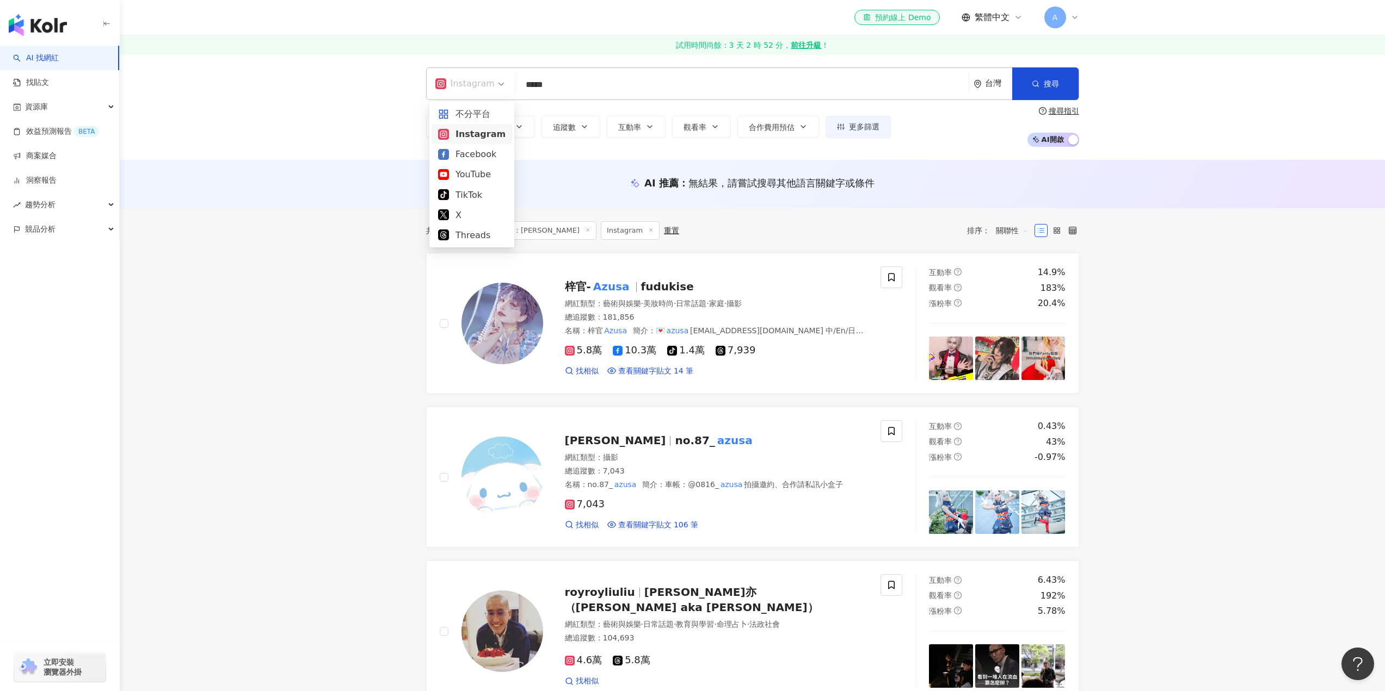
click at [476, 90] on div "Instagram" at bounding box center [464, 83] width 59 height 17
click at [485, 108] on div "不分平台" at bounding box center [471, 114] width 67 height 14
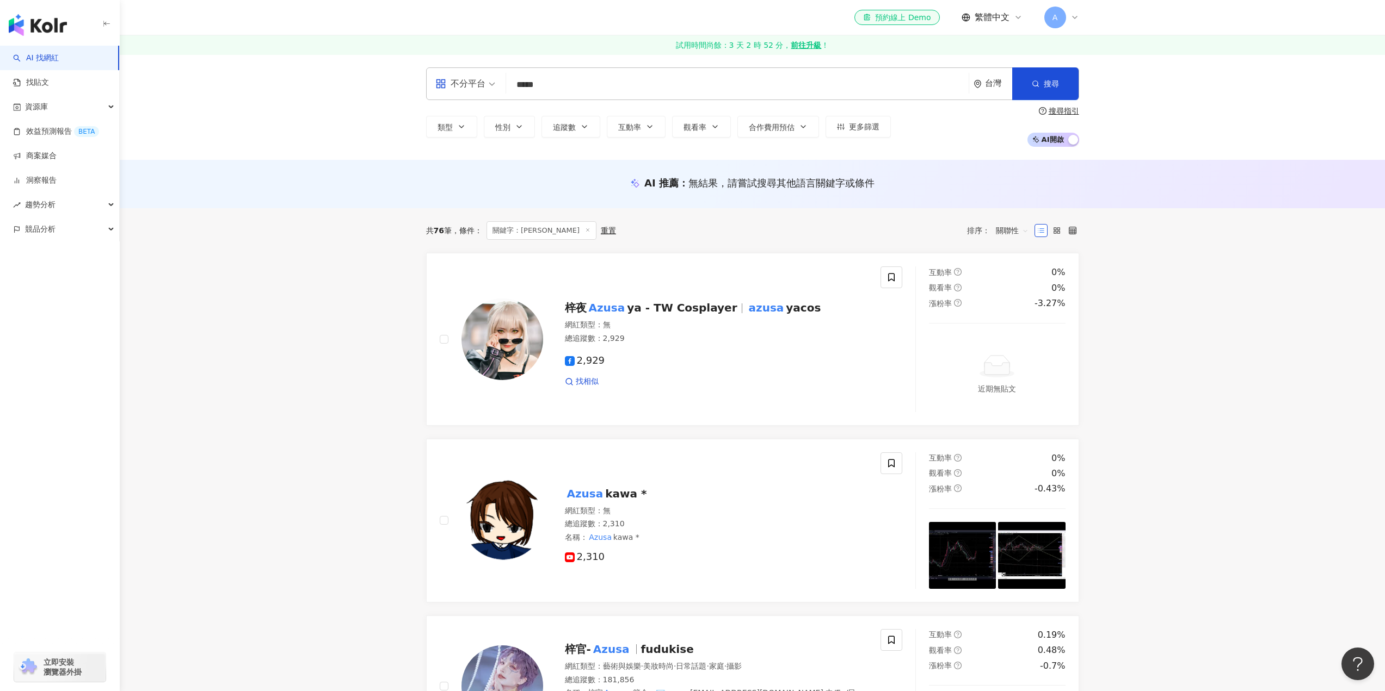
click at [519, 80] on input "*****" at bounding box center [737, 85] width 454 height 21
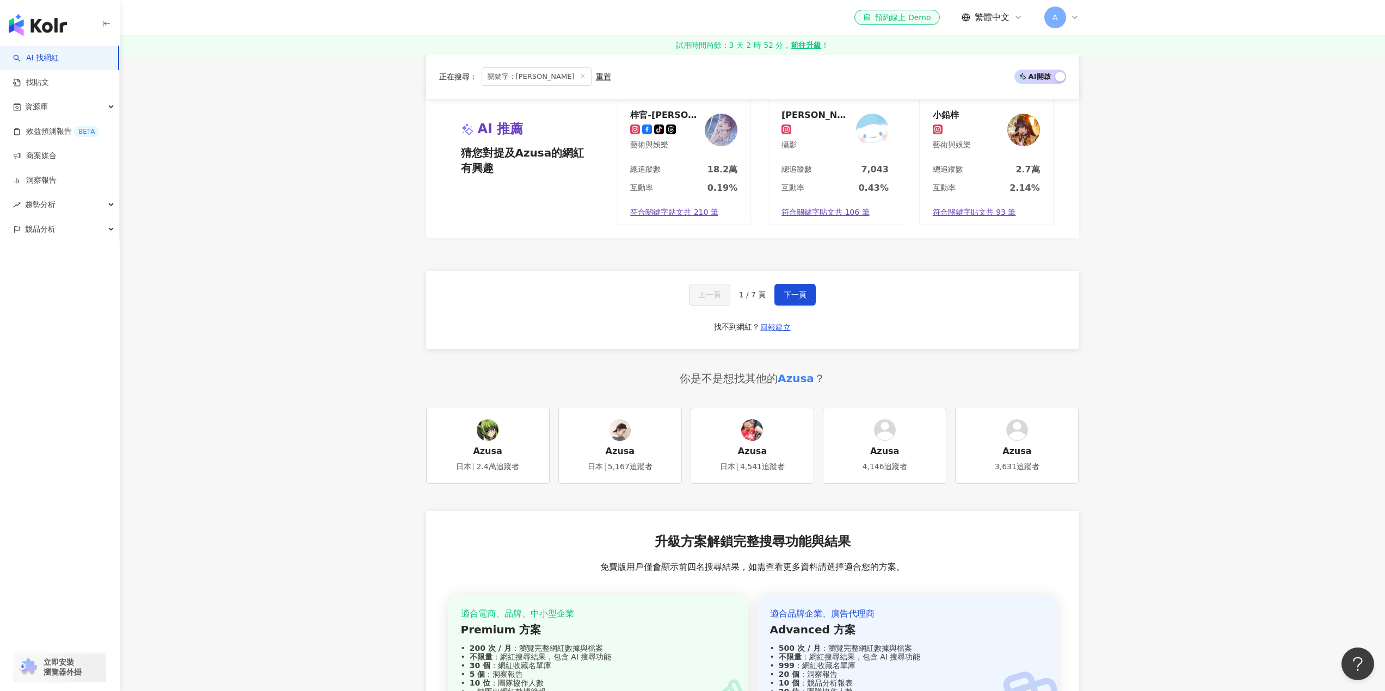
scroll to position [2122, 0]
click at [793, 289] on span "下一頁" at bounding box center [794, 293] width 23 height 9
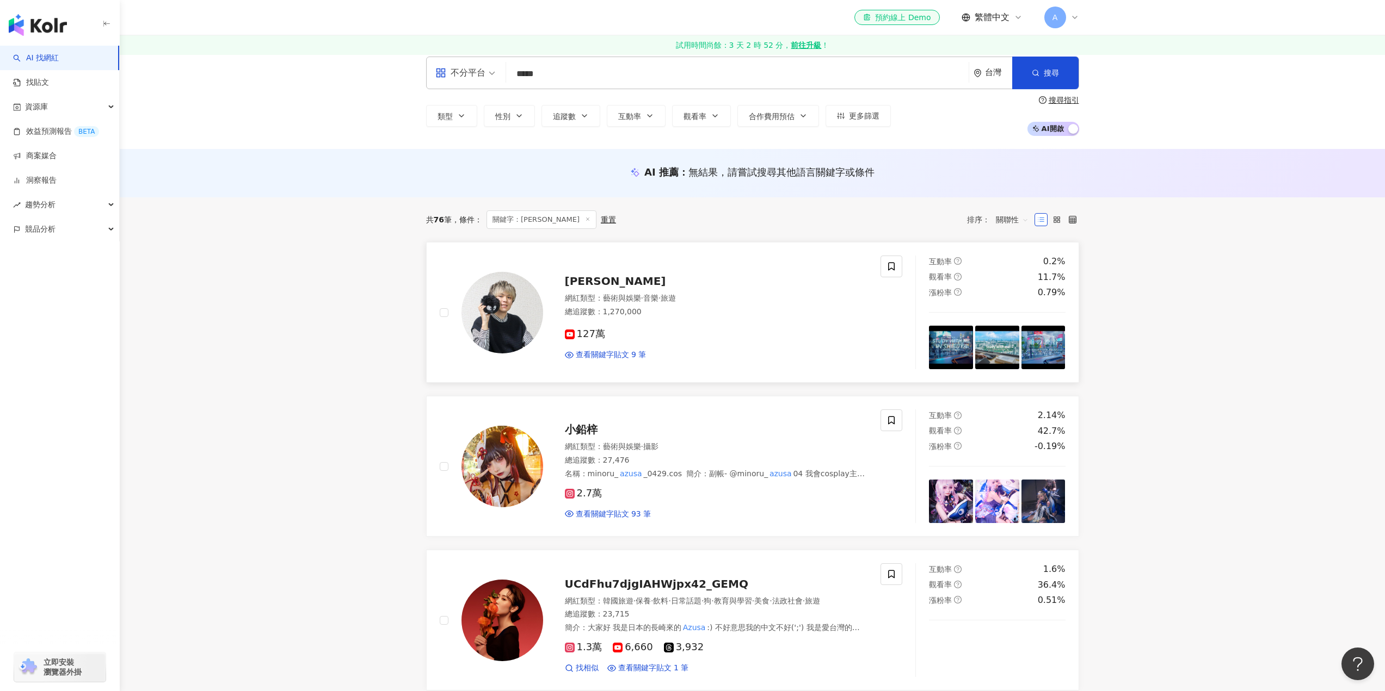
scroll to position [0, 0]
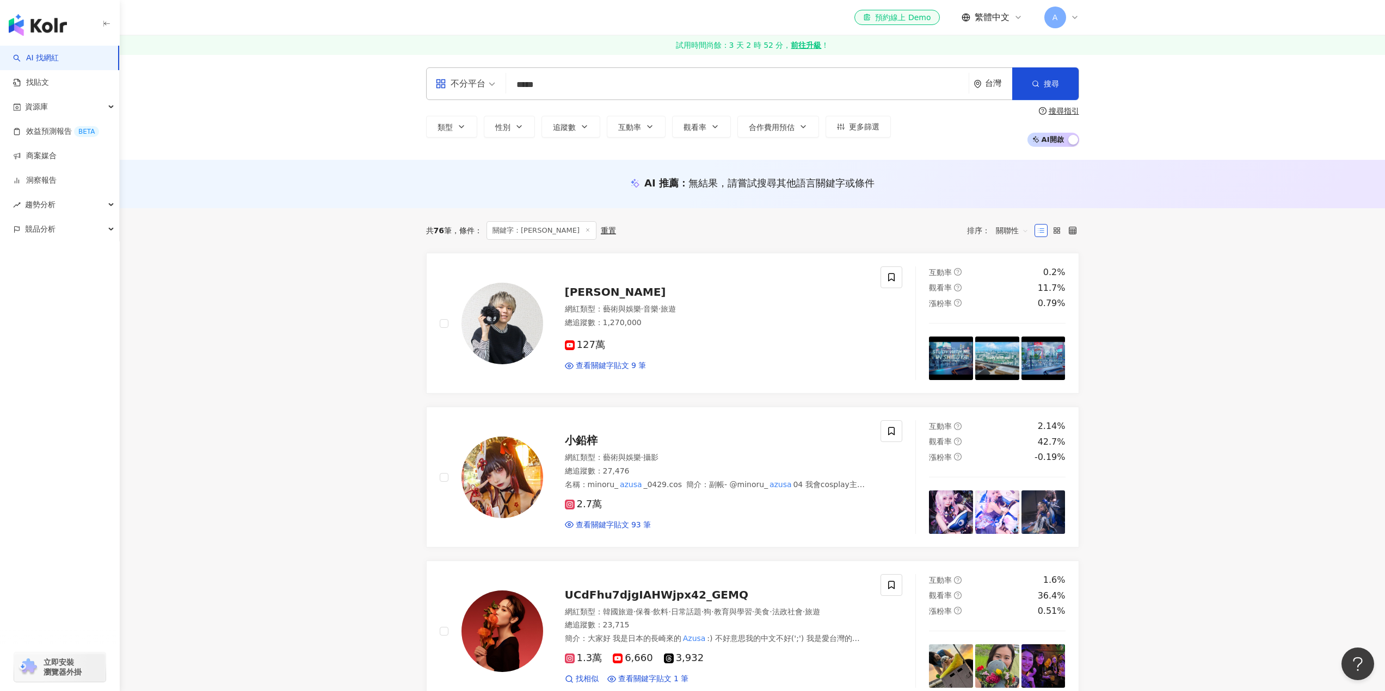
click at [675, 72] on div "不分平台 ***** 台灣 搜尋 efcfd846-dca6-47ee-939d-11125b98c752 Azusa tiktok-icon 23,700 …" at bounding box center [752, 83] width 653 height 33
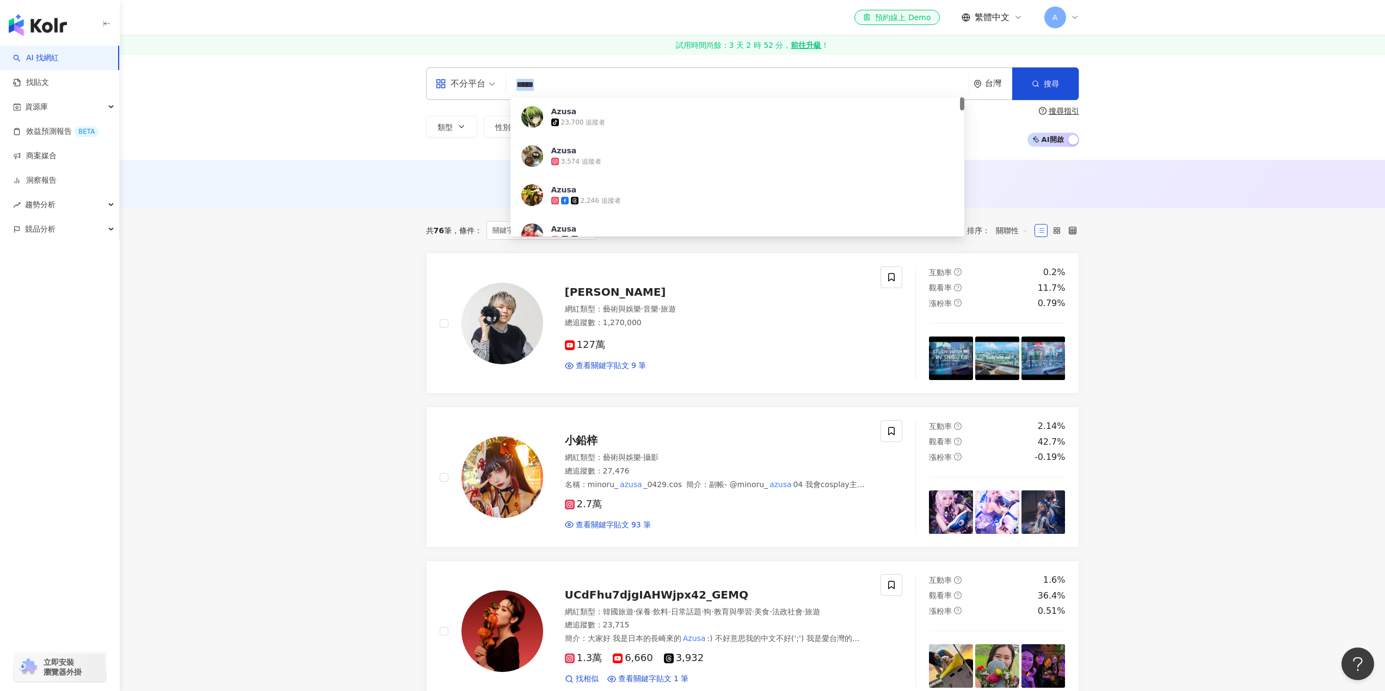
drag, startPoint x: 674, startPoint y: 81, endPoint x: 585, endPoint y: 74, distance: 88.9
click at [585, 74] on div "不分平台 ***** 台灣 搜尋 efcfd846-dca6-47ee-939d-11125b98c752 Azusa tiktok-icon 23,700 …" at bounding box center [752, 83] width 653 height 33
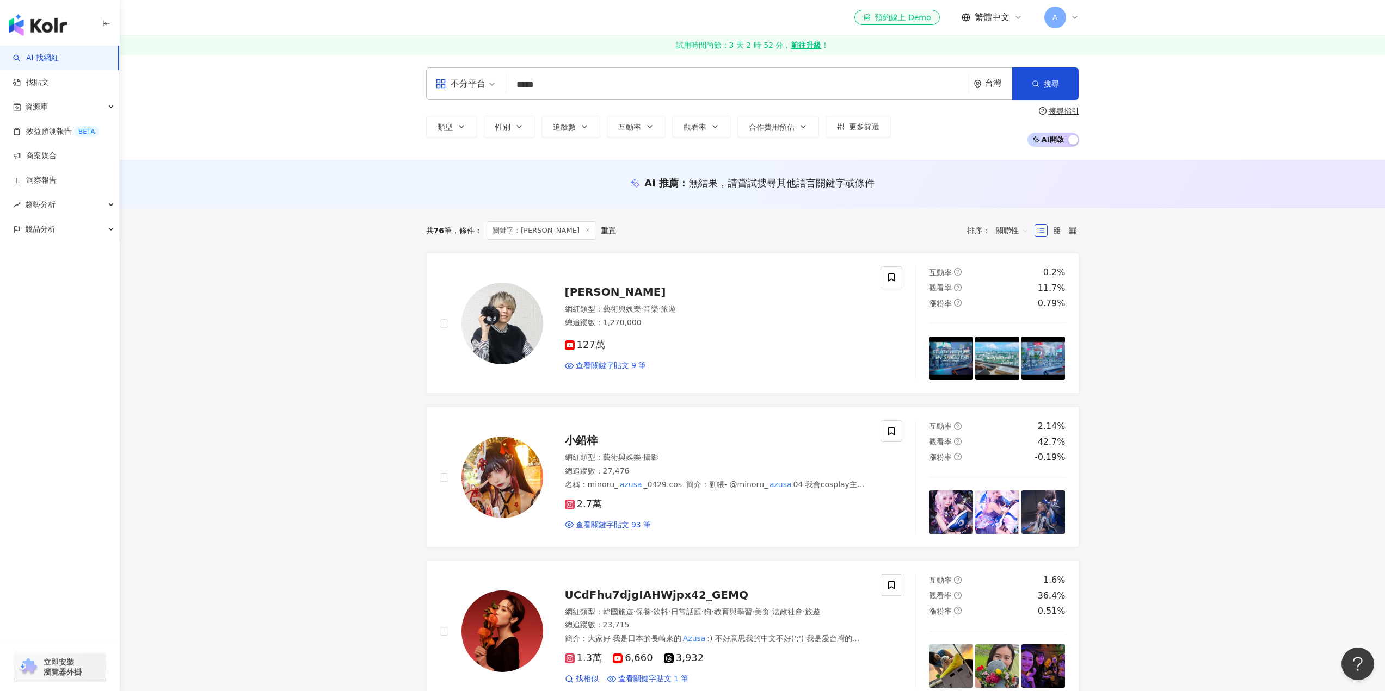
click at [584, 82] on input "*****" at bounding box center [737, 85] width 454 height 21
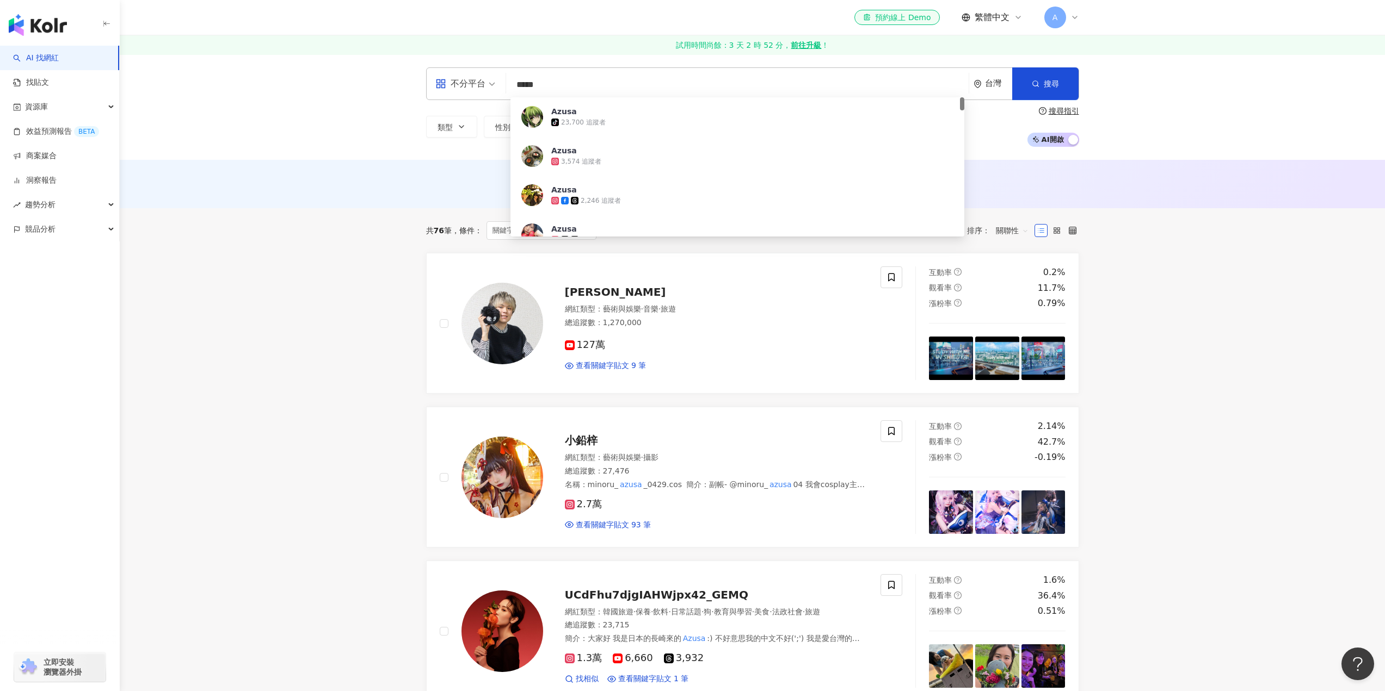
click at [584, 82] on input "*****" at bounding box center [737, 85] width 454 height 21
paste input "**********"
type input "**********"
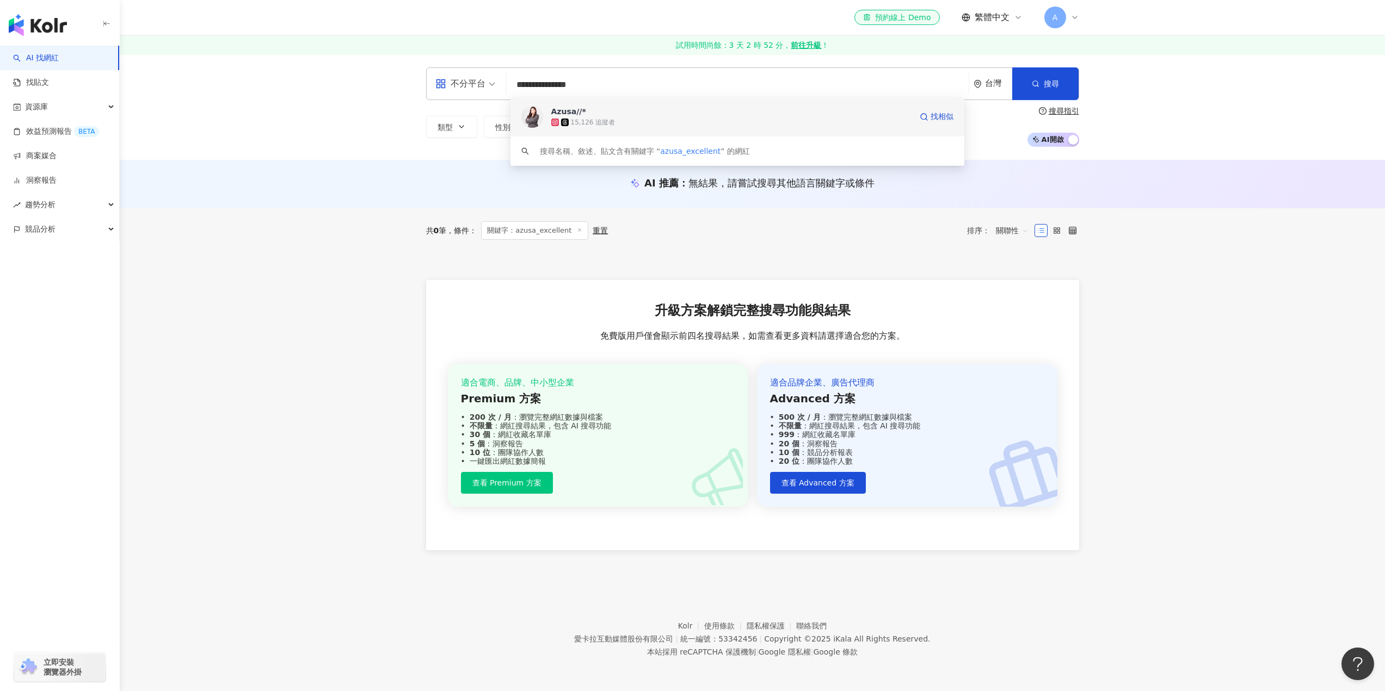
click at [627, 108] on span "Azusa//*" at bounding box center [731, 111] width 360 height 11
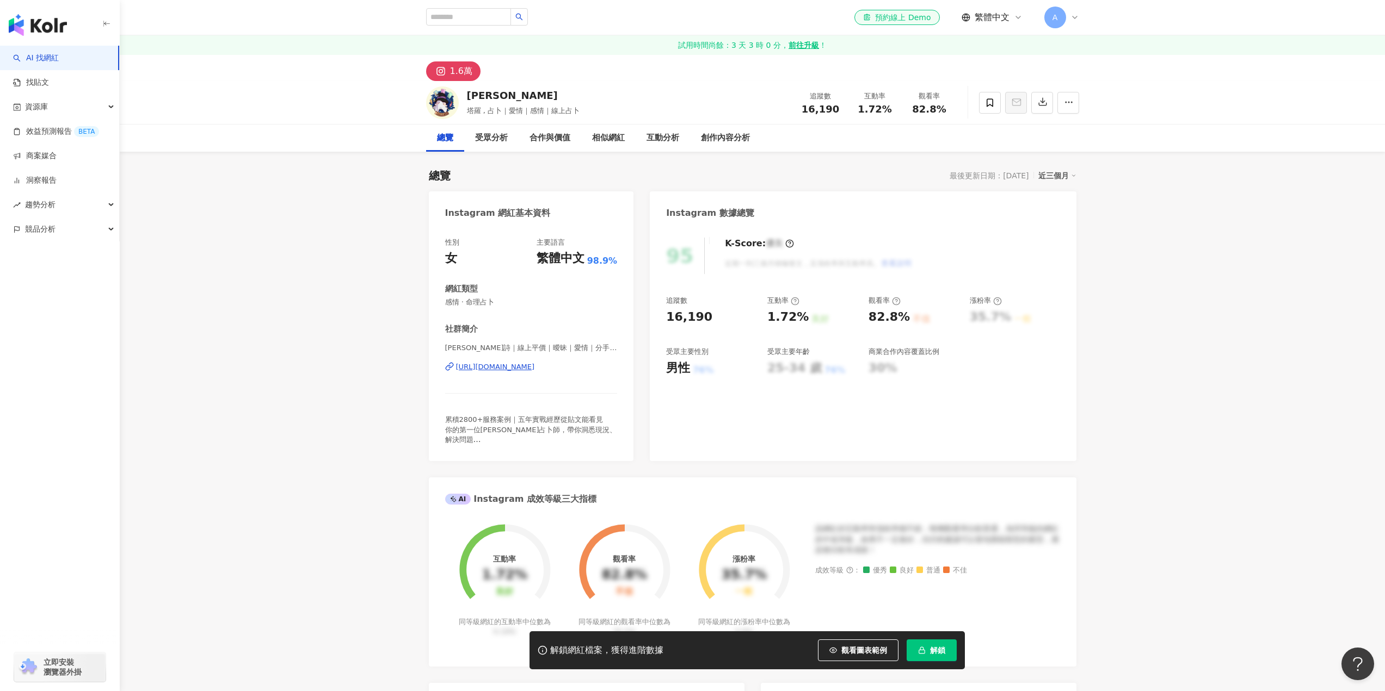
click at [535, 368] on div "[URL][DOMAIN_NAME]" at bounding box center [495, 367] width 79 height 10
click at [495, 368] on div "https://www.instagram.com/louise_tarot/" at bounding box center [495, 367] width 79 height 10
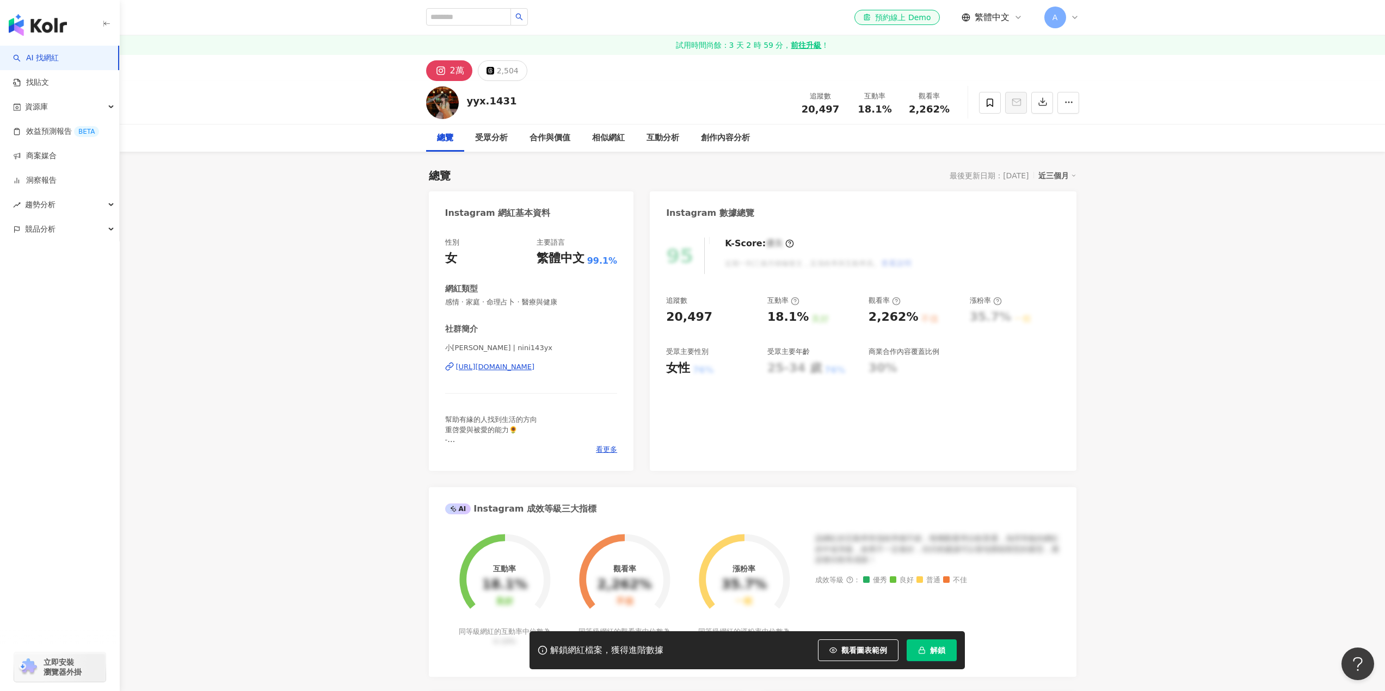
click at [498, 367] on div "[URL][DOMAIN_NAME]" at bounding box center [495, 367] width 79 height 10
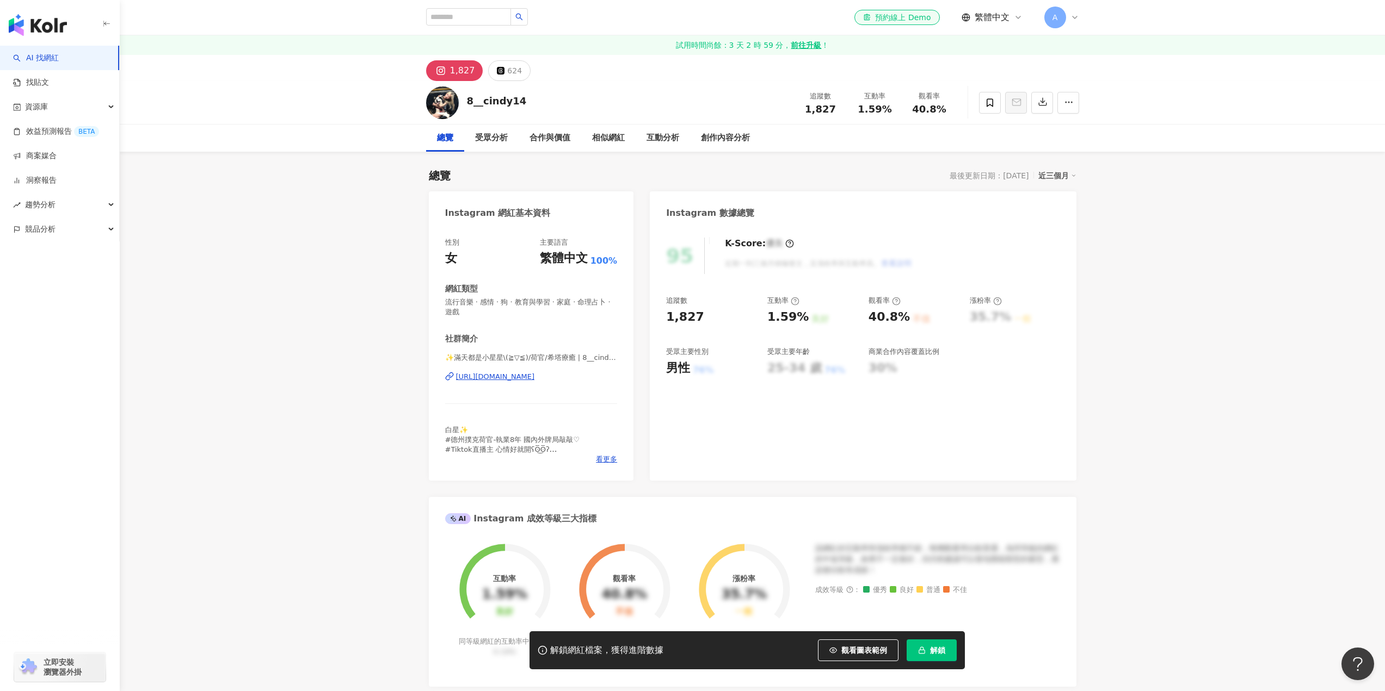
click at [535, 374] on div "https://www.instagram.com/8__cindy14/" at bounding box center [495, 377] width 79 height 10
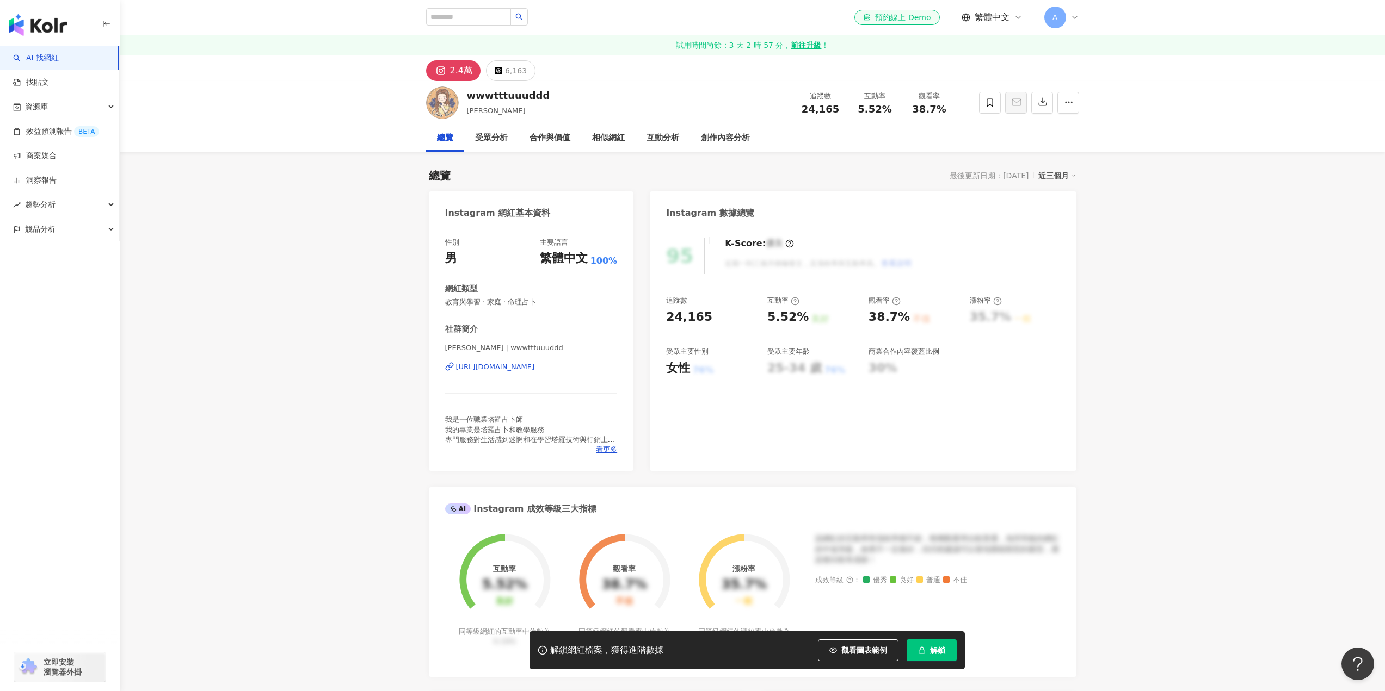
drag, startPoint x: 492, startPoint y: 355, endPoint x: 498, endPoint y: 368, distance: 14.6
click at [498, 368] on div "[URL][DOMAIN_NAME]" at bounding box center [495, 367] width 79 height 10
click at [537, 138] on div "合作與價值" at bounding box center [549, 138] width 41 height 13
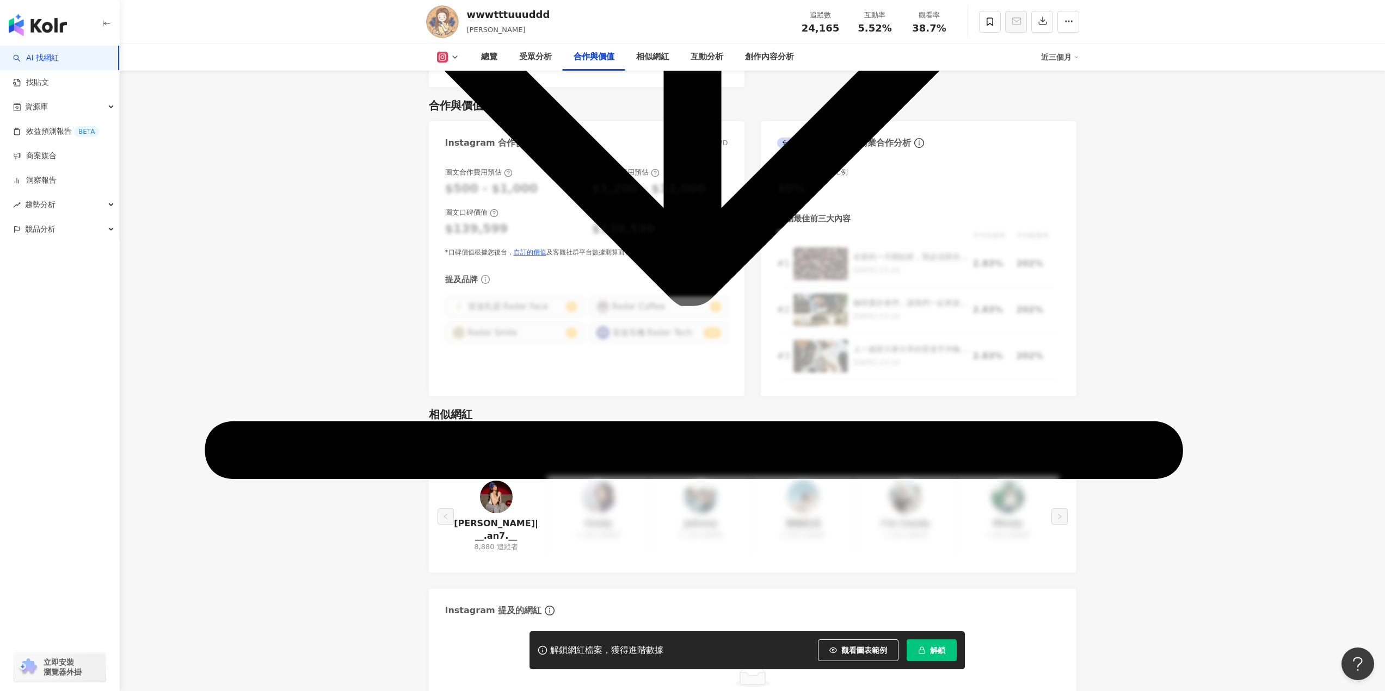
click at [436, 11] on img at bounding box center [442, 21] width 33 height 33
click at [450, 11] on img at bounding box center [442, 21] width 33 height 33
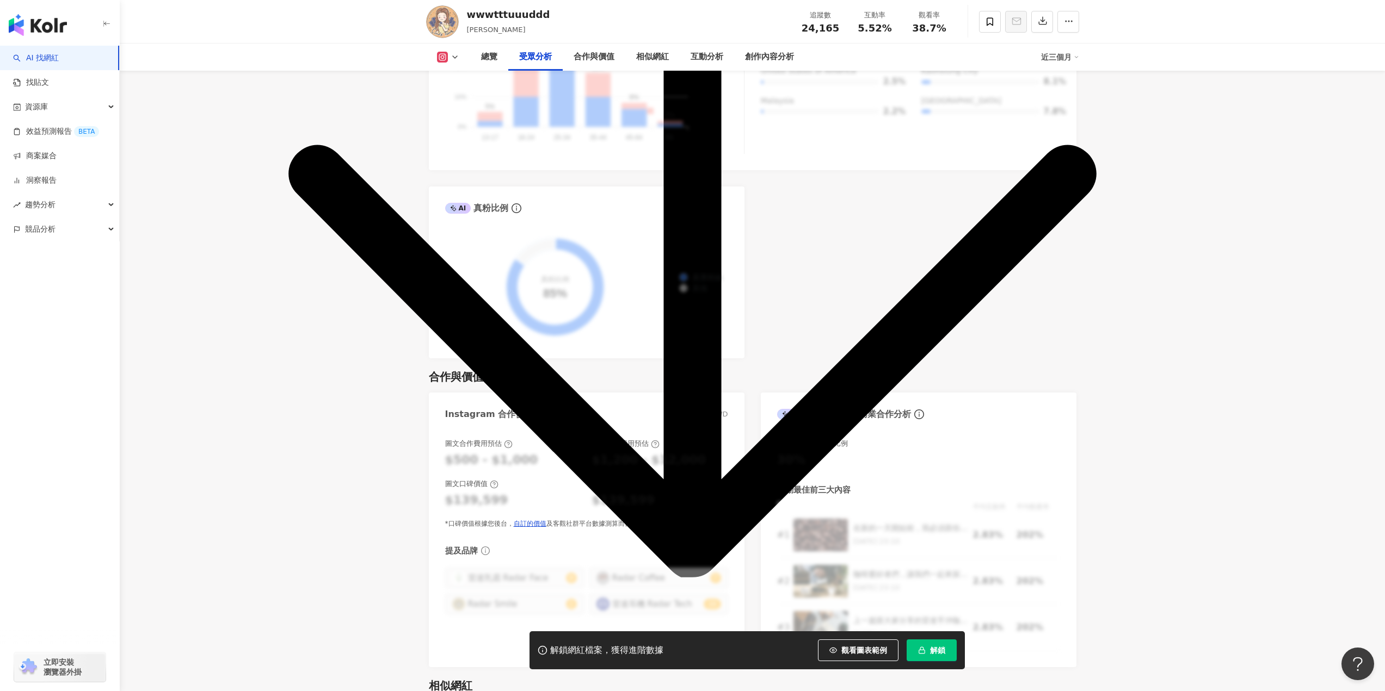
scroll to position [1221, 0]
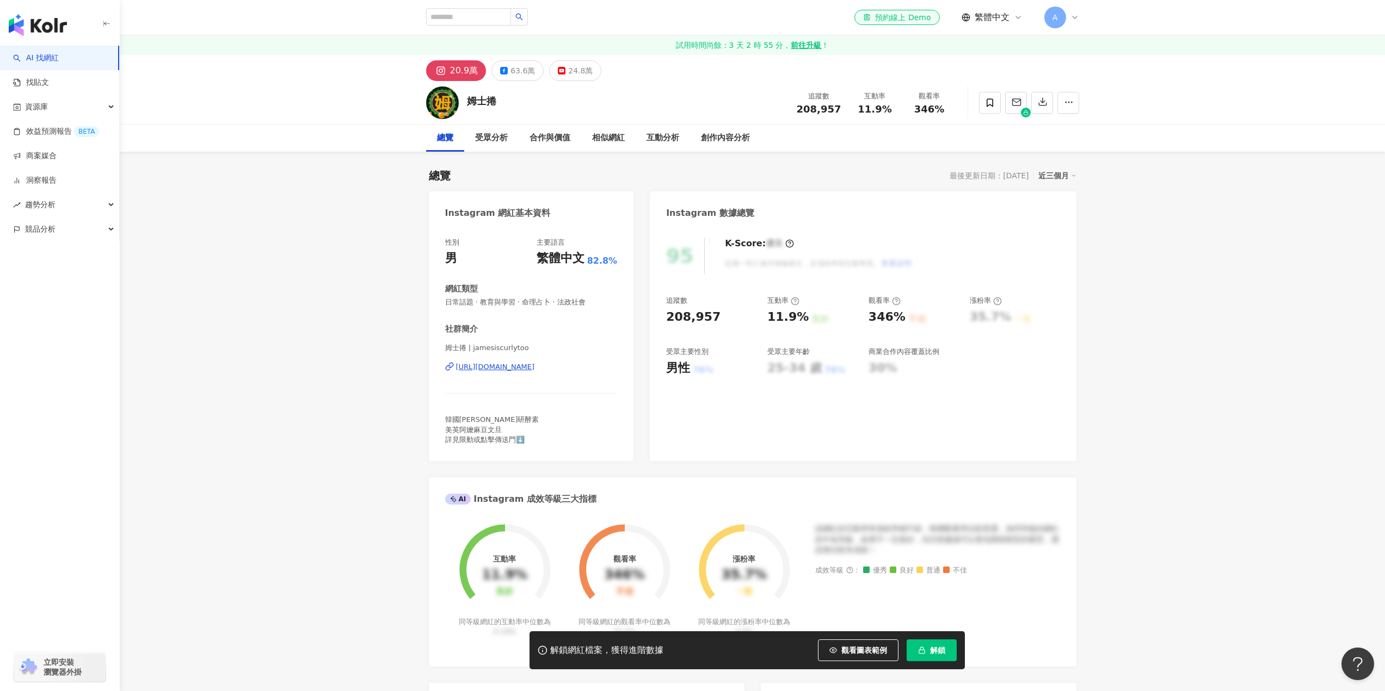
click at [571, 374] on div "姆士捲 | jamesiscurlytoo https://www.instagram.com/jamesiscurlytoo/" at bounding box center [531, 375] width 172 height 64
click at [535, 369] on div "https://www.instagram.com/jamesiscurlytoo/" at bounding box center [495, 367] width 79 height 10
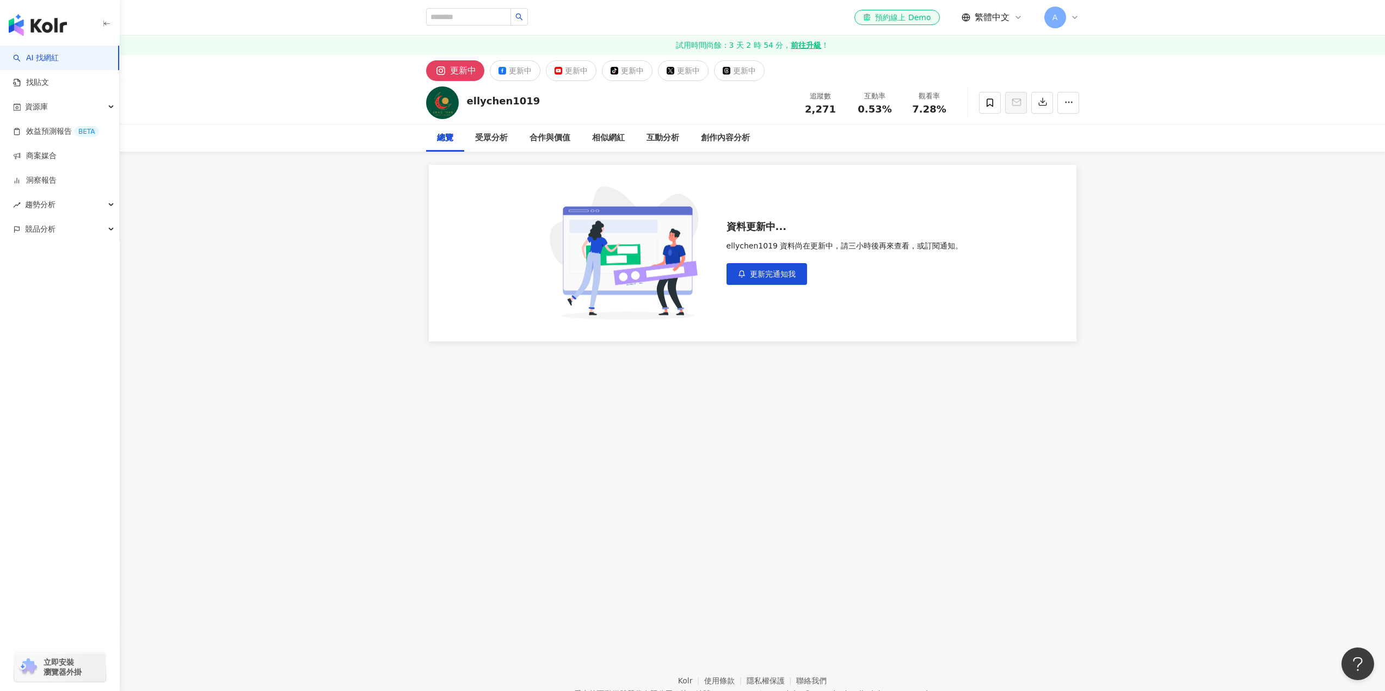
drag, startPoint x: 776, startPoint y: 276, endPoint x: 597, endPoint y: 190, distance: 198.1
click at [607, 208] on div "資料更新中... ellychen1019 資料尚在更新中，請三小時後再來查看，或訂閱通知。 更新完通知我" at bounding box center [752, 253] width 647 height 177
drag, startPoint x: 535, startPoint y: 94, endPoint x: 468, endPoint y: 105, distance: 67.4
click at [468, 105] on div "ellychen1019 追蹤數 2,271 互動率 0.53% 觀看率 7.28%" at bounding box center [752, 102] width 696 height 43
copy div "ellychen1019"
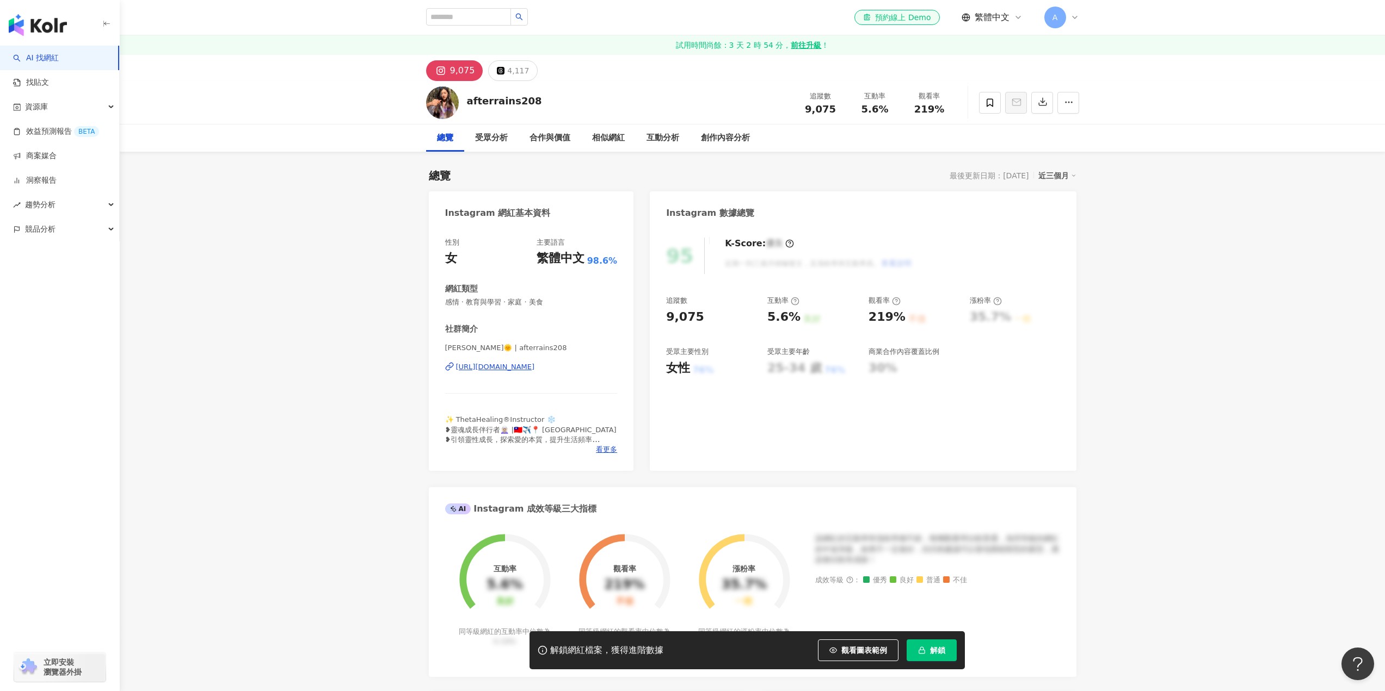
click at [535, 367] on div "[URL][DOMAIN_NAME]" at bounding box center [495, 367] width 79 height 10
click at [484, 129] on div "受眾分析" at bounding box center [491, 138] width 54 height 27
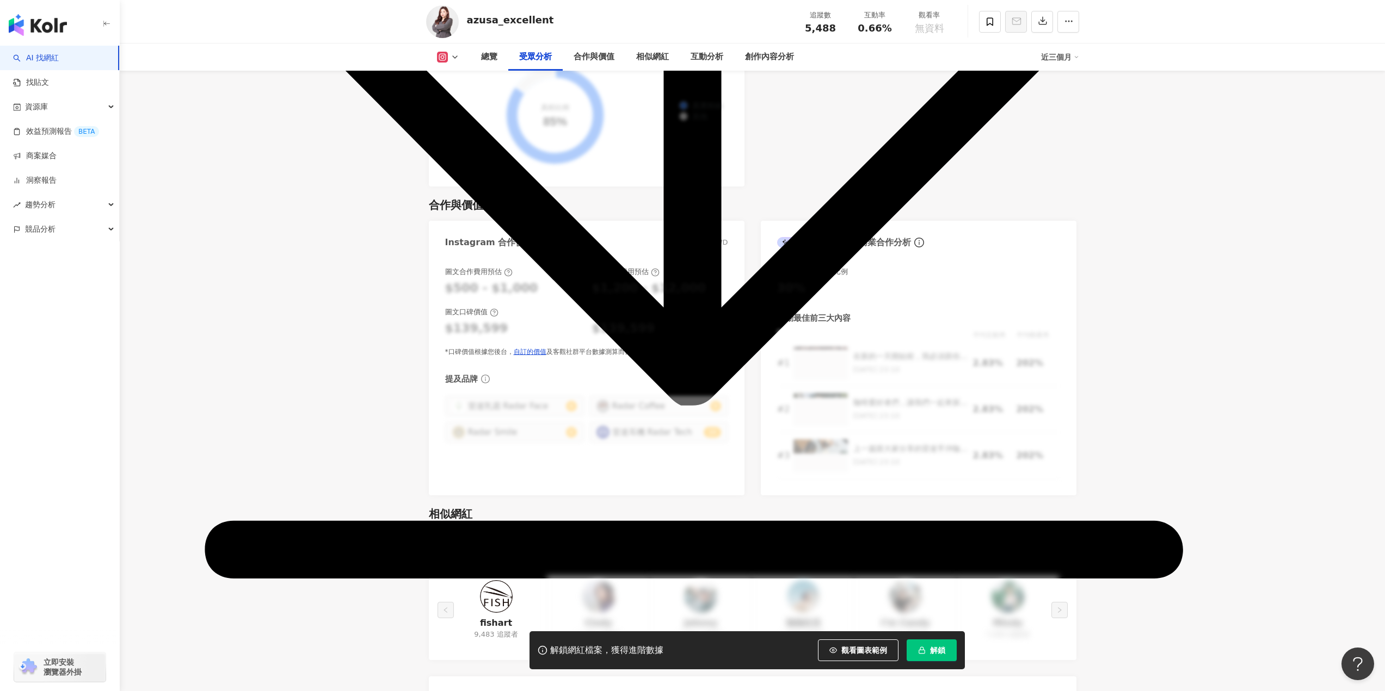
scroll to position [1438, 0]
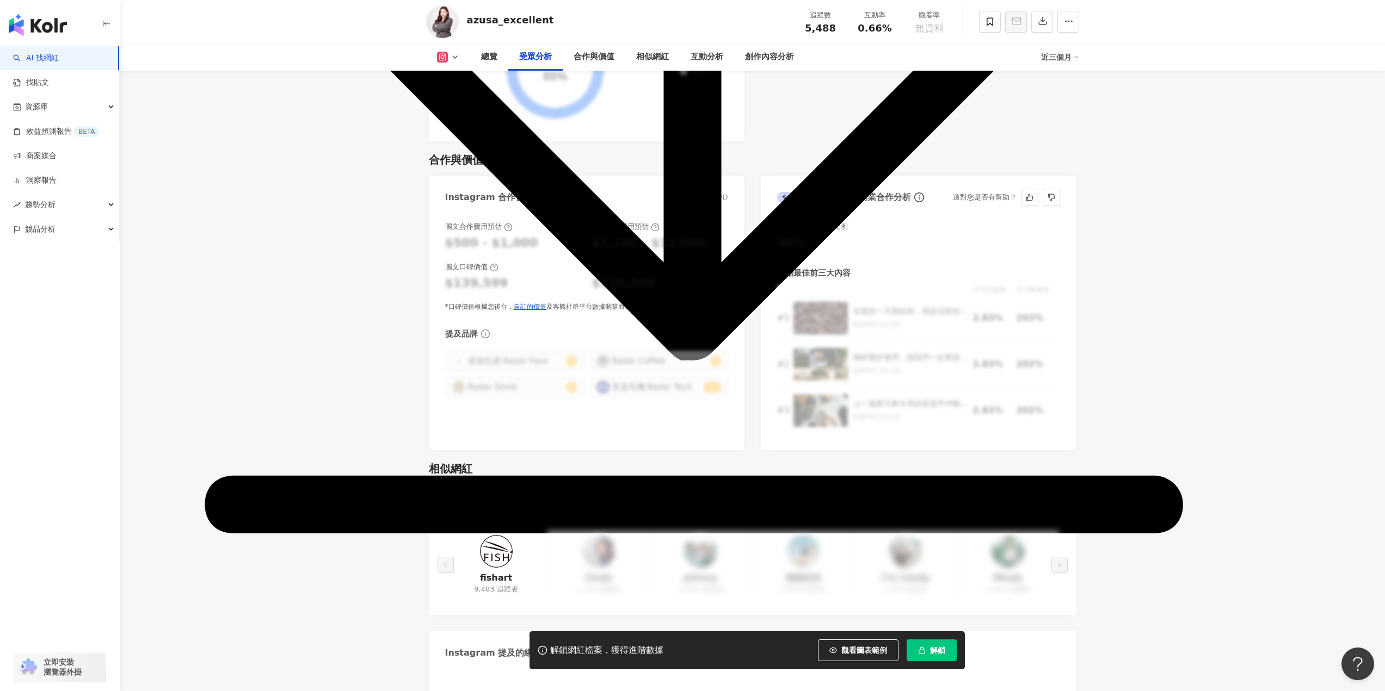
click at [819, 295] on div "平均互動率 平均觀看率 # 1 在新的一天開始前，我必須跟你們分享我的秘密武器：雷達手沖咖啡組！這個組合絕對是我每天清晨的救星！🌟 [DATE] 23:10 …" at bounding box center [918, 360] width 283 height 150
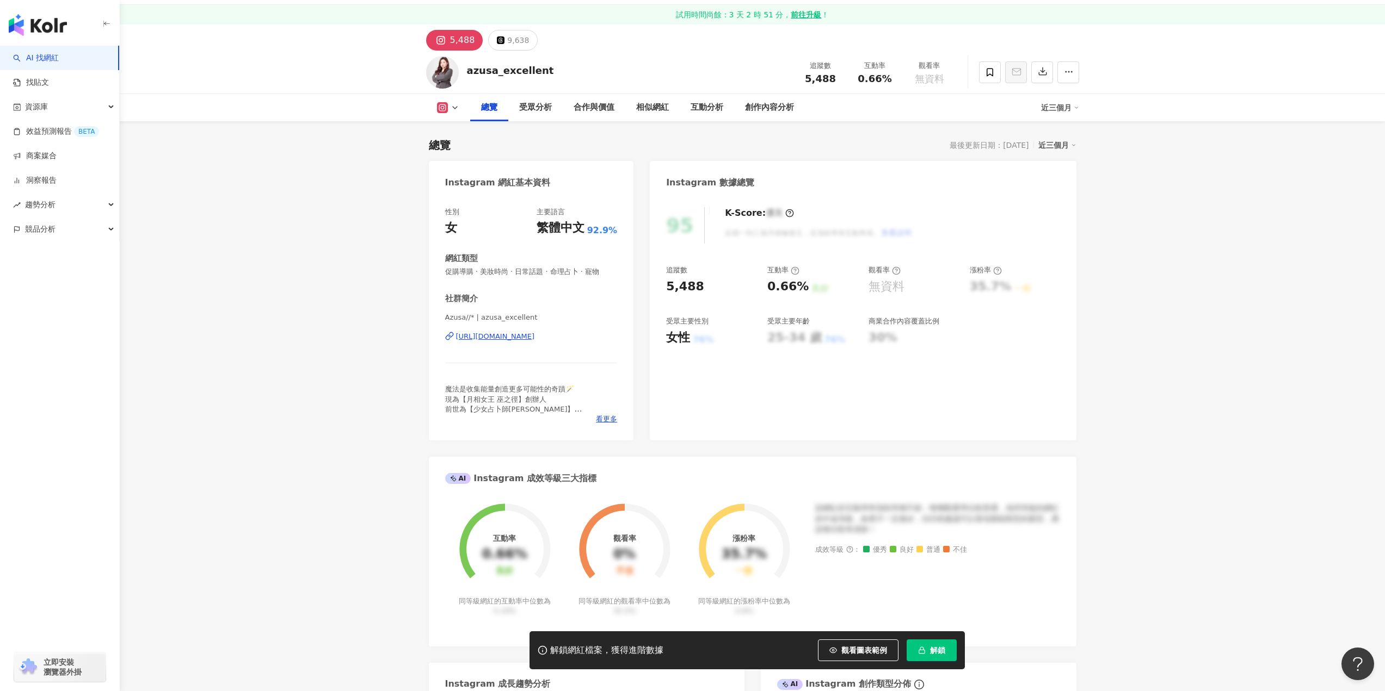
scroll to position [0, 0]
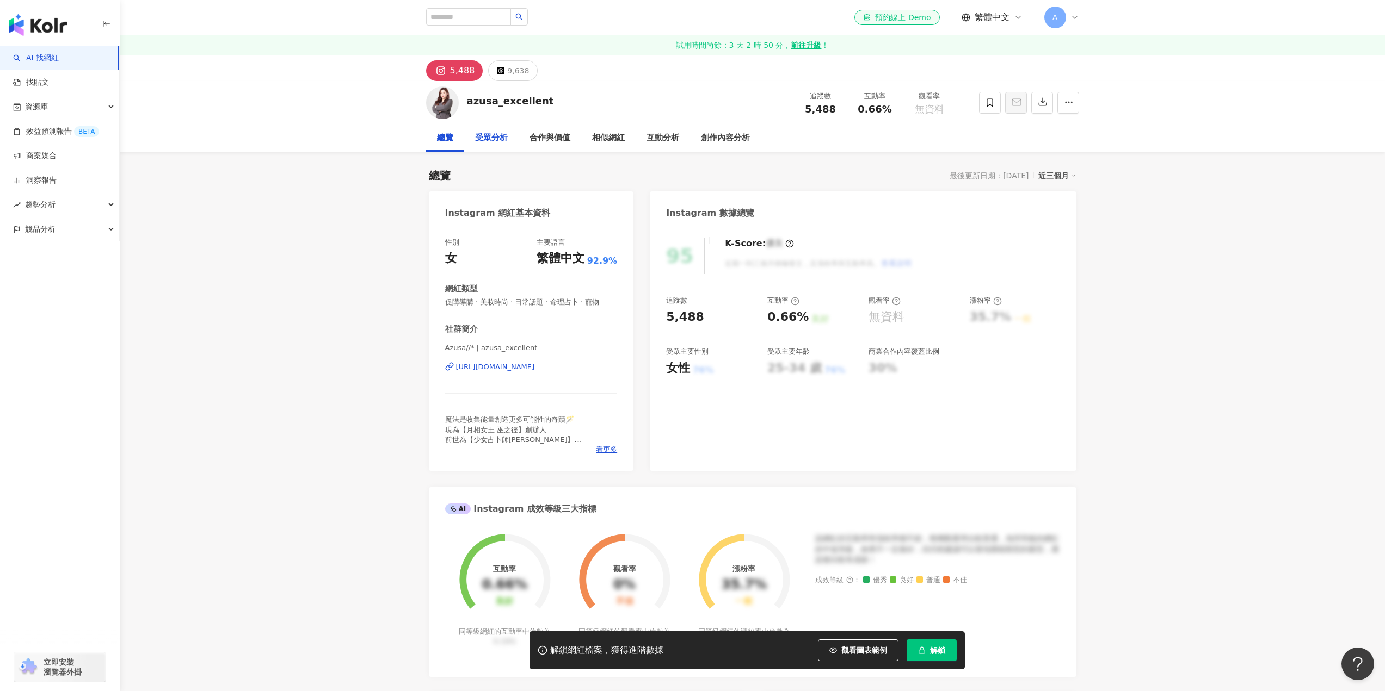
click at [500, 142] on div "受眾分析" at bounding box center [491, 138] width 33 height 13
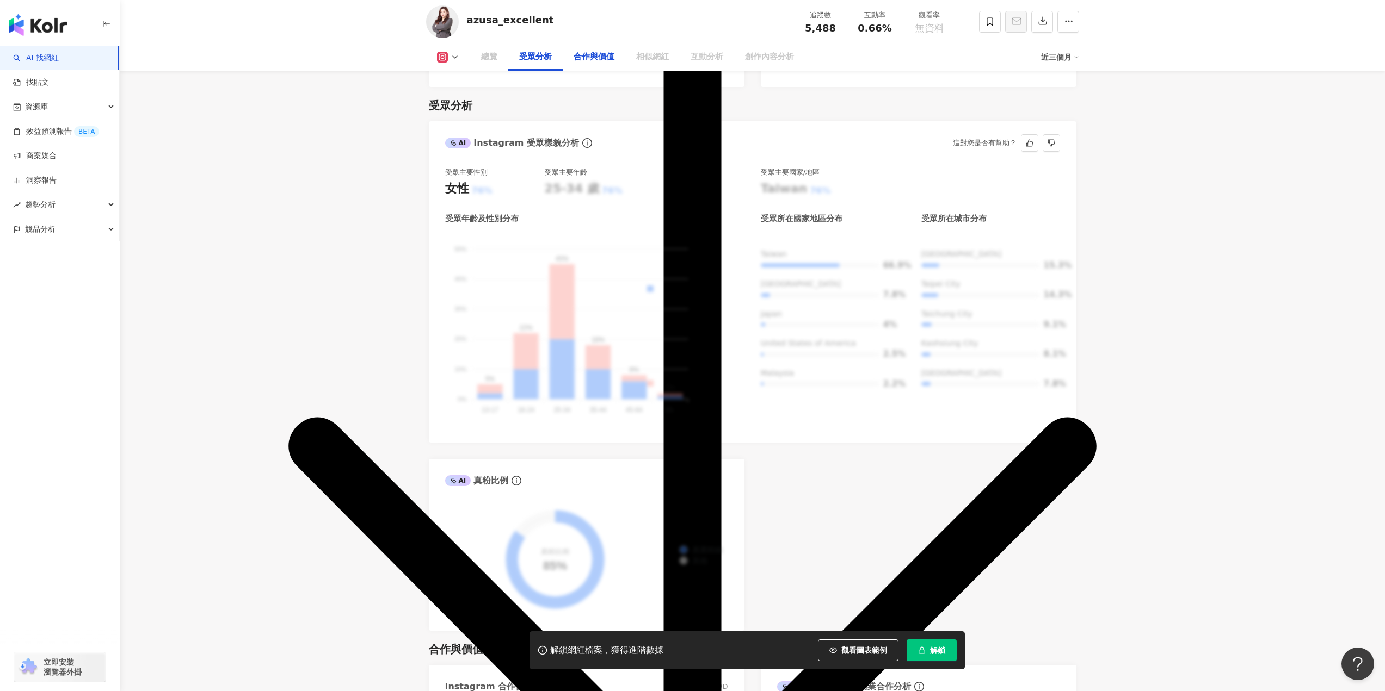
click at [578, 55] on div "合作與價值" at bounding box center [593, 57] width 41 height 13
click at [453, 53] on icon at bounding box center [454, 57] width 9 height 9
click at [455, 112] on li "Threads" at bounding box center [465, 102] width 78 height 25
click at [455, 54] on icon at bounding box center [454, 57] width 9 height 9
click at [458, 102] on button "Threads" at bounding box center [465, 102] width 65 height 15
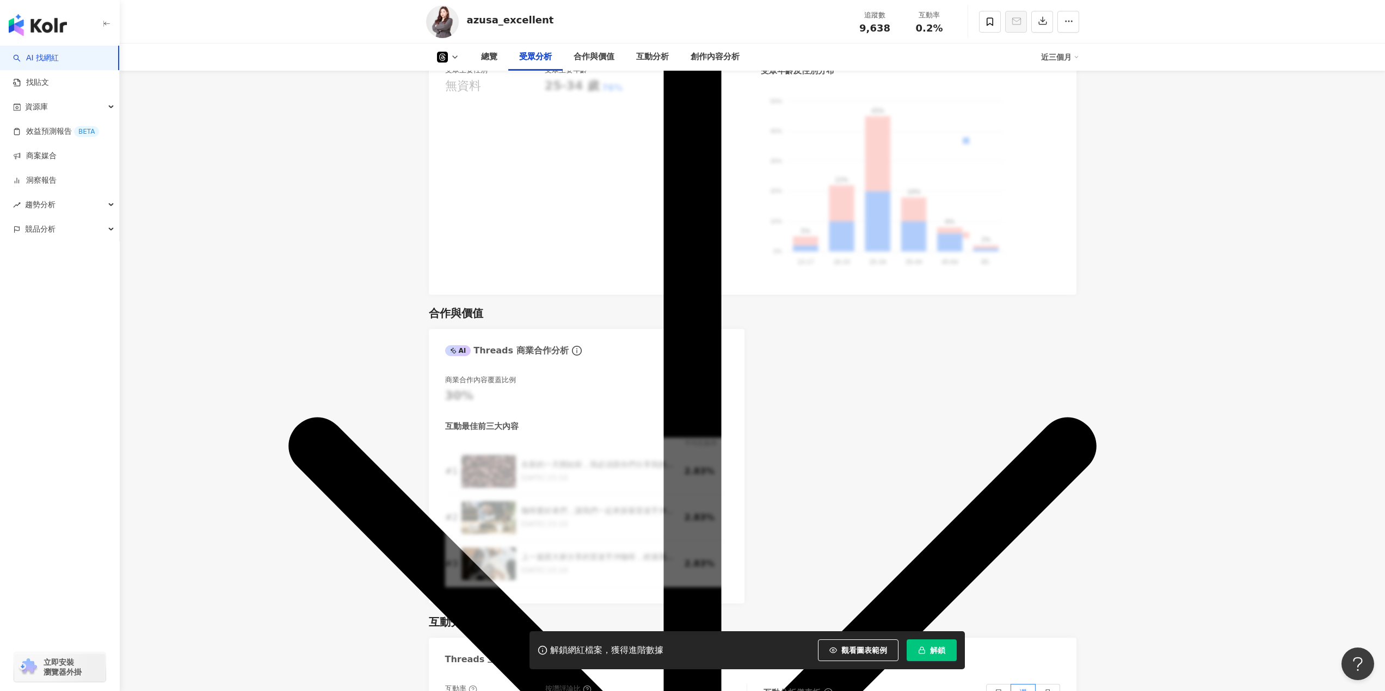
scroll to position [863, 0]
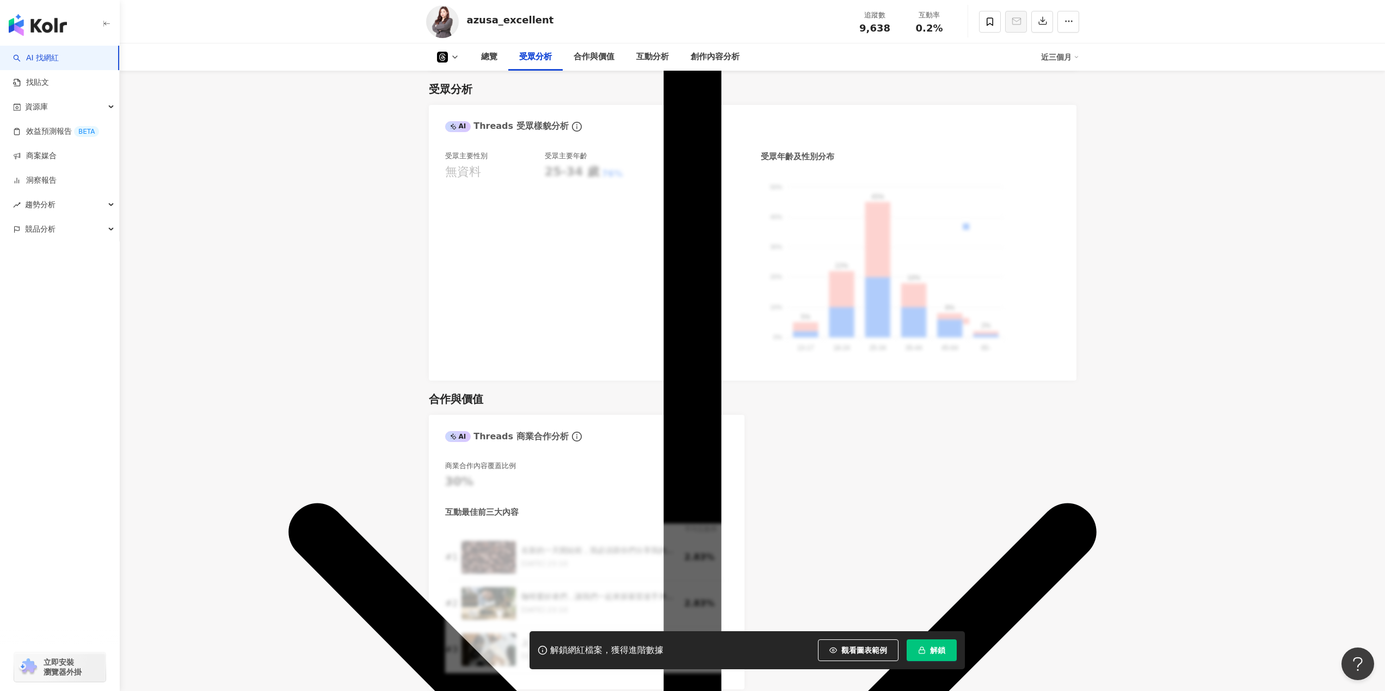
click at [1188, 227] on main "5,488 9,638 azusa_excellent 追蹤數 9,638 互動率 0.2% 總覽 受眾分析 合作與價值 互動分析 創作內容分析 近三個月 總…" at bounding box center [752, 435] width 1265 height 2487
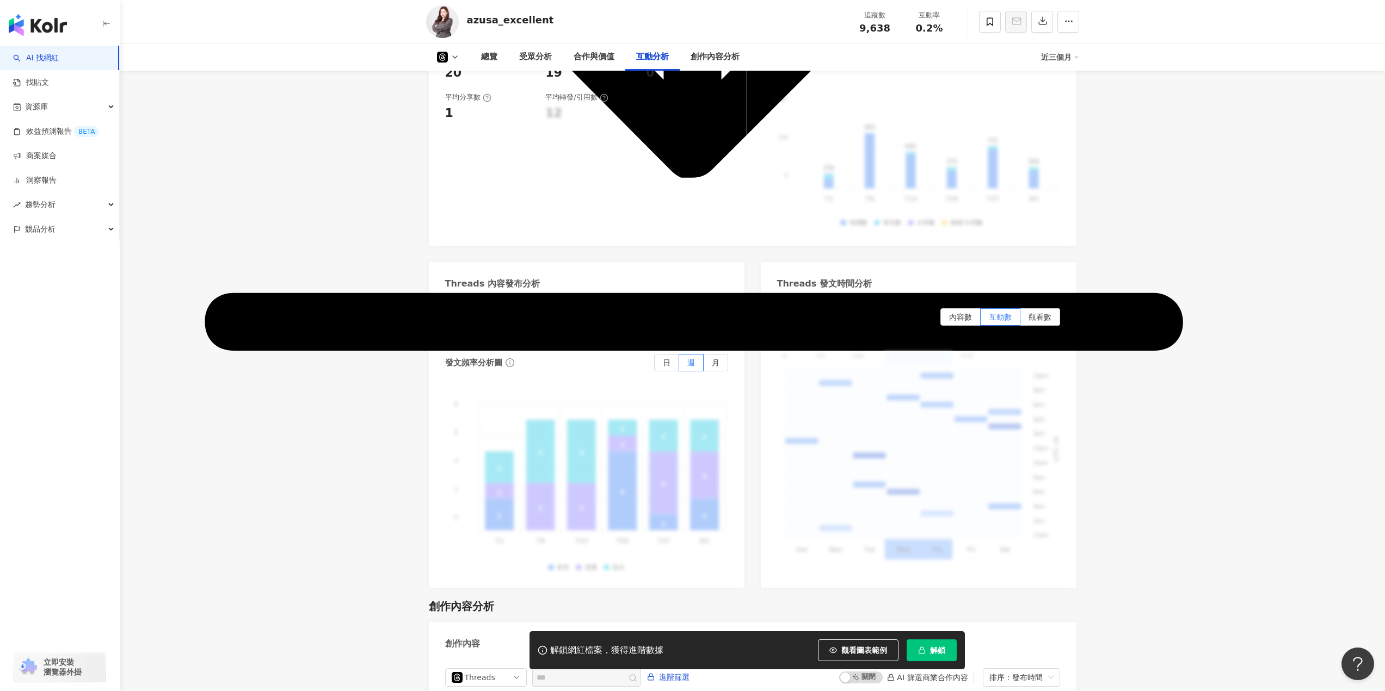
scroll to position [1625, 0]
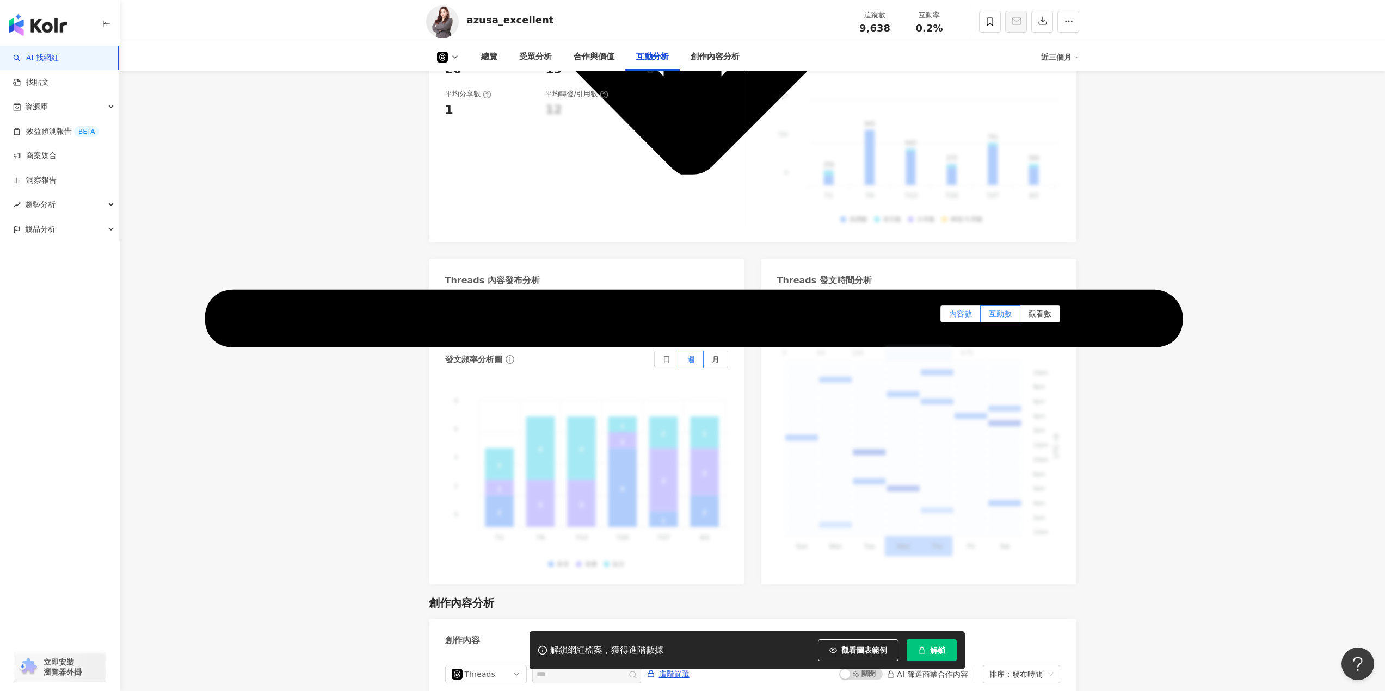
click at [955, 315] on span "內容數" at bounding box center [960, 314] width 23 height 9
click at [999, 316] on span "互動數" at bounding box center [1000, 314] width 23 height 9
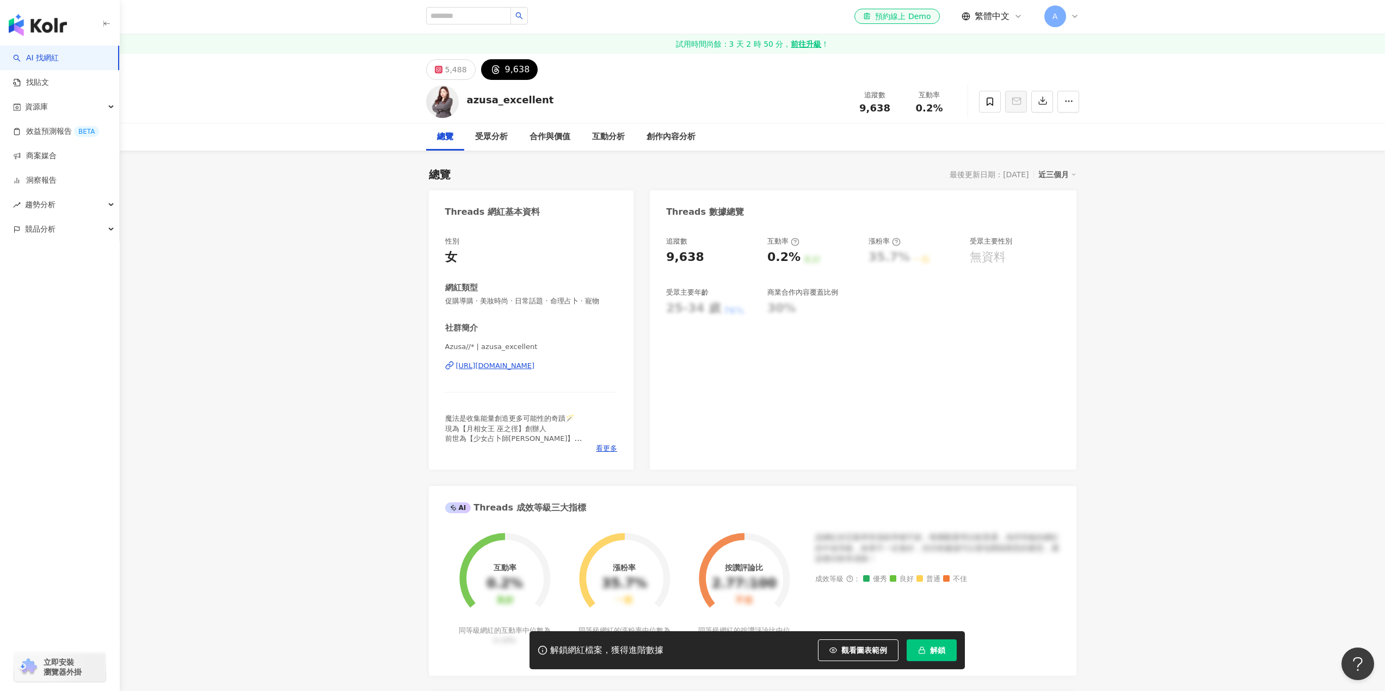
scroll to position [0, 0]
click at [1057, 167] on div "總覽 最後更新日期：[DATE] 近三個月 Threads 網紅基本資料 性別 女 網紅類型 促購導購 · 美妝時尚 · 日常話題 · 命理占卜 · 寵物 社…" at bounding box center [752, 545] width 647 height 776
click at [1057, 176] on div "近三個月" at bounding box center [1057, 176] width 38 height 14
click at [1061, 196] on link "近三個月" at bounding box center [1066, 198] width 38 height 12
click at [988, 104] on icon at bounding box center [990, 103] width 10 height 10
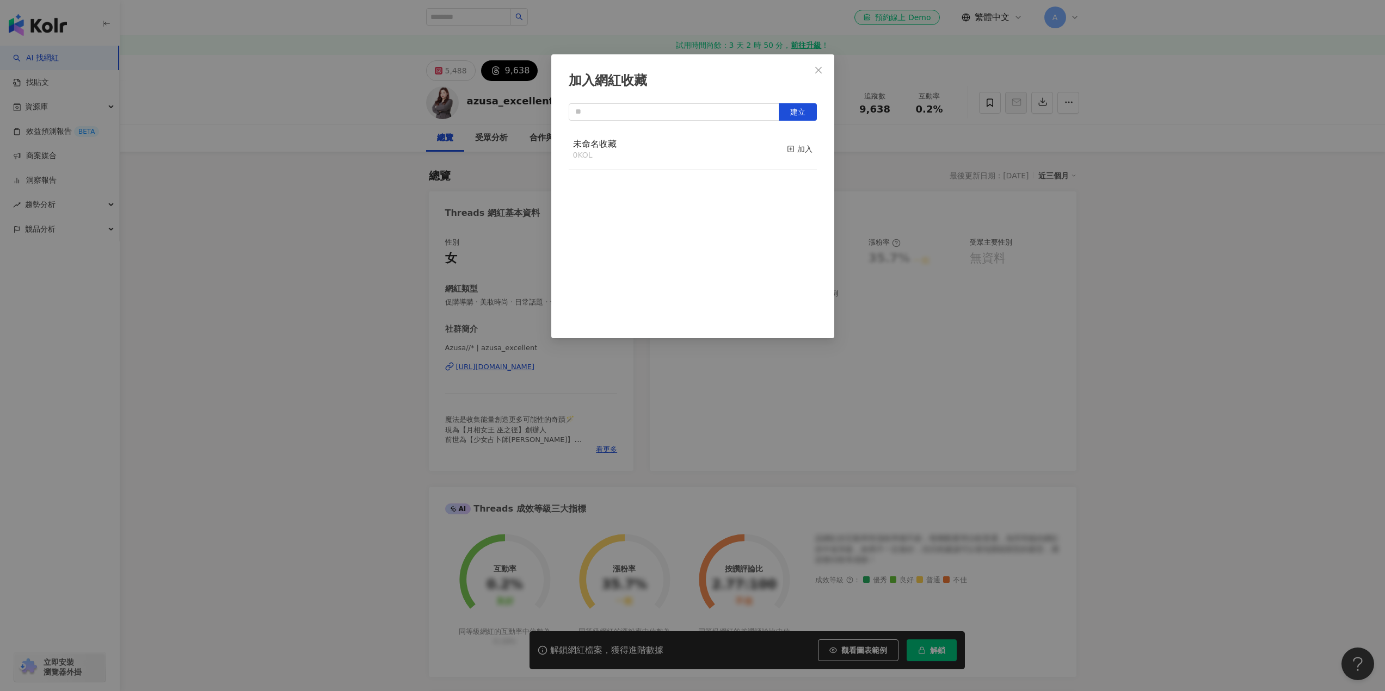
click at [812, 65] on button "Close" at bounding box center [818, 70] width 22 height 22
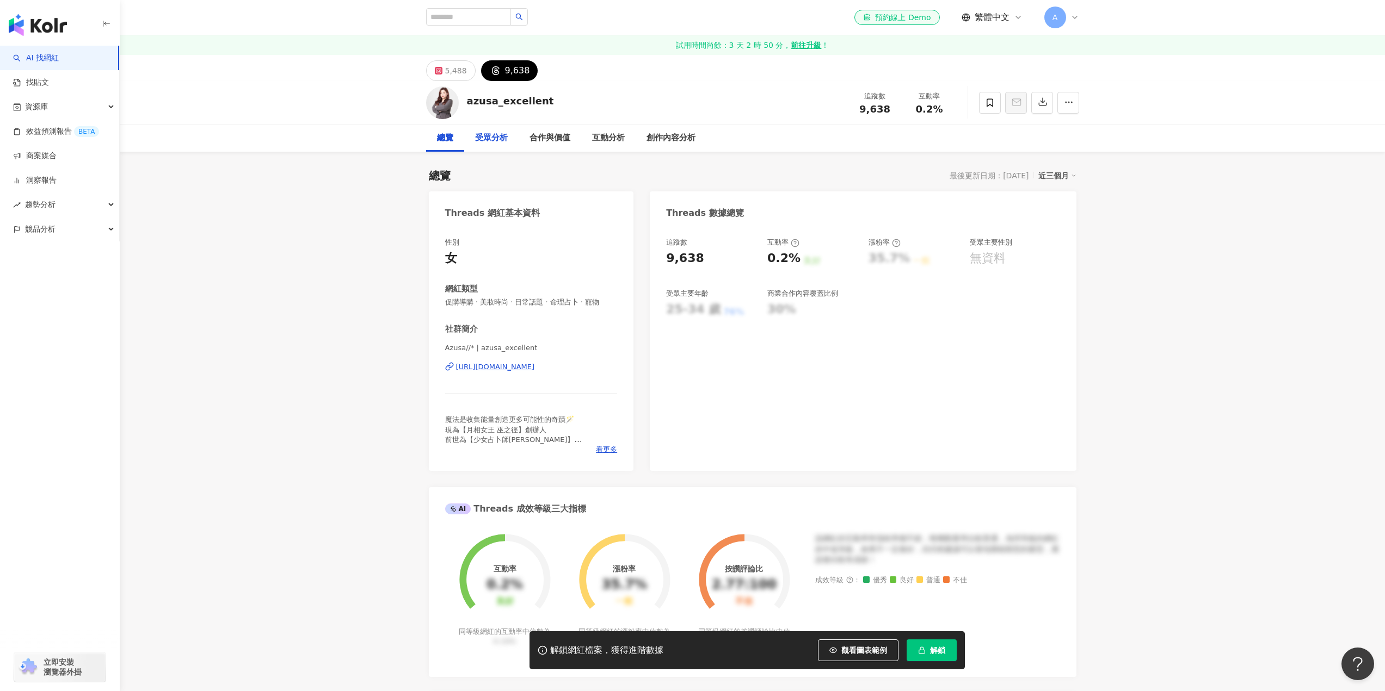
click at [480, 140] on div "受眾分析" at bounding box center [491, 138] width 33 height 13
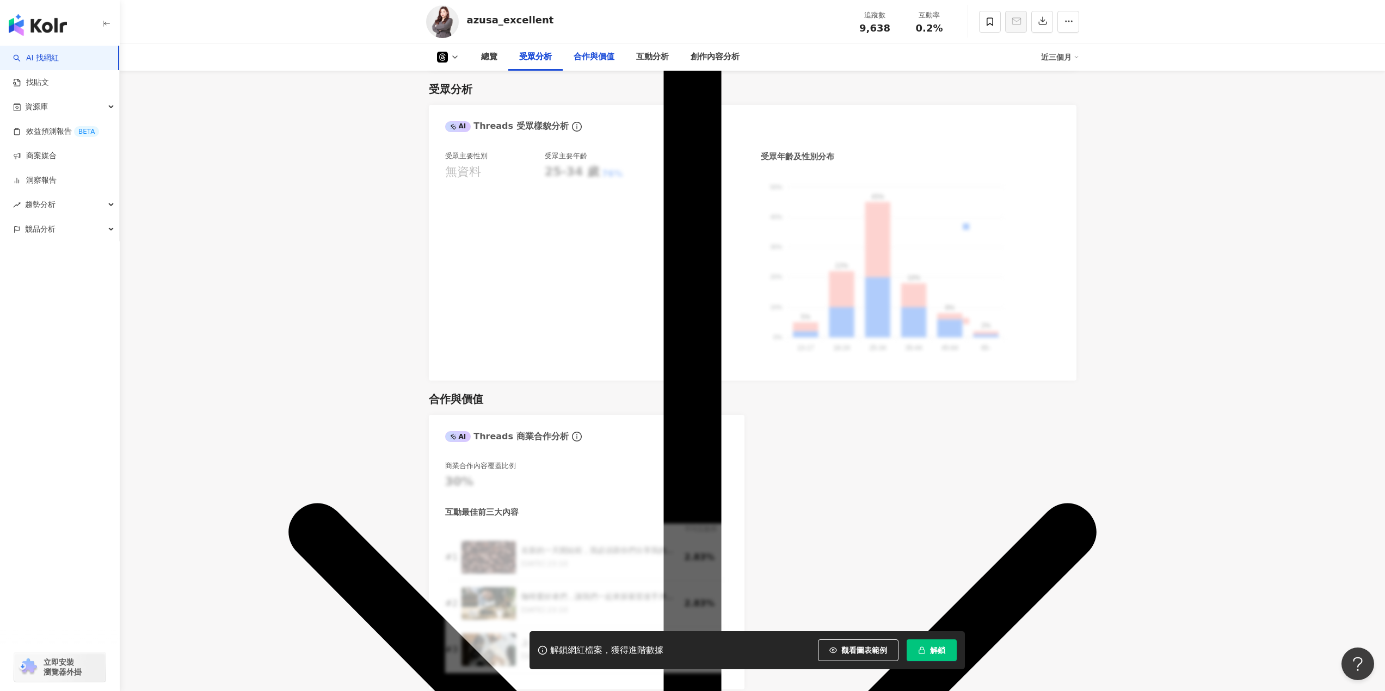
click at [578, 58] on div "合作與價值" at bounding box center [593, 57] width 41 height 13
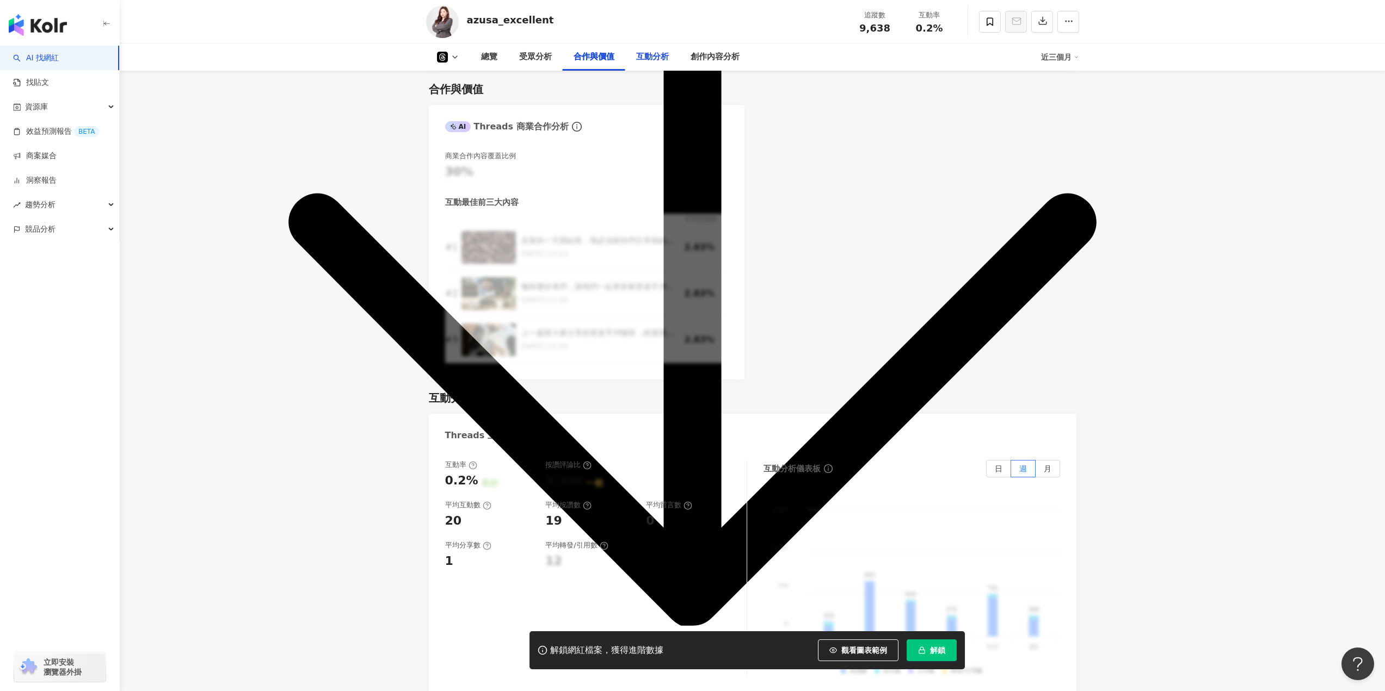
click at [652, 64] on div "互動分析" at bounding box center [652, 57] width 54 height 27
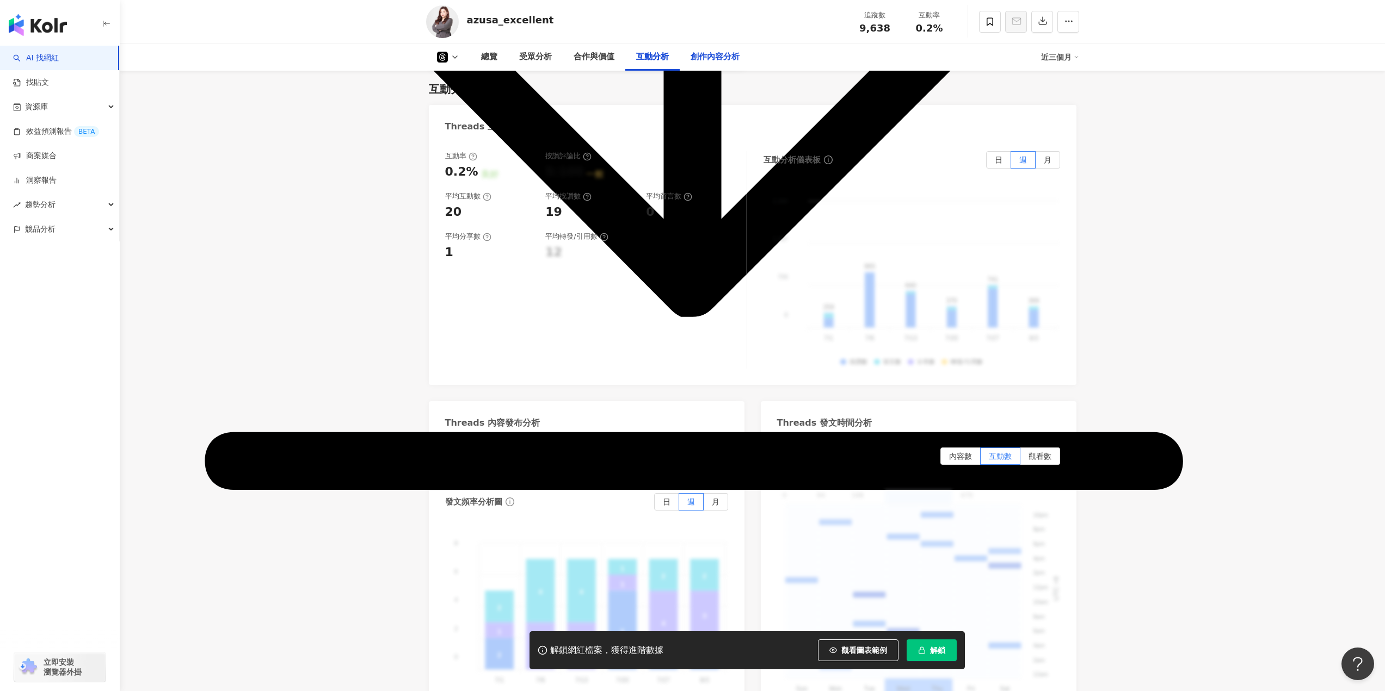
click at [714, 66] on div "創作內容分析" at bounding box center [715, 57] width 71 height 27
